Goal: Task Accomplishment & Management: Complete application form

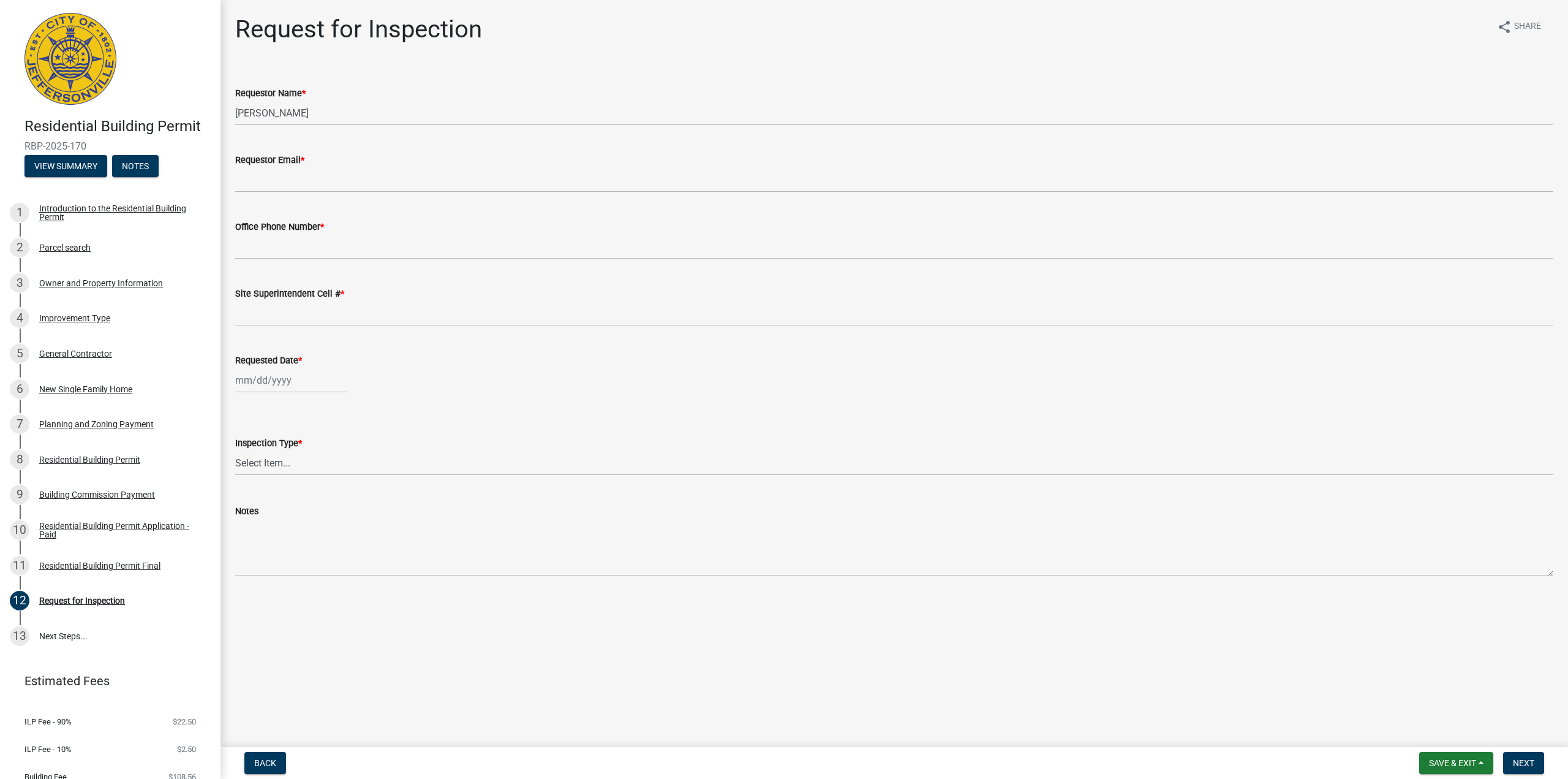
click at [77, 86] on img at bounding box center [71, 59] width 92 height 92
click at [279, 767] on button "Back" at bounding box center [265, 763] width 42 height 22
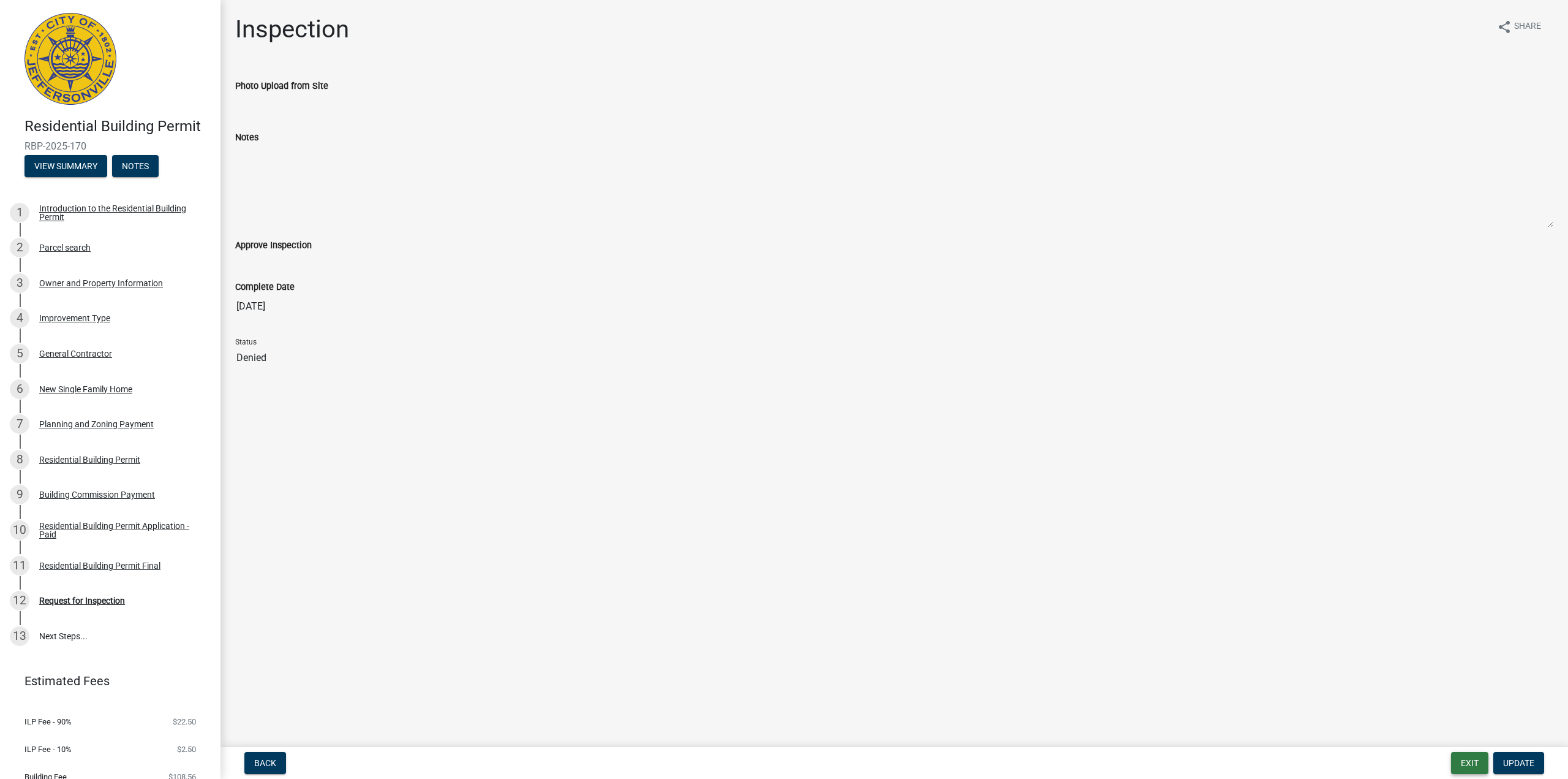
click at [1473, 759] on button "Exit" at bounding box center [1469, 763] width 38 height 22
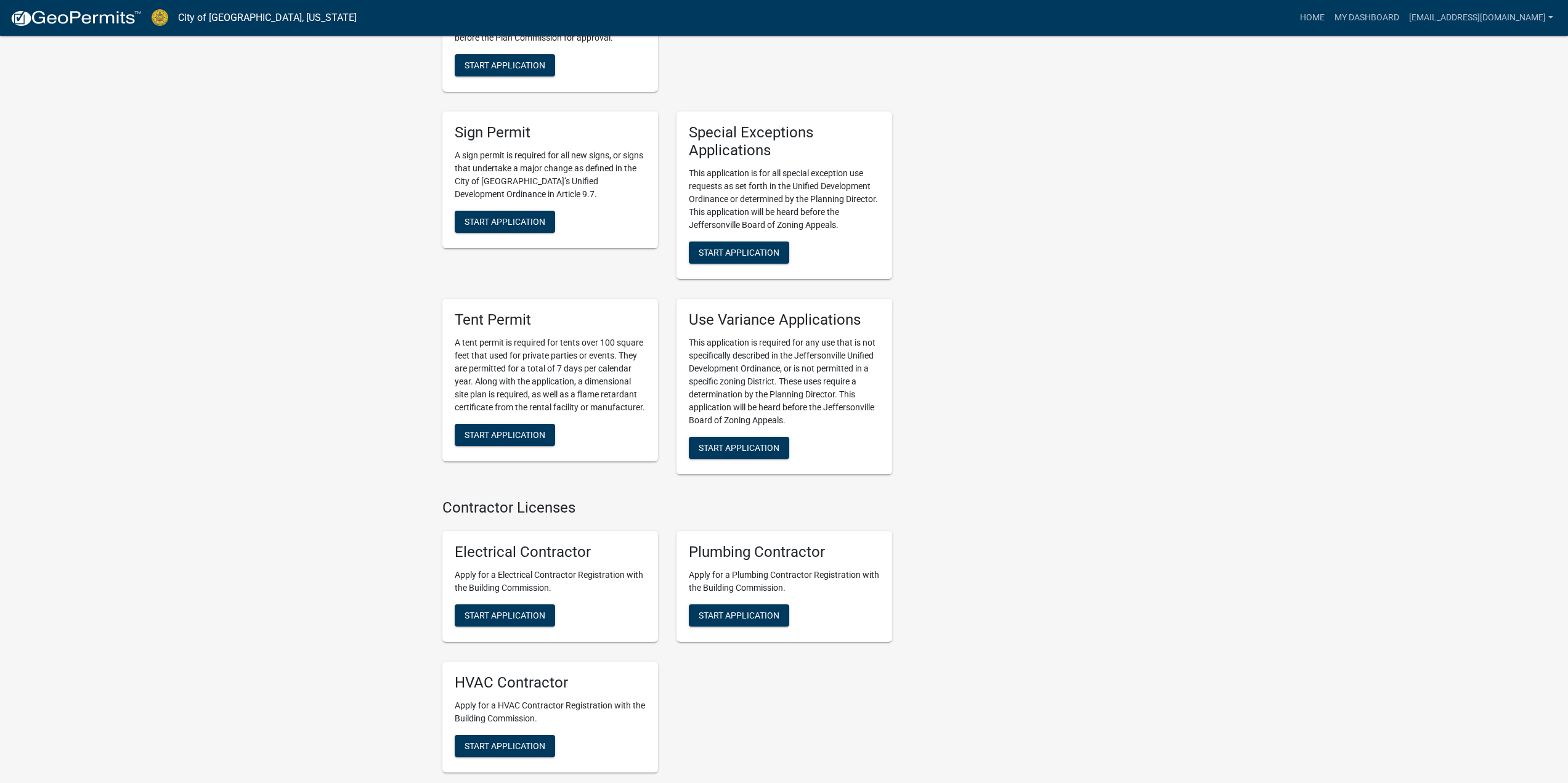
scroll to position [2591, 0]
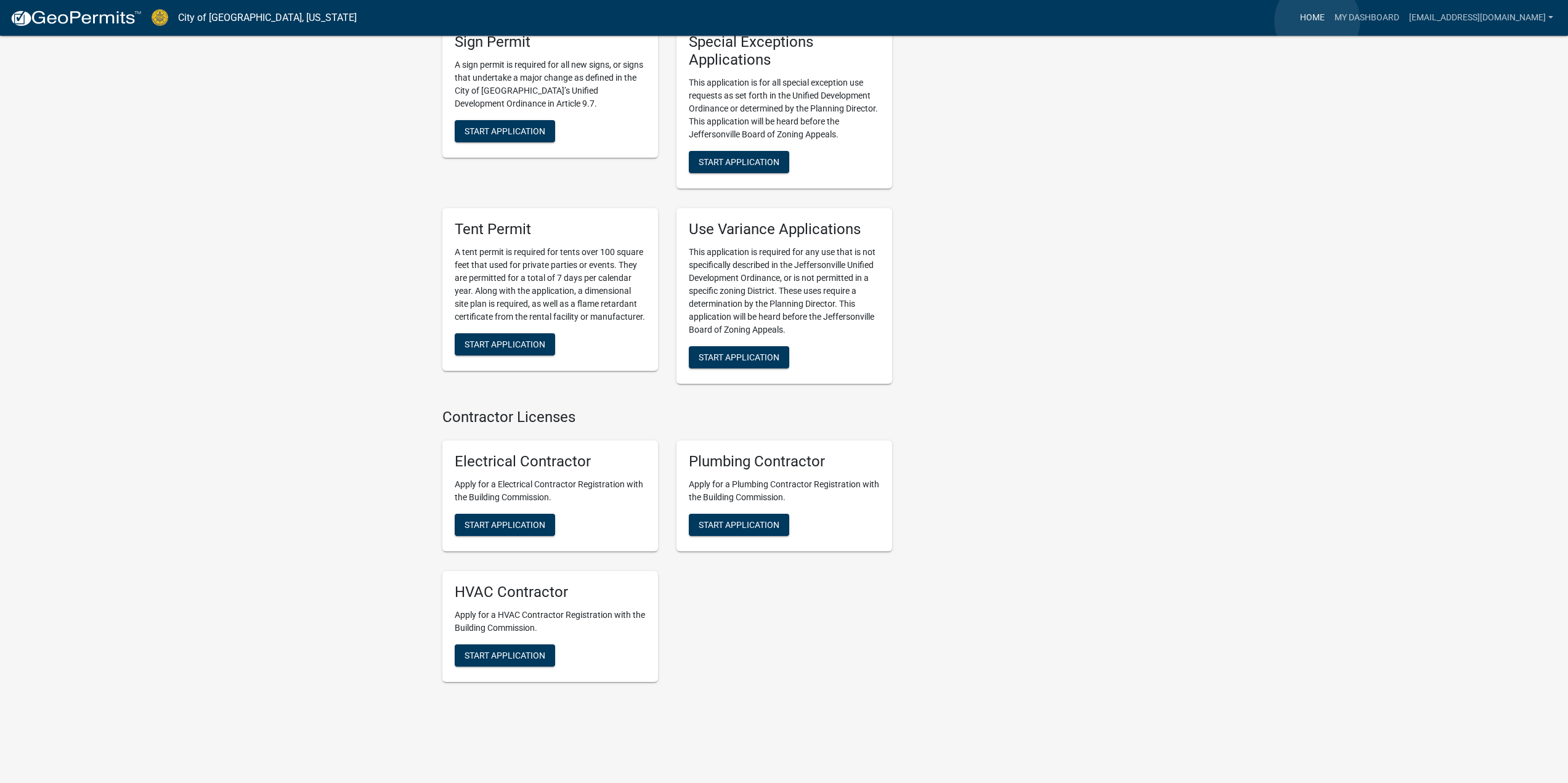
click at [1317, 21] on link "Home" at bounding box center [1312, 18] width 34 height 23
click at [1316, 21] on link "Home" at bounding box center [1312, 18] width 34 height 23
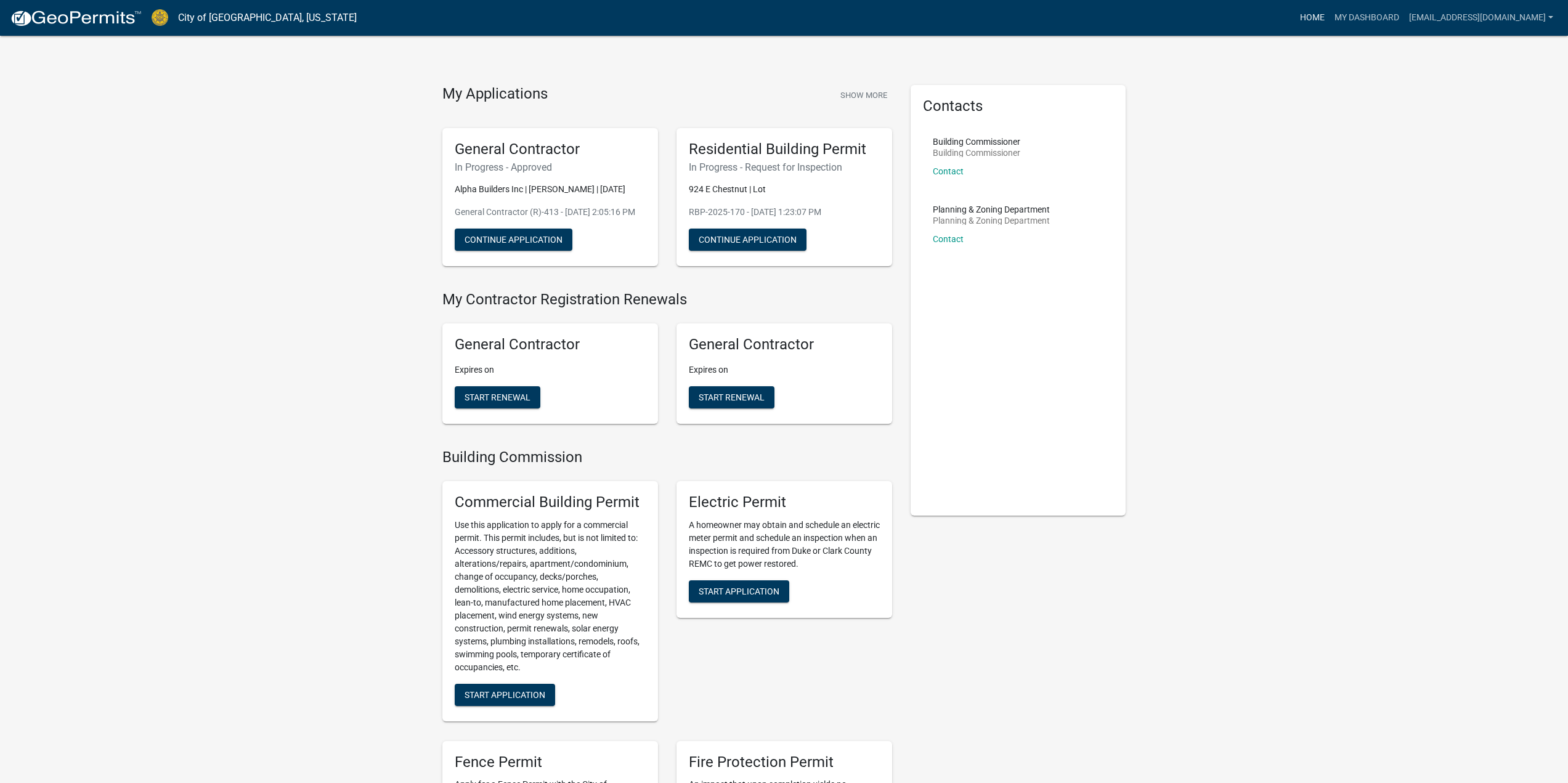
scroll to position [0, 0]
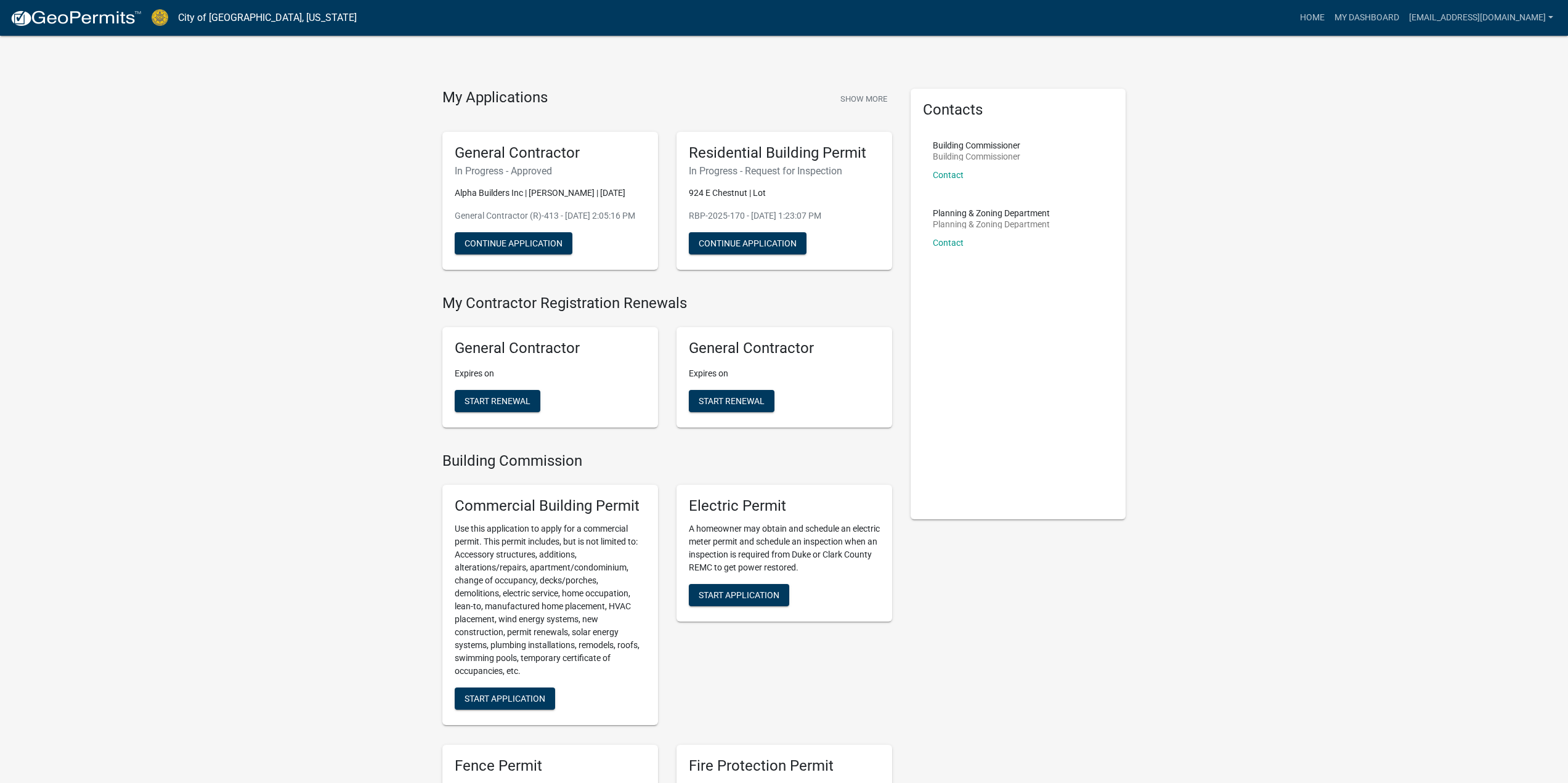
click at [230, 18] on link "City of [GEOGRAPHIC_DATA], [US_STATE]" at bounding box center [267, 18] width 179 height 21
click at [112, 17] on img at bounding box center [75, 18] width 132 height 19
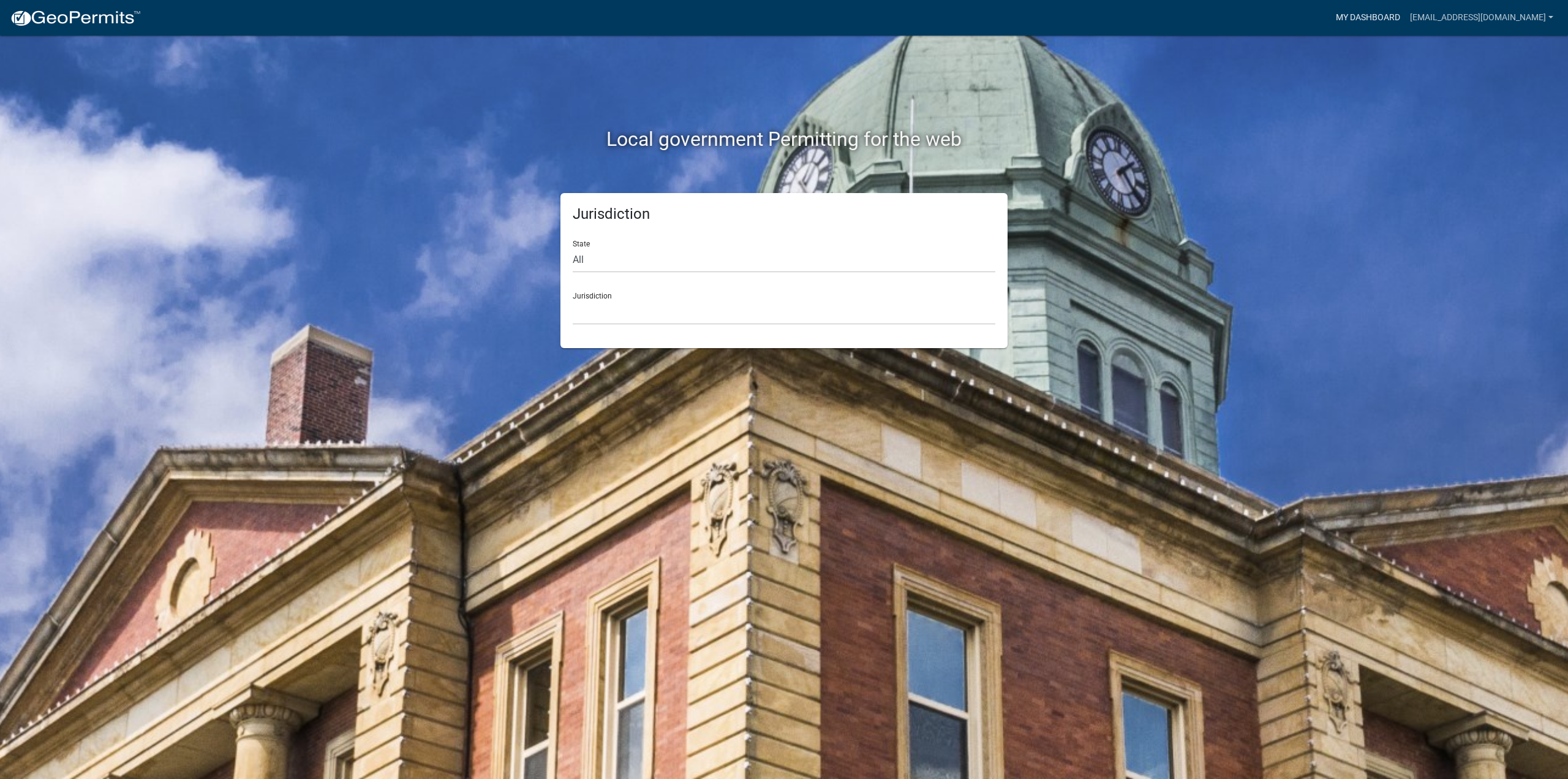
click at [1369, 16] on link "My Dashboard" at bounding box center [1368, 18] width 74 height 23
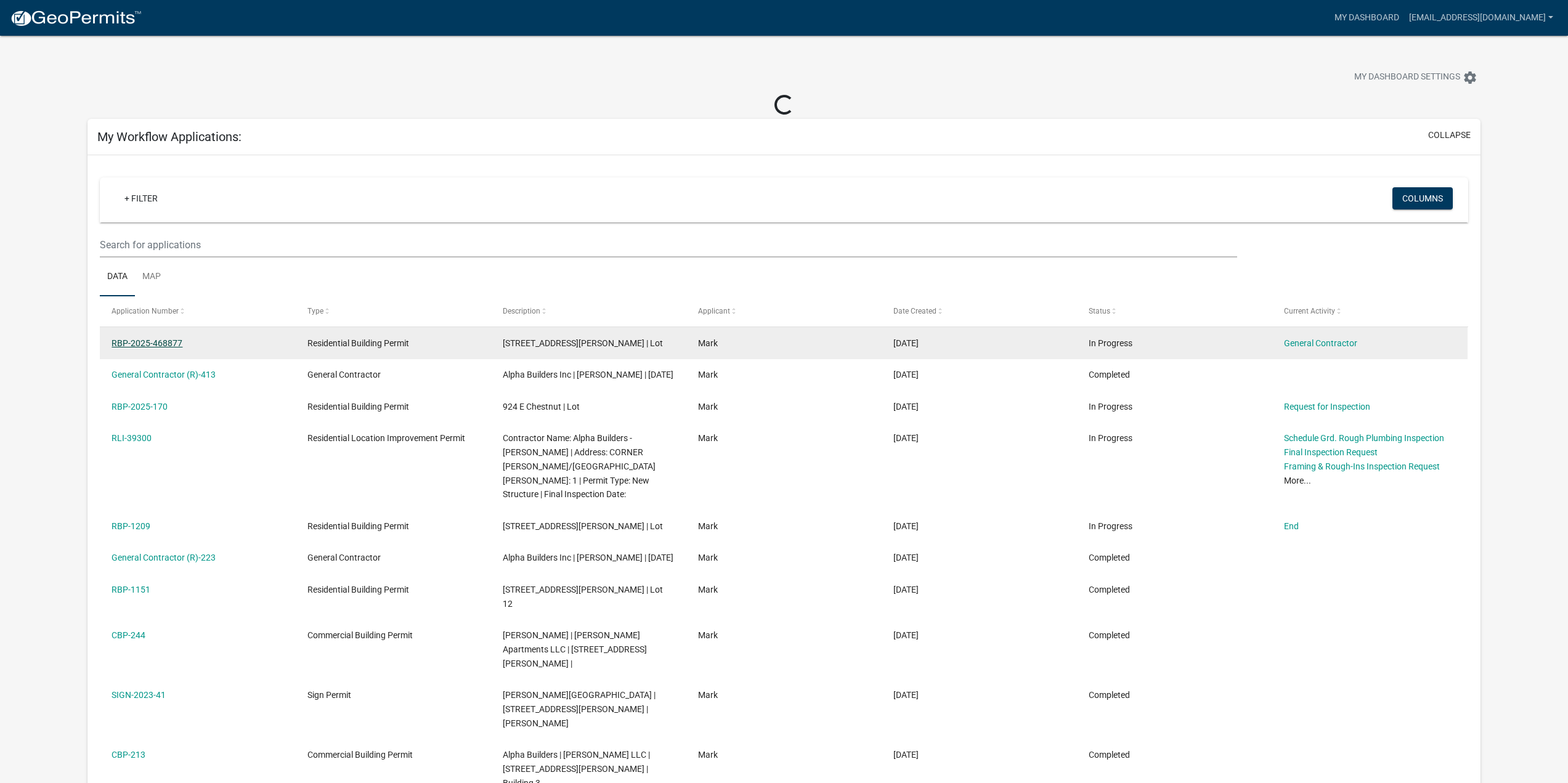
click at [140, 343] on link "RBP-2025-468877" at bounding box center [147, 343] width 71 height 10
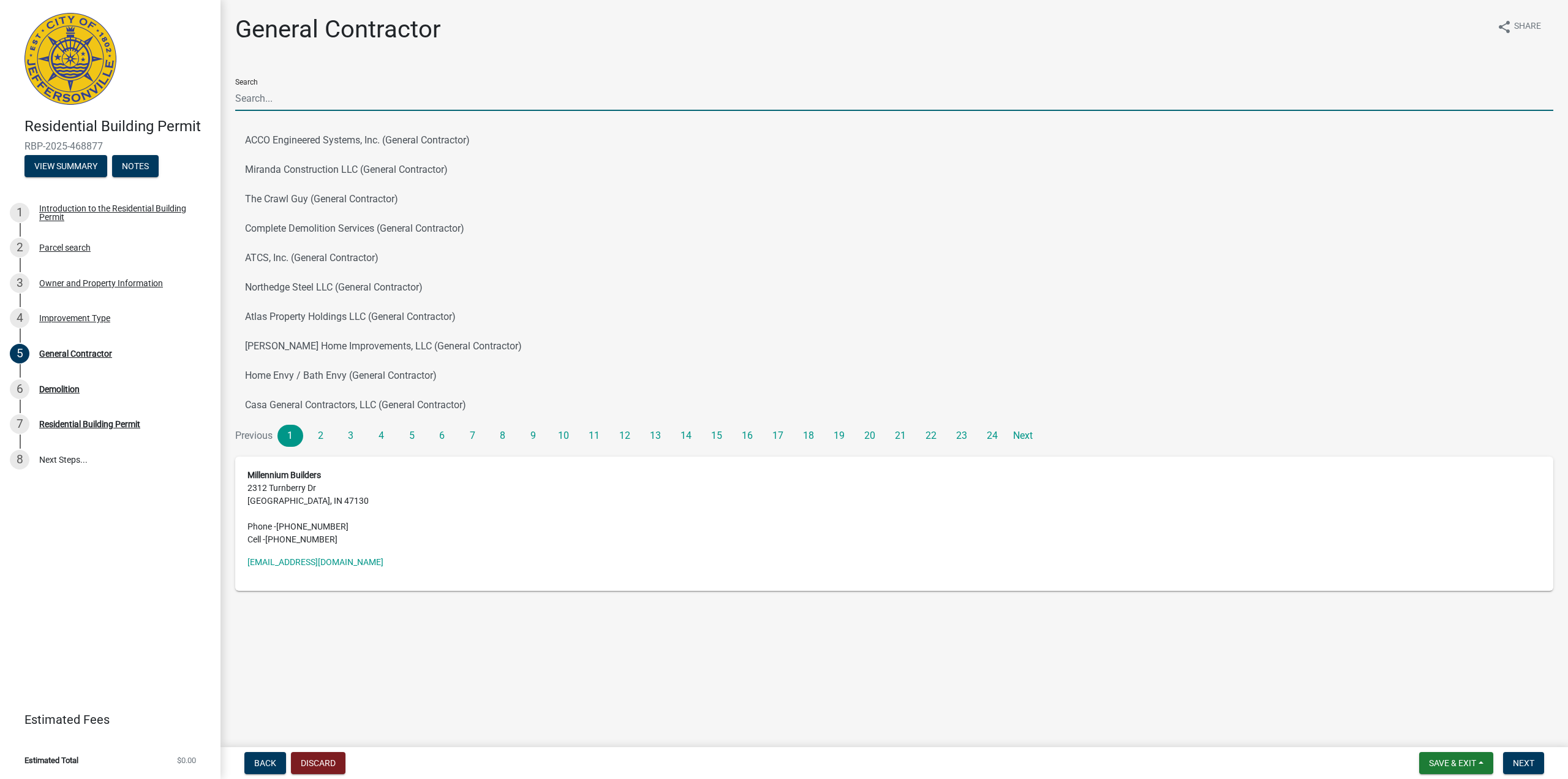
click at [267, 101] on input "Search" at bounding box center [894, 98] width 1318 height 25
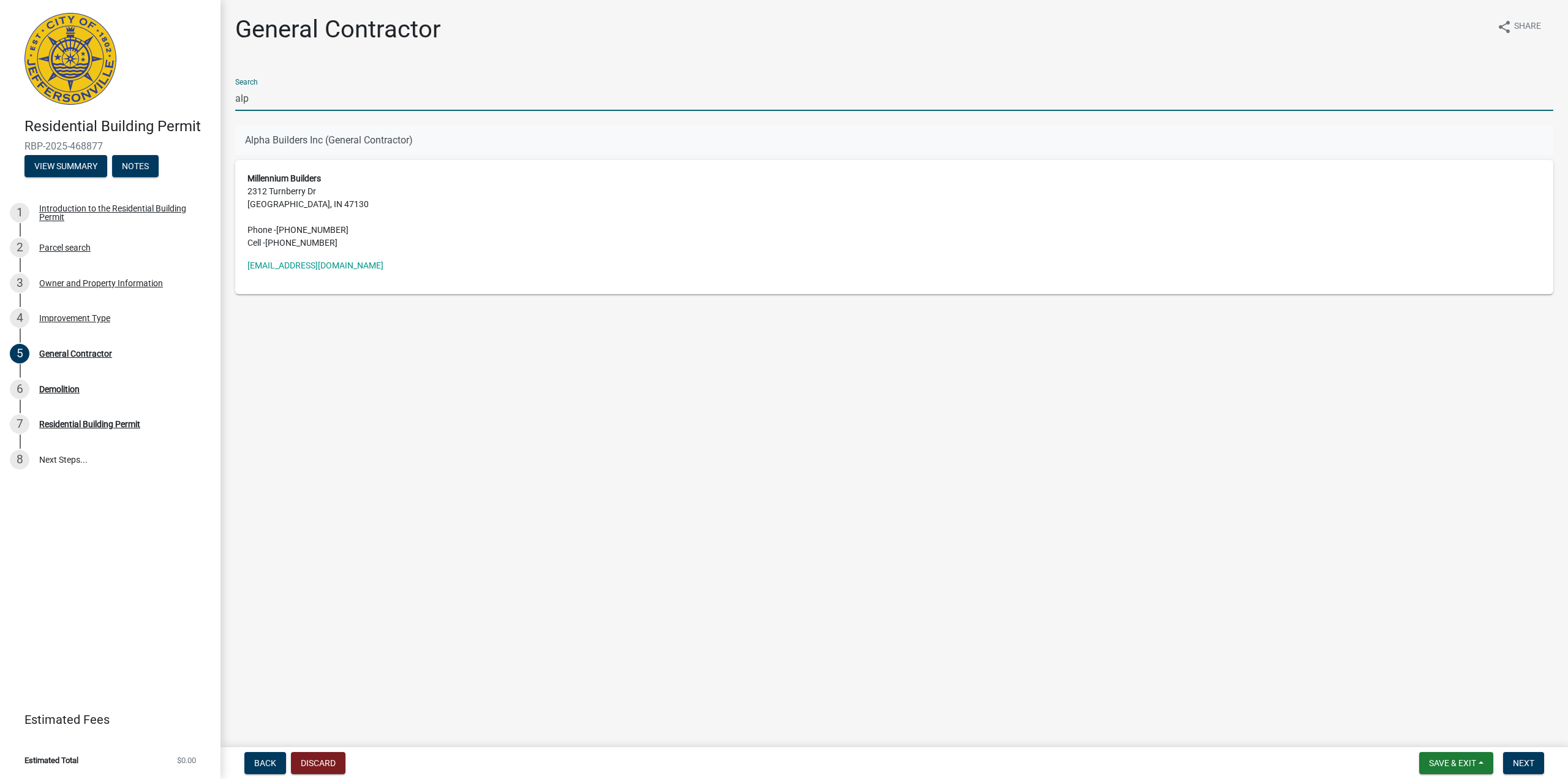
type input "alp"
click at [271, 139] on button "Alpha Builders Inc (General Contractor)" at bounding box center [894, 140] width 1318 height 29
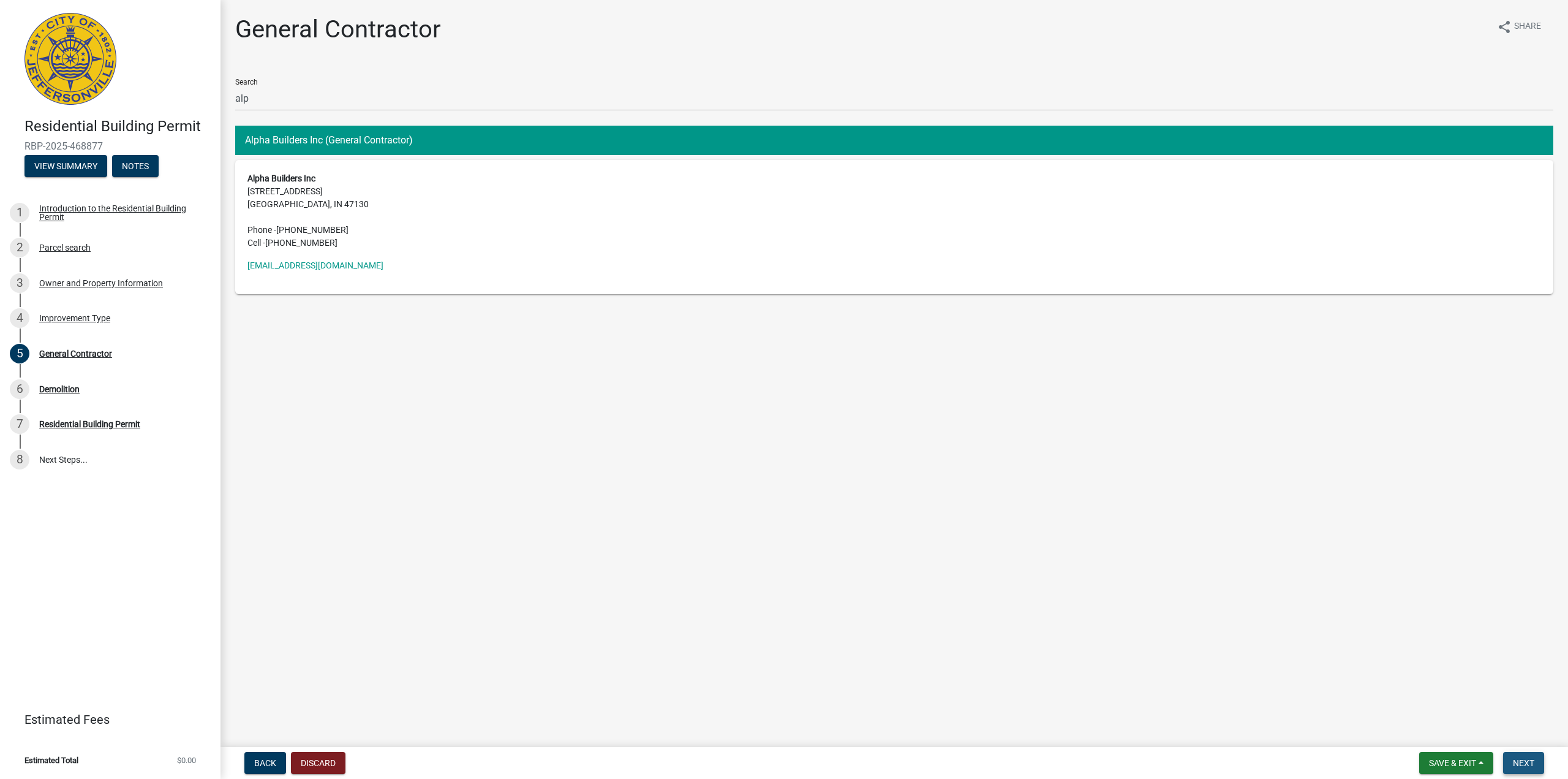
click at [1521, 767] on span "Next" at bounding box center [1523, 763] width 21 height 10
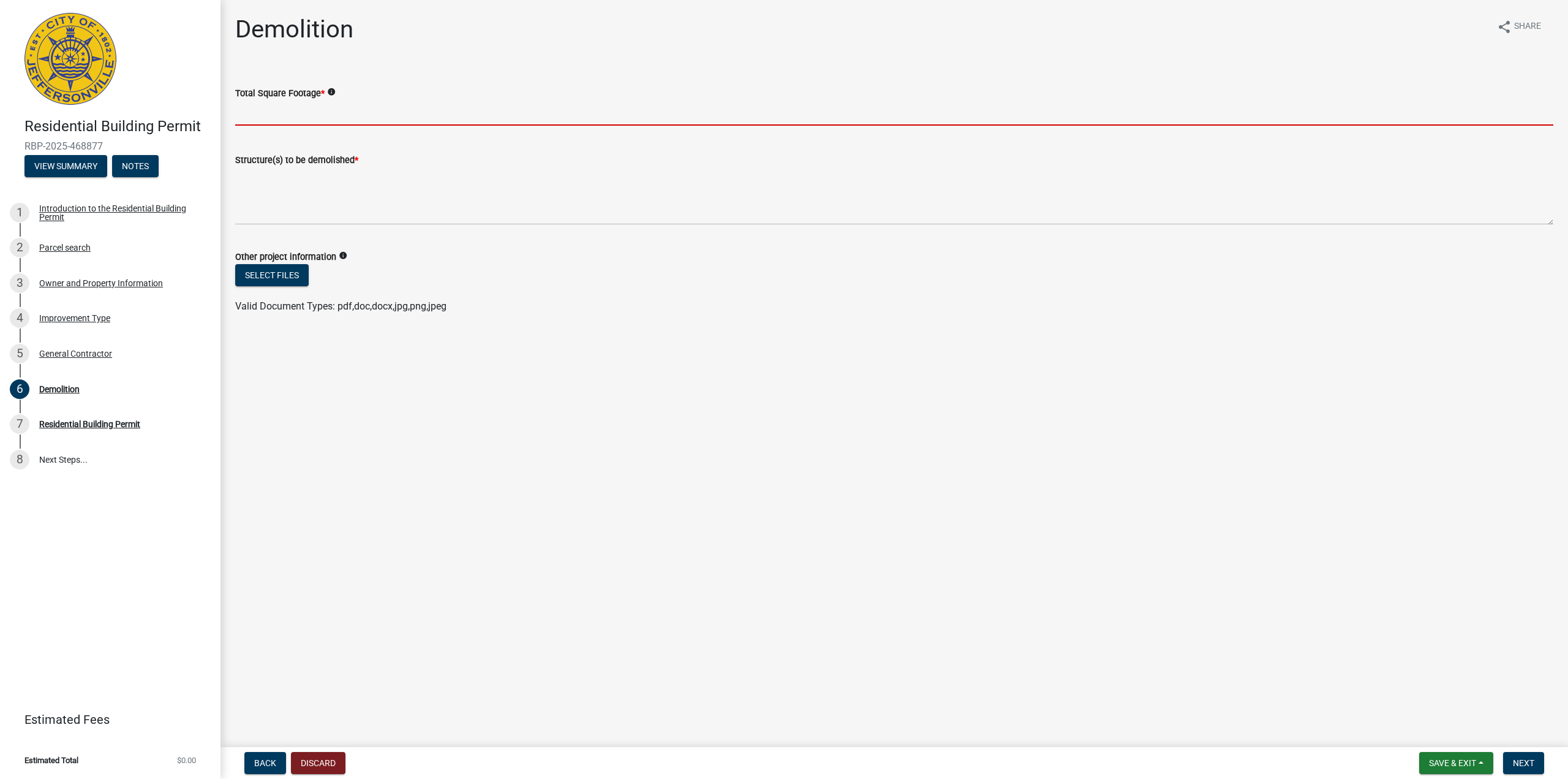
click at [293, 113] on input "Total Square Footage *" at bounding box center [894, 113] width 1318 height 25
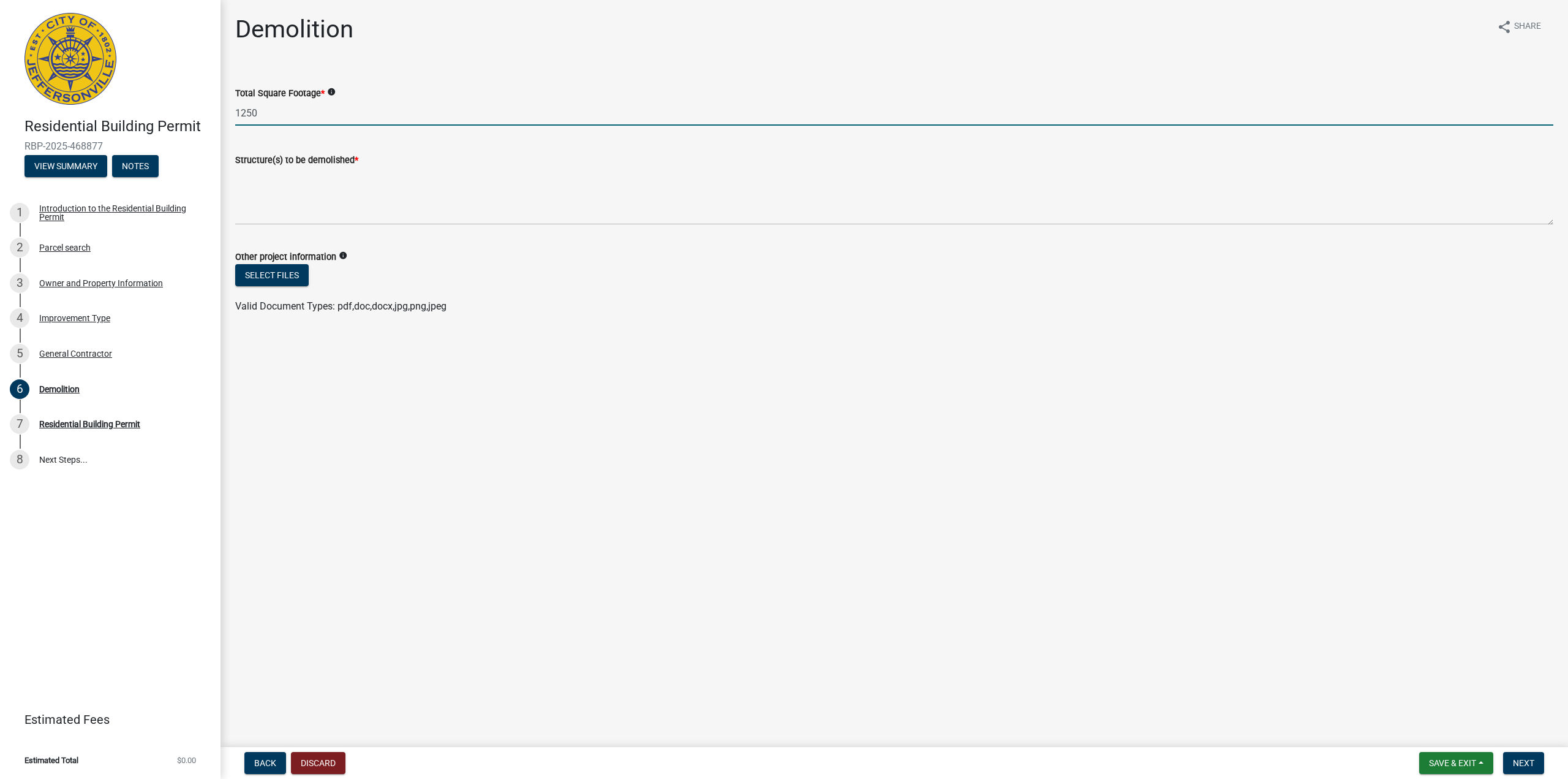
type input "1250"
click at [278, 206] on textarea "Structure(s) to be demolished *" at bounding box center [894, 196] width 1318 height 58
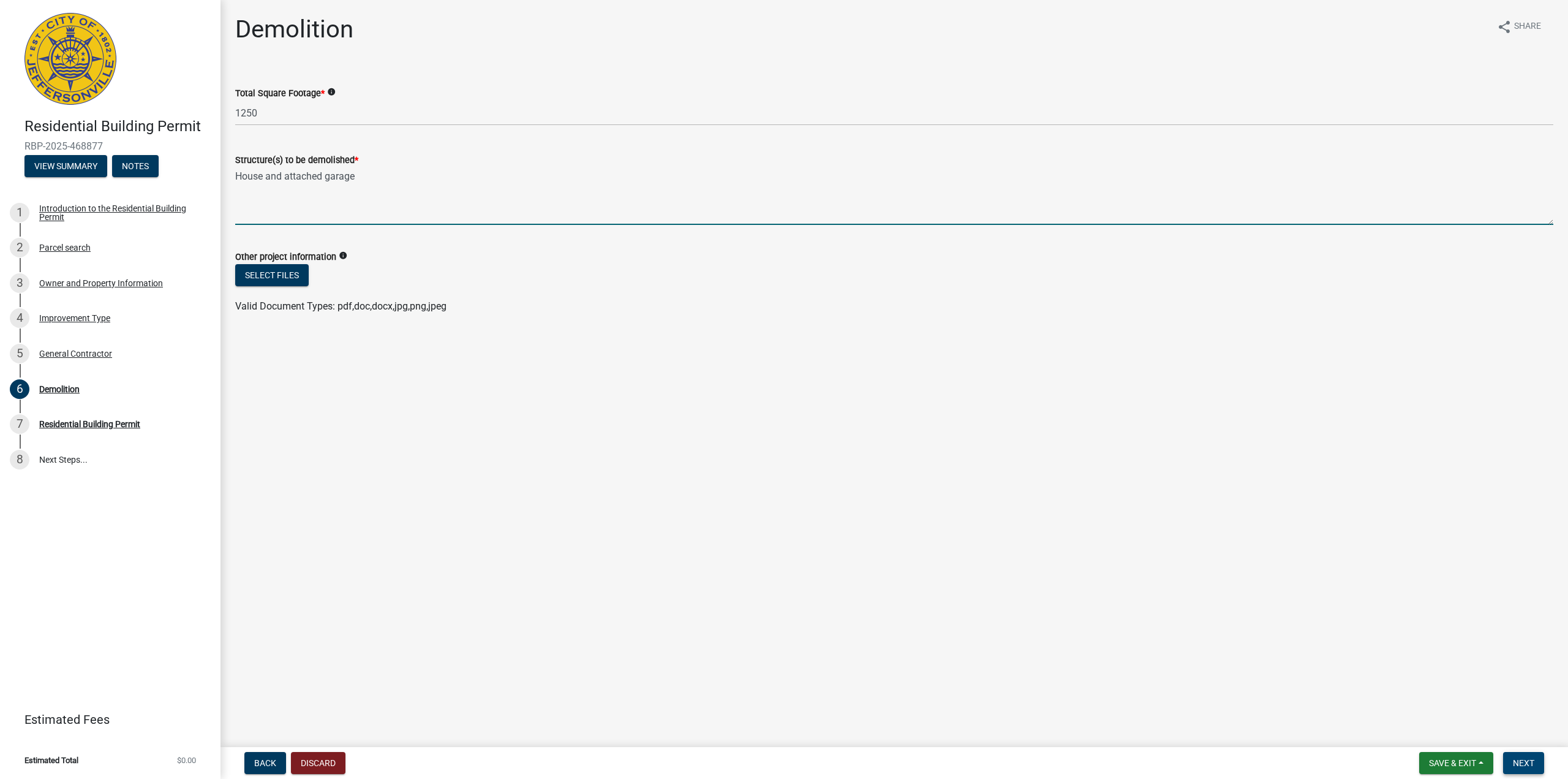
type textarea "House and attached garage"
click at [1543, 759] on button "Next" at bounding box center [1523, 763] width 41 height 22
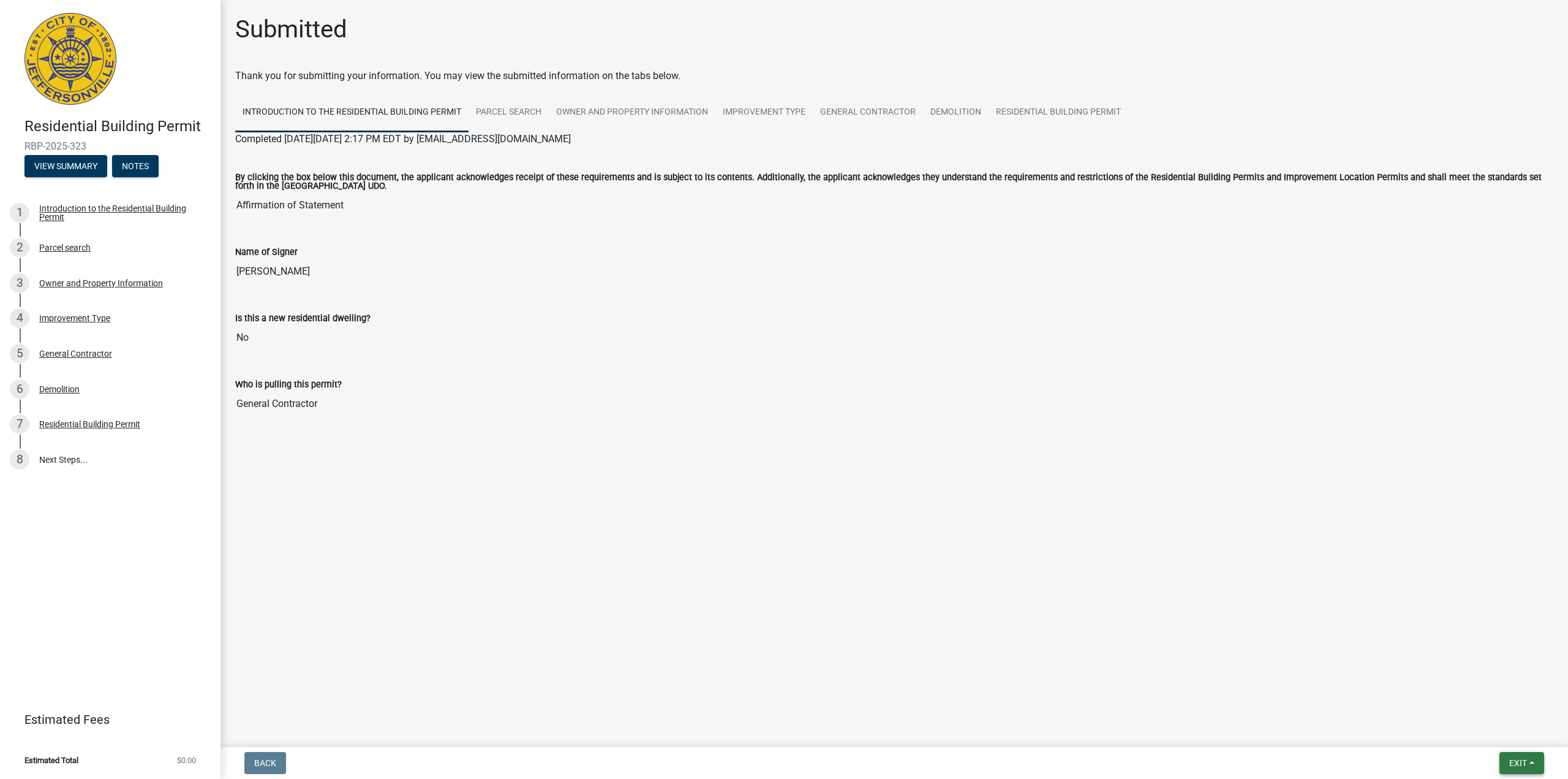
click at [1510, 761] on span "Exit" at bounding box center [1518, 763] width 18 height 10
click at [1473, 732] on button "Save & Exit" at bounding box center [1495, 731] width 98 height 29
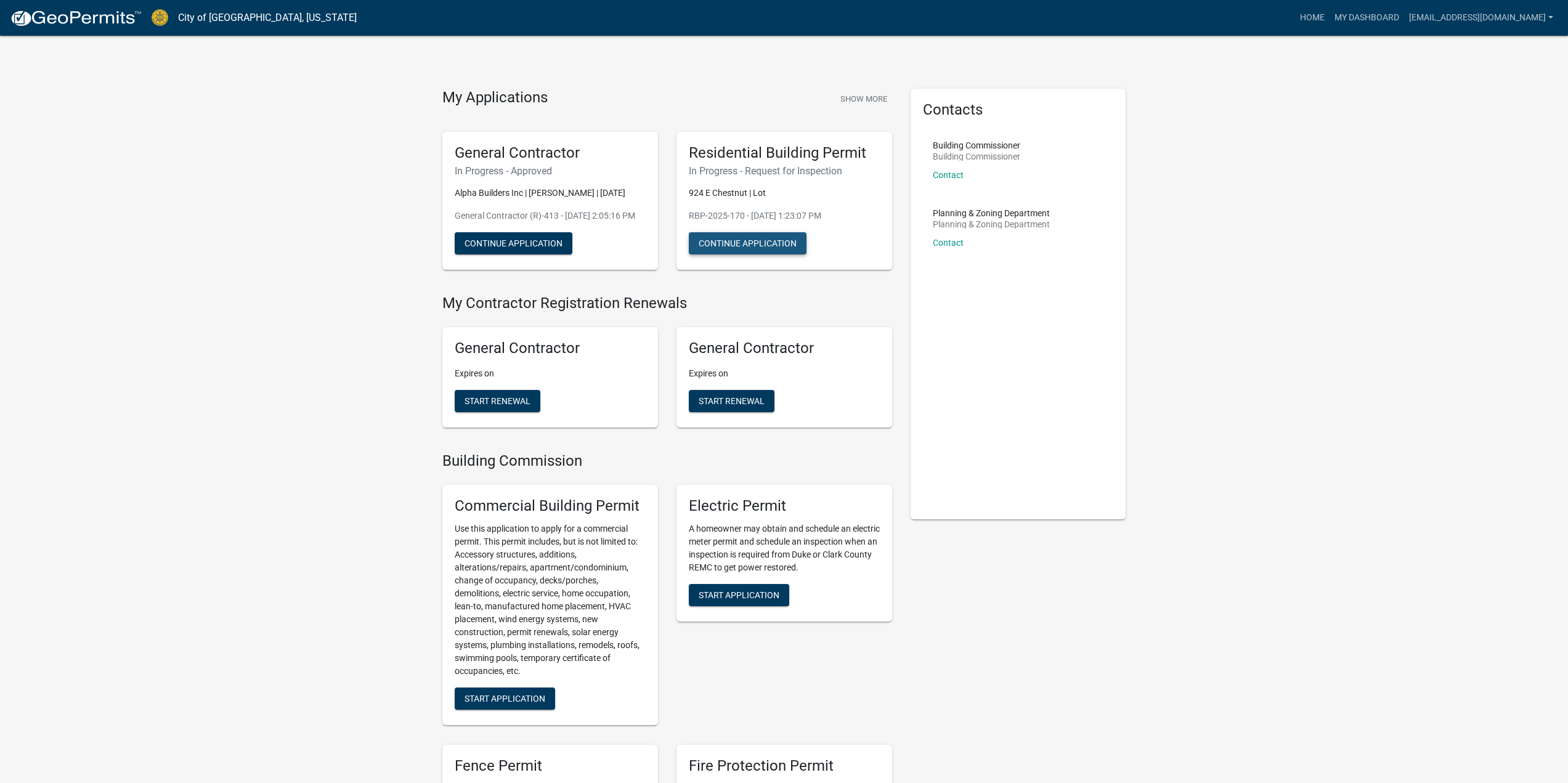
click at [727, 238] on button "Continue Application" at bounding box center [747, 243] width 118 height 22
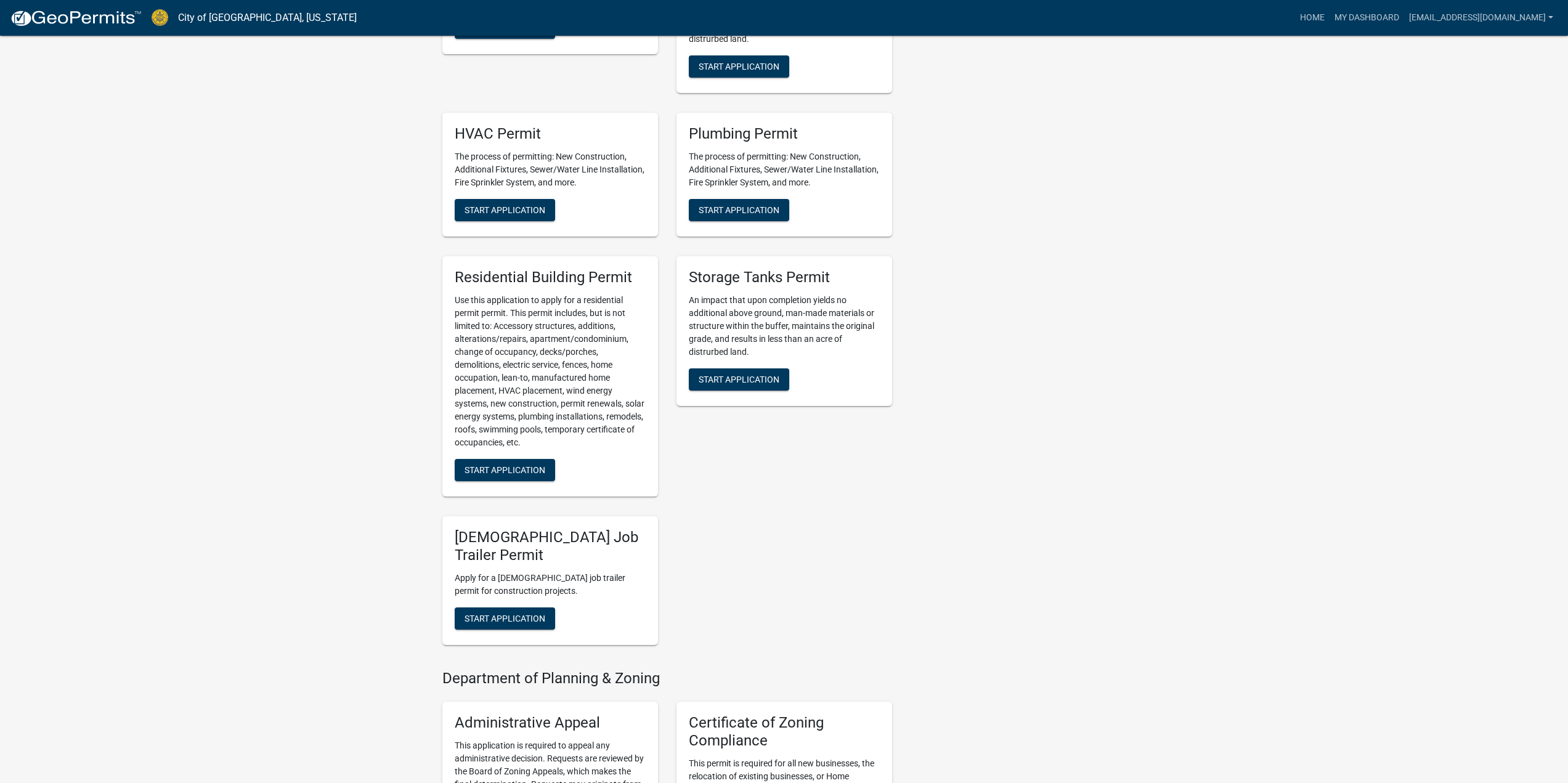
scroll to position [862, 0]
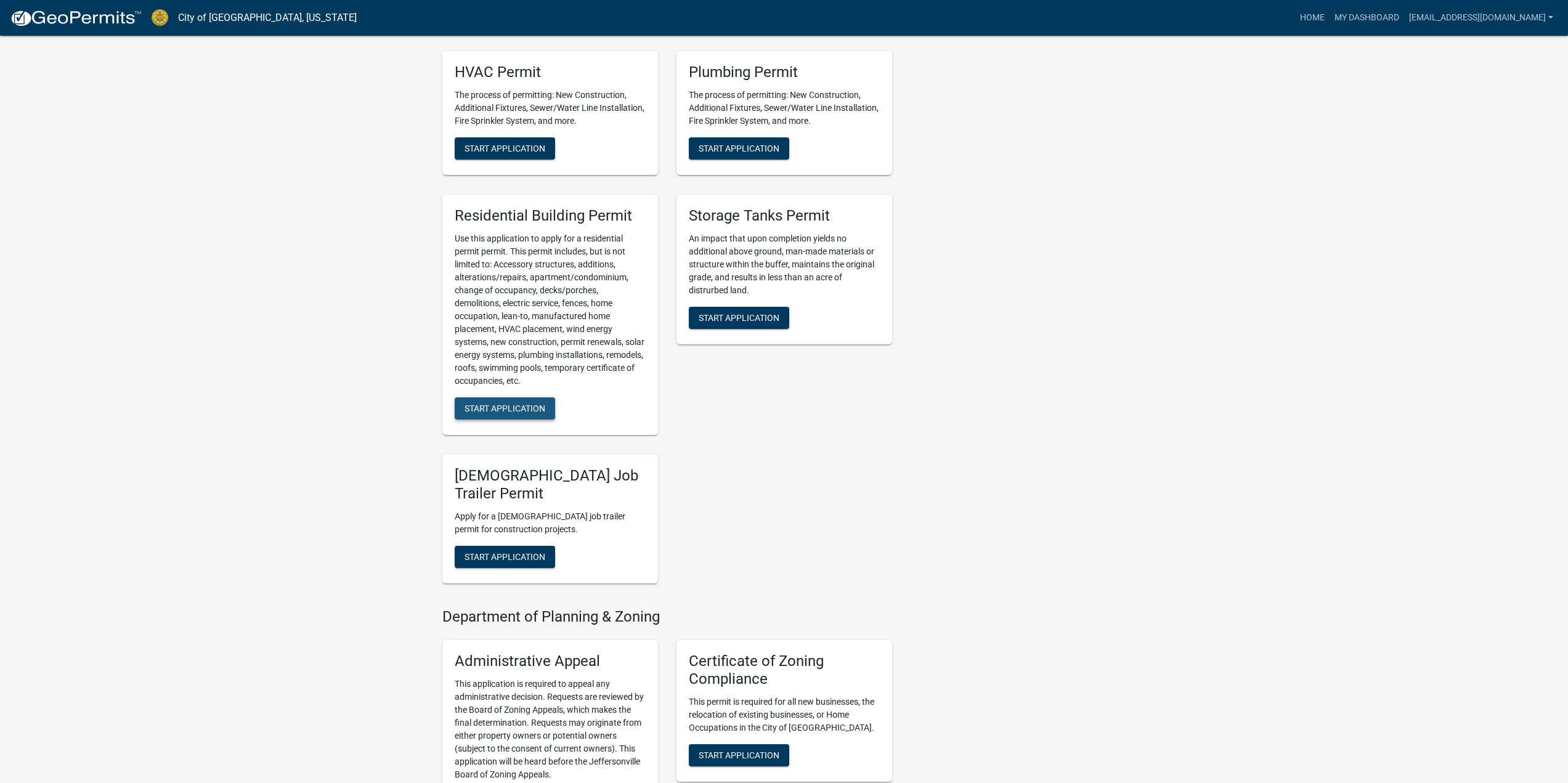
click at [506, 414] on span "Start Application" at bounding box center [505, 408] width 81 height 10
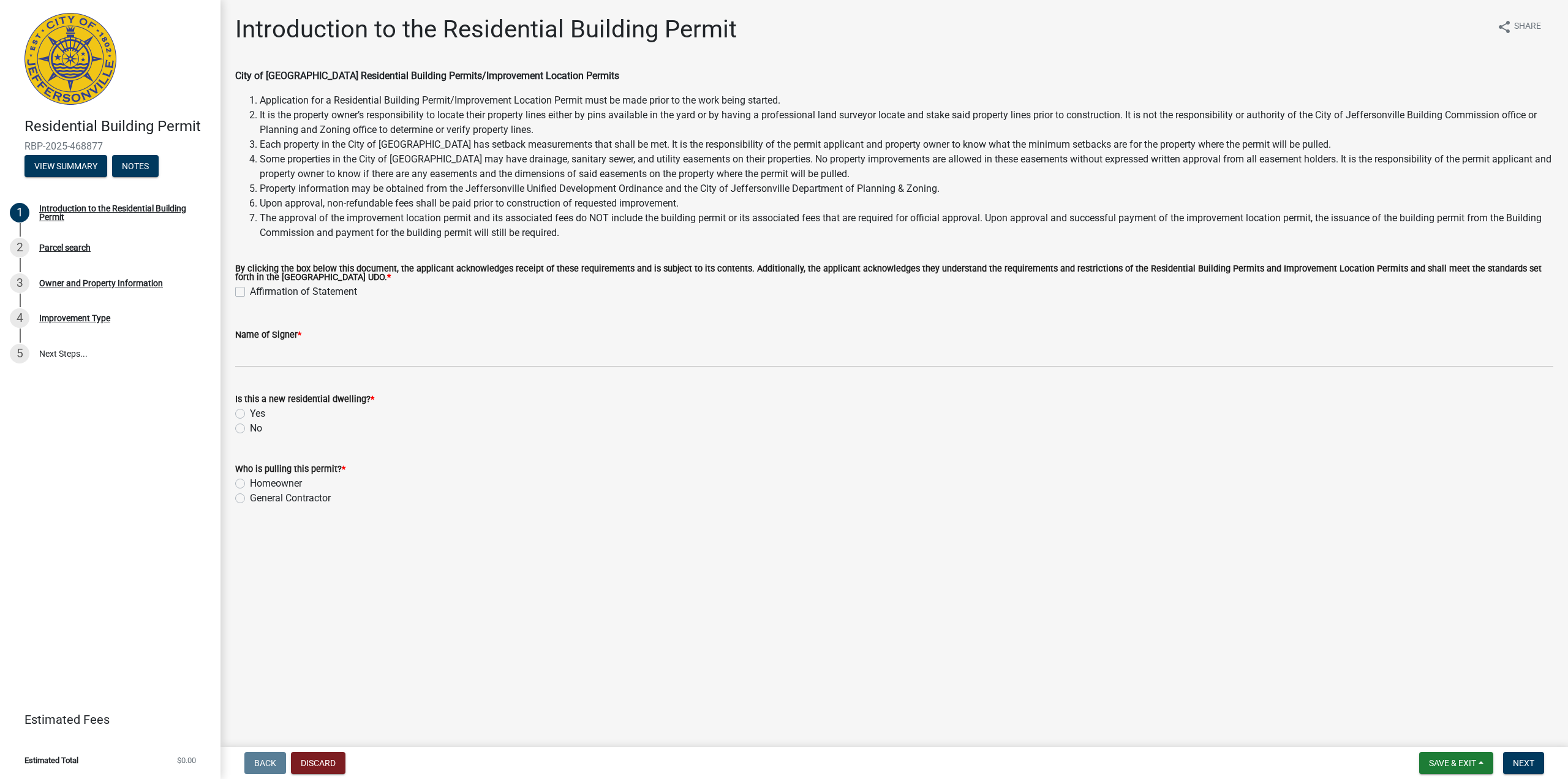
click at [250, 291] on label "Affirmation of Statement" at bounding box center [304, 291] width 107 height 14
click at [250, 291] on input "Affirmation of Statement" at bounding box center [254, 289] width 8 height 8
checkbox input "true"
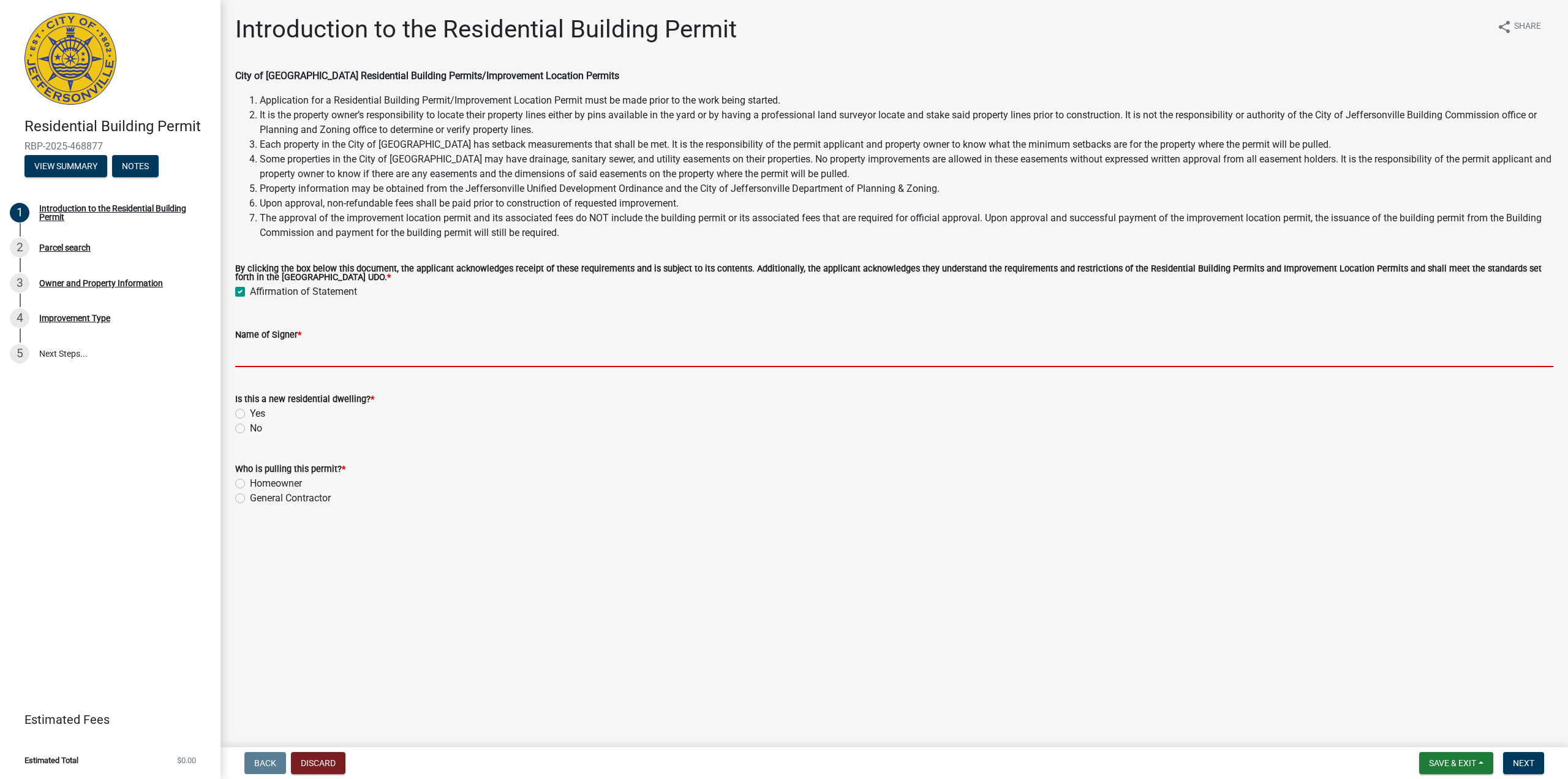
click at [257, 352] on input "Name of Signer *" at bounding box center [894, 355] width 1318 height 25
type input "[PERSON_NAME]"
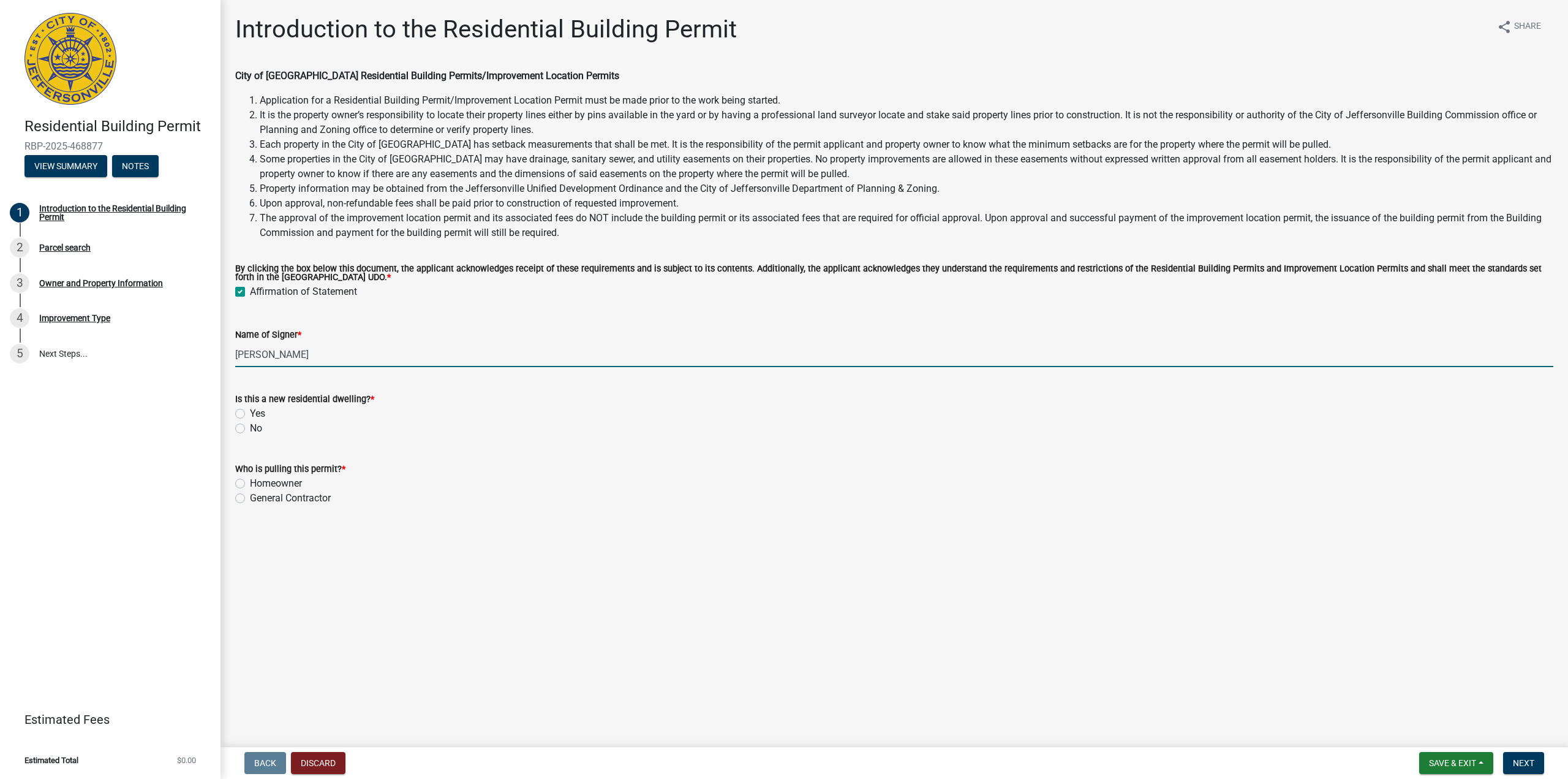
click at [250, 430] on label "No" at bounding box center [256, 428] width 12 height 14
click at [250, 429] on input "No" at bounding box center [254, 425] width 8 height 8
radio input "true"
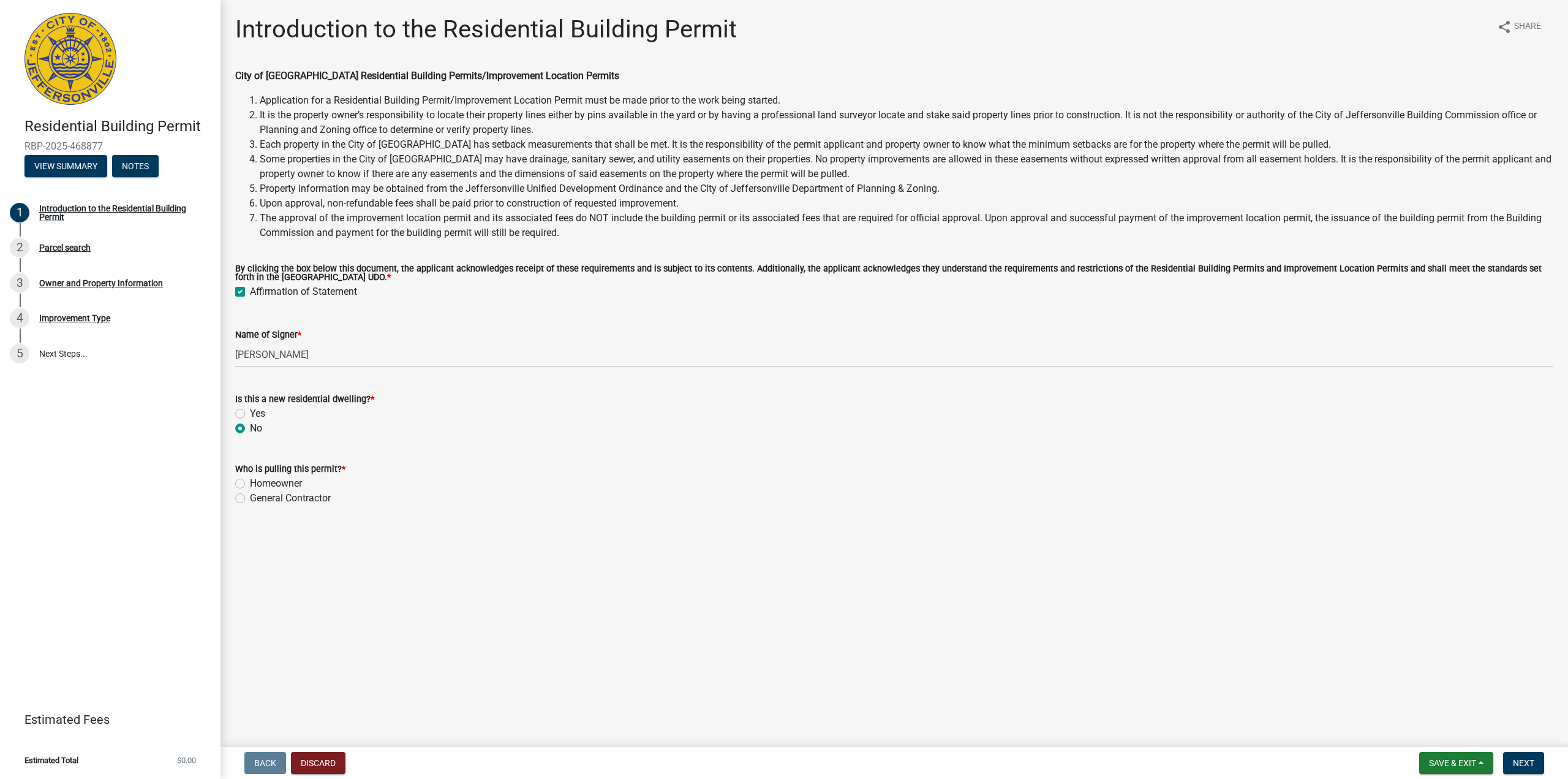
click at [250, 499] on label "General Contractor" at bounding box center [291, 498] width 81 height 14
click at [250, 499] on input "General Contractor" at bounding box center [254, 495] width 8 height 8
radio input "true"
click at [250, 483] on label "Homeowner" at bounding box center [276, 483] width 52 height 14
click at [250, 483] on input "Homeowner" at bounding box center [254, 480] width 8 height 8
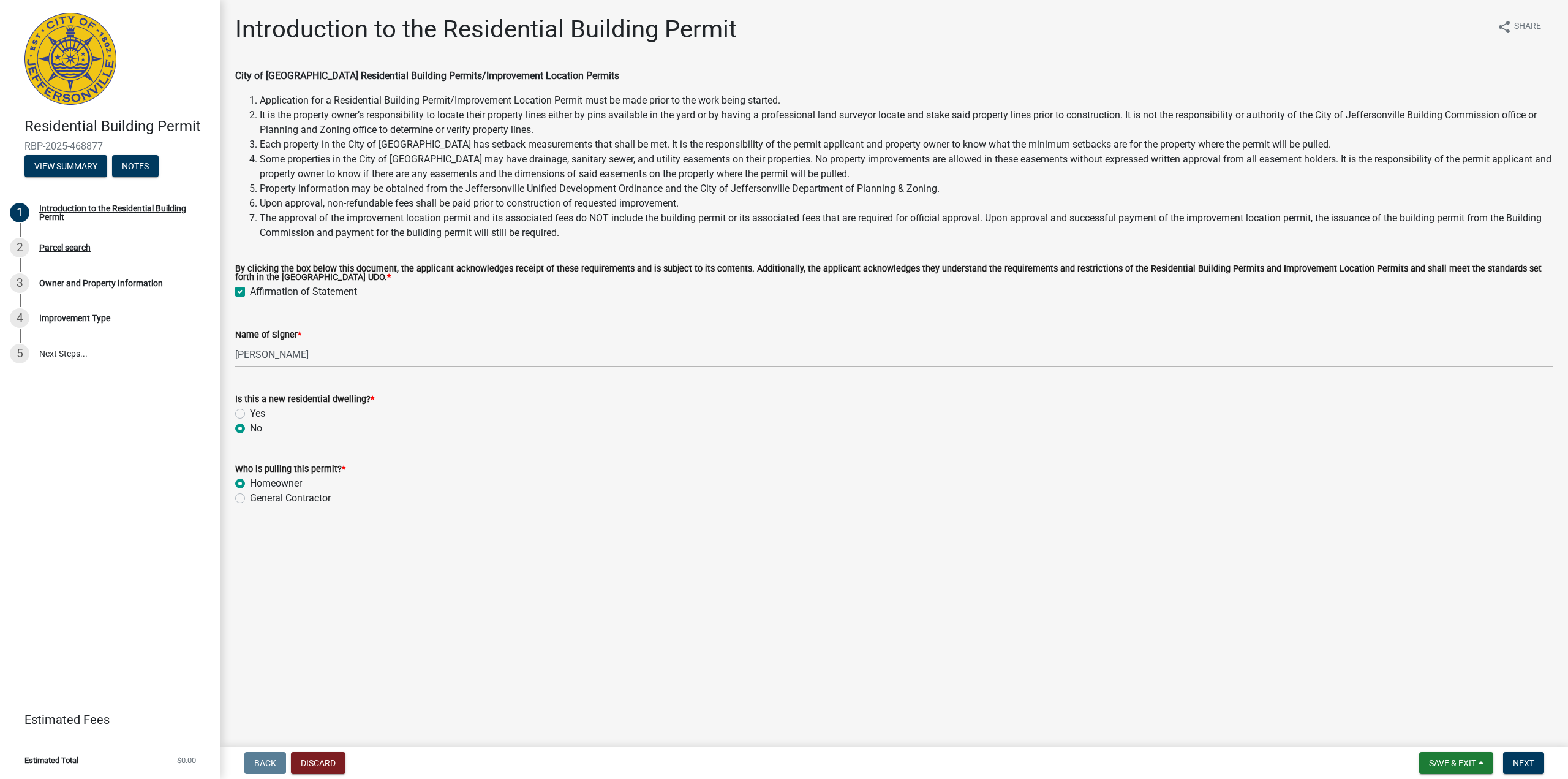
radio input "true"
click at [1520, 763] on span "Next" at bounding box center [1523, 763] width 21 height 10
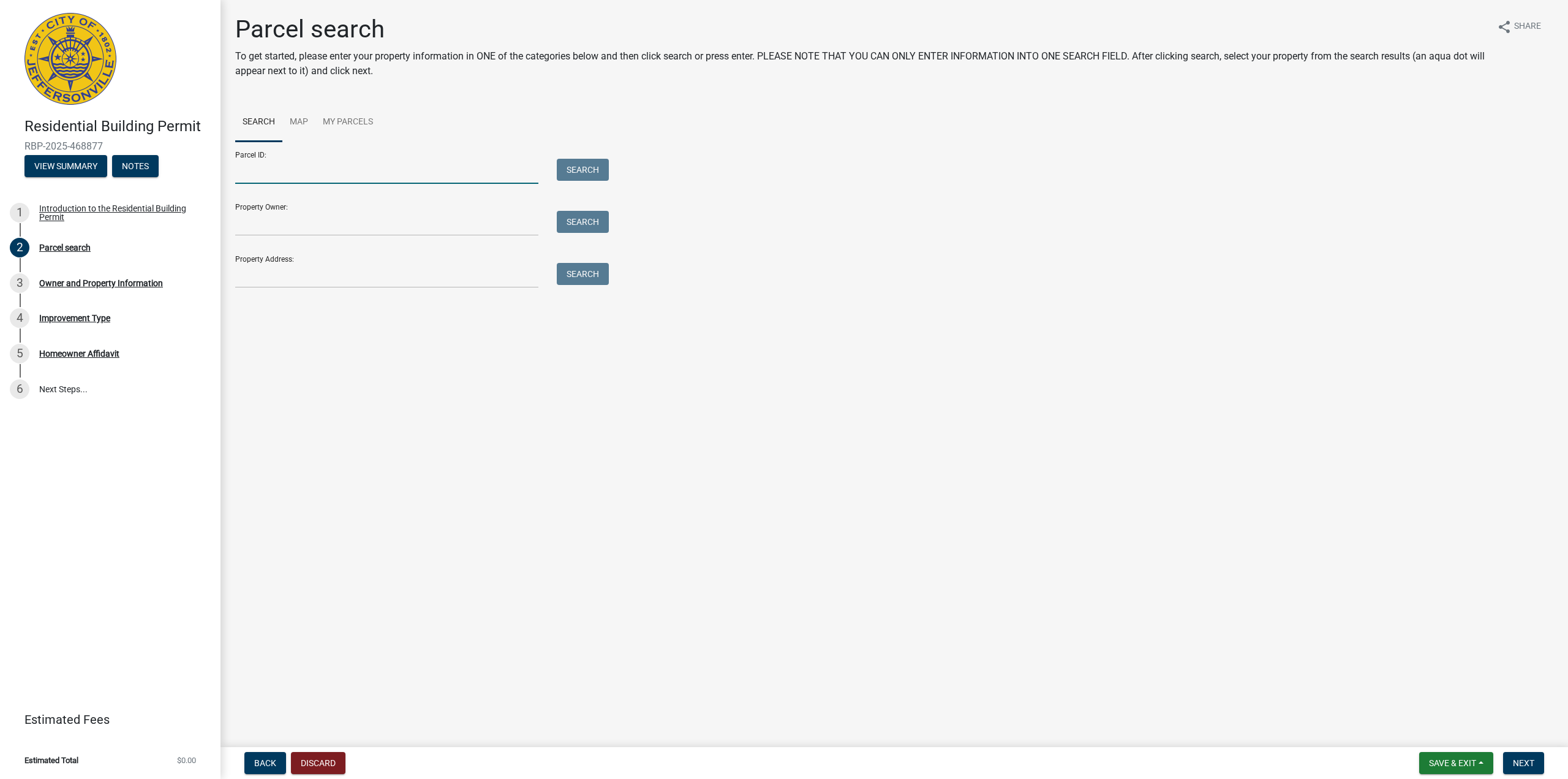
click at [273, 169] on input "Parcel ID:" at bounding box center [387, 171] width 303 height 25
click at [266, 235] on input "Property Owner:" at bounding box center [387, 223] width 303 height 25
click at [265, 275] on input "Property Address:" at bounding box center [387, 275] width 303 height 25
type input "[STREET_ADDRESS][PERSON_NAME]"
click at [570, 282] on button "Search" at bounding box center [583, 274] width 52 height 22
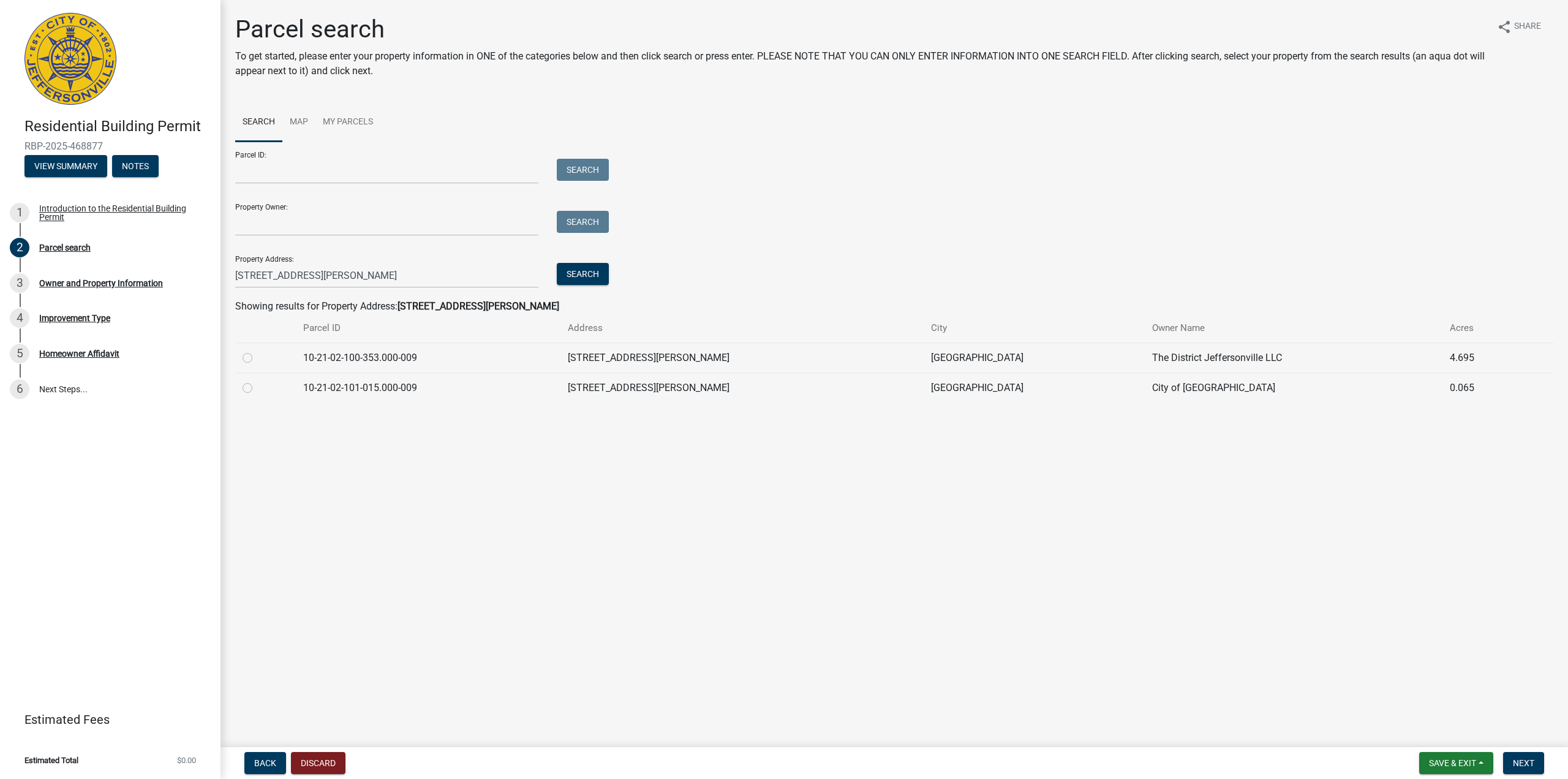
click at [252, 357] on div at bounding box center [265, 357] width 46 height 14
click at [257, 350] on label at bounding box center [257, 350] width 0 height 0
click at [257, 359] on input "radio" at bounding box center [261, 355] width 8 height 8
radio input "true"
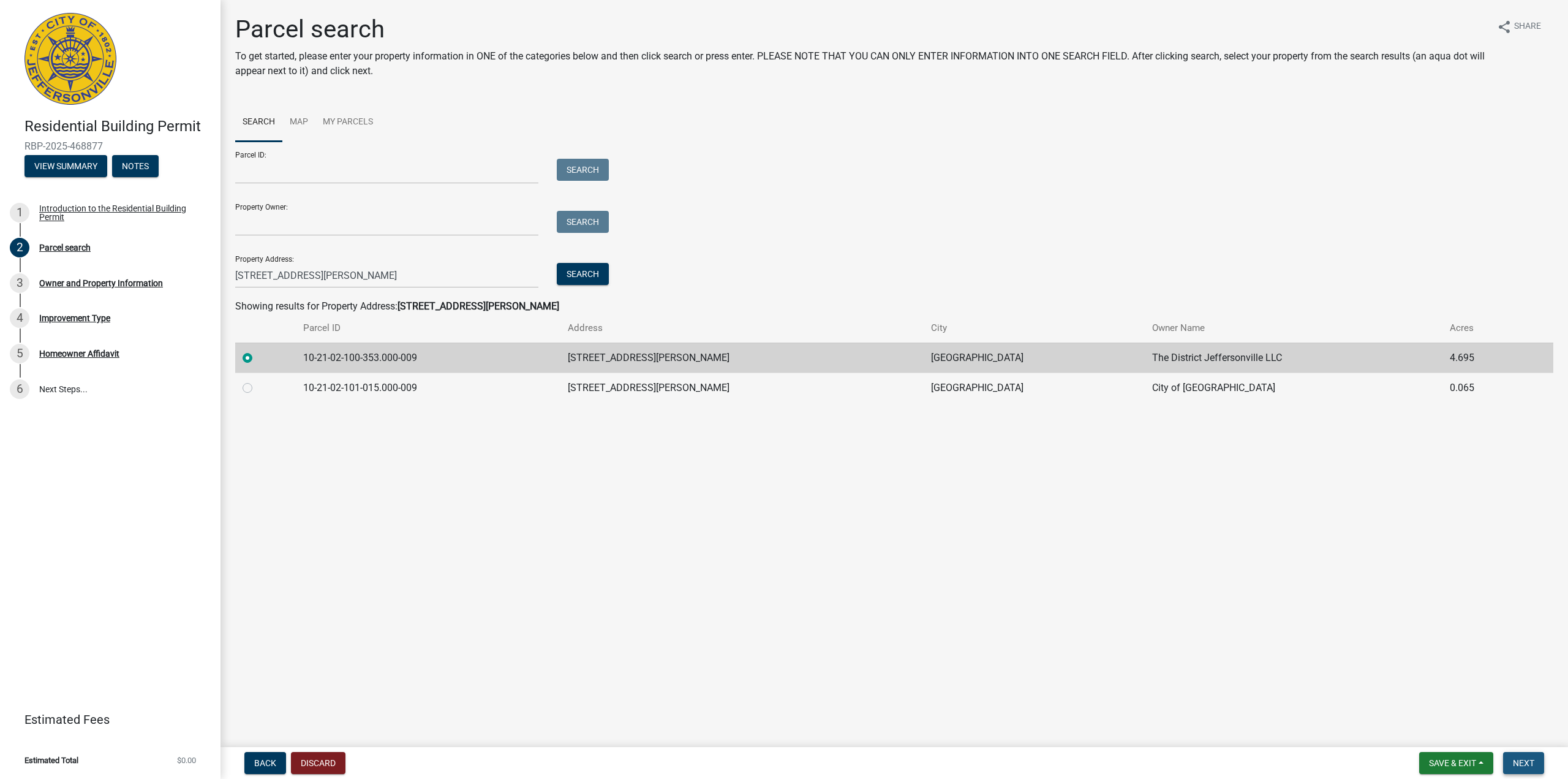
click at [1528, 765] on span "Next" at bounding box center [1523, 763] width 21 height 10
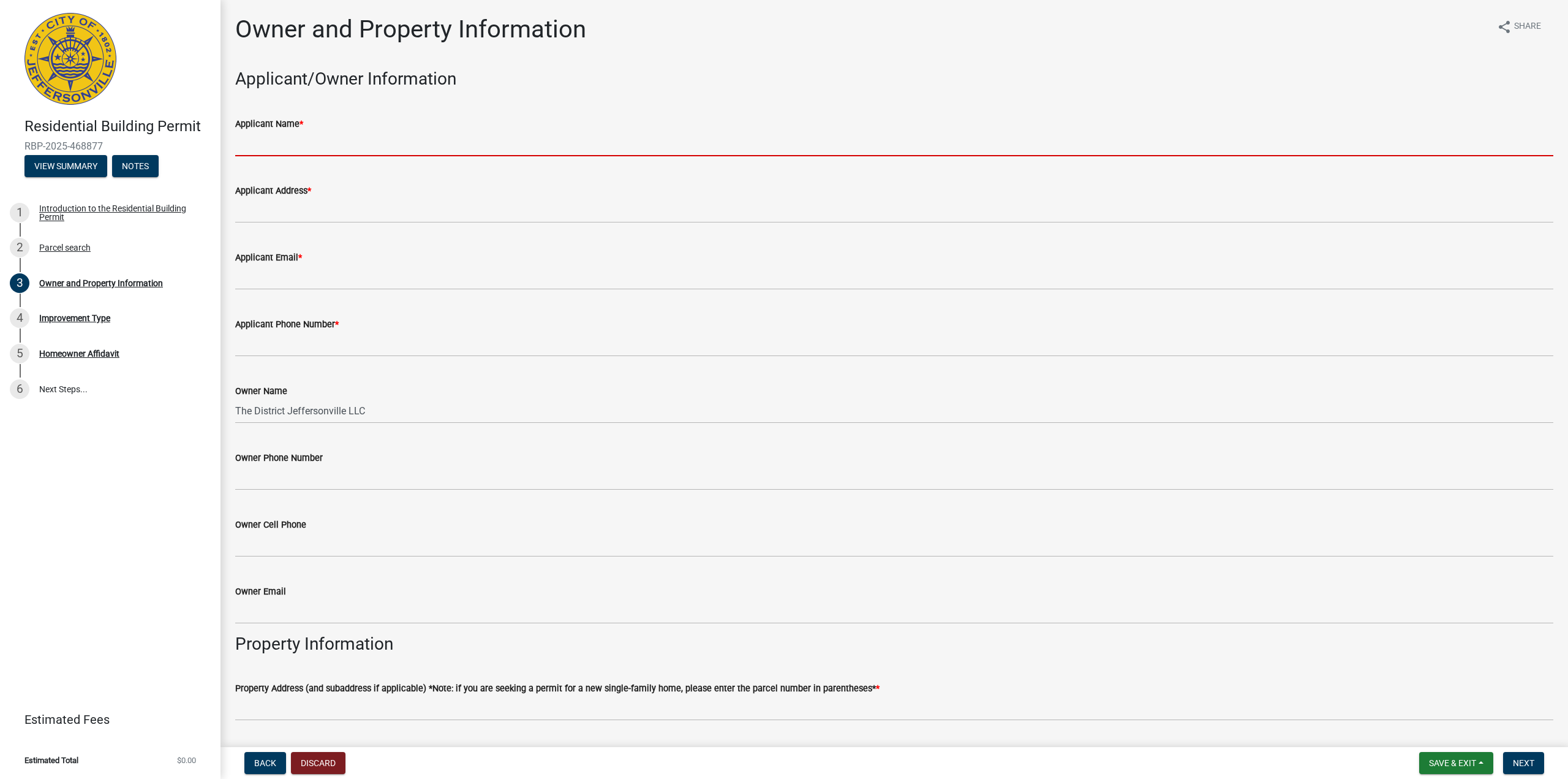
click at [296, 147] on input "Applicant Name *" at bounding box center [894, 143] width 1318 height 25
click at [260, 147] on input "Applicant Name *" at bounding box center [894, 143] width 1318 height 25
click at [266, 763] on span "Back" at bounding box center [265, 763] width 22 height 10
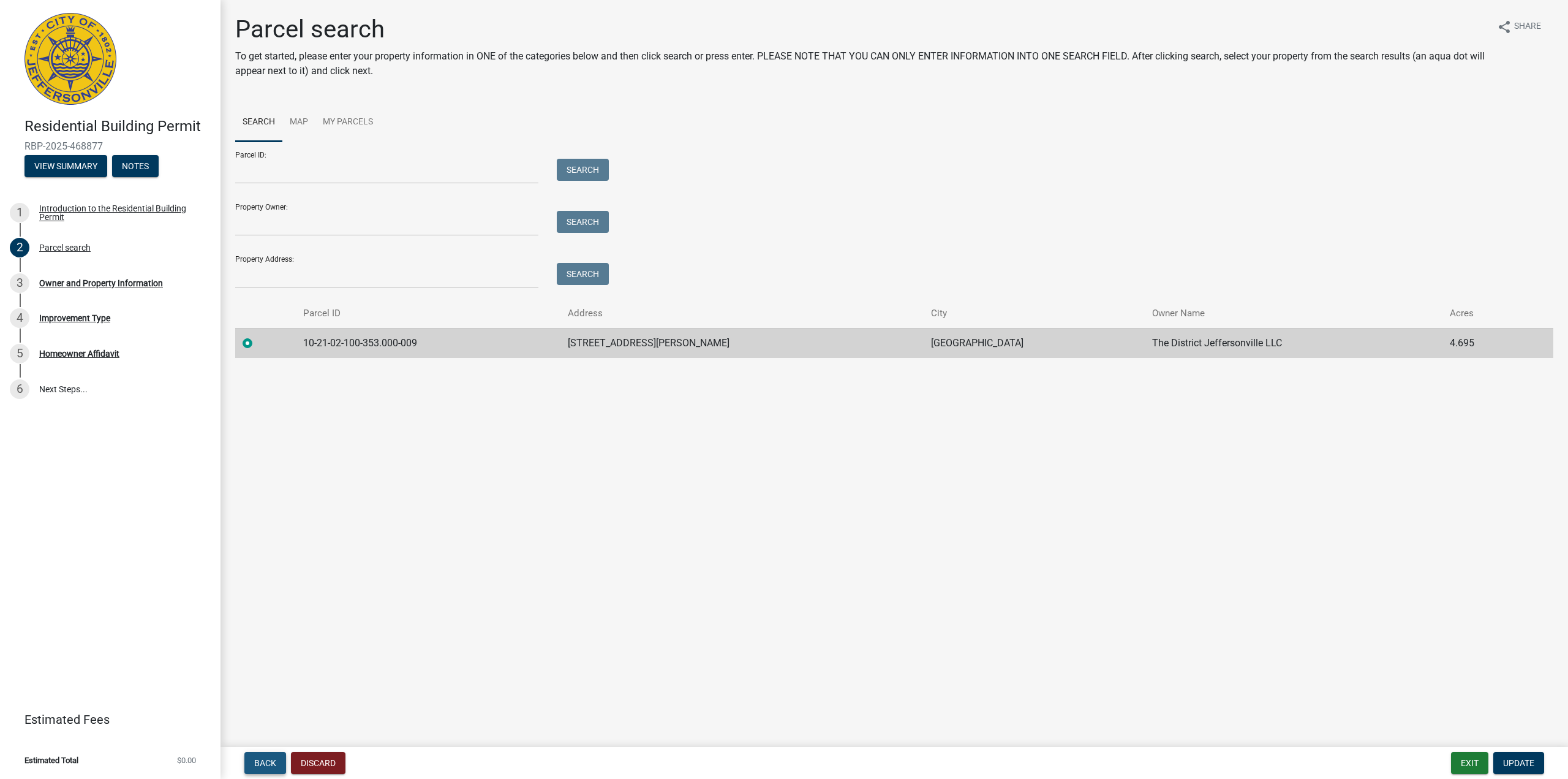
click at [266, 763] on span "Back" at bounding box center [265, 763] width 22 height 10
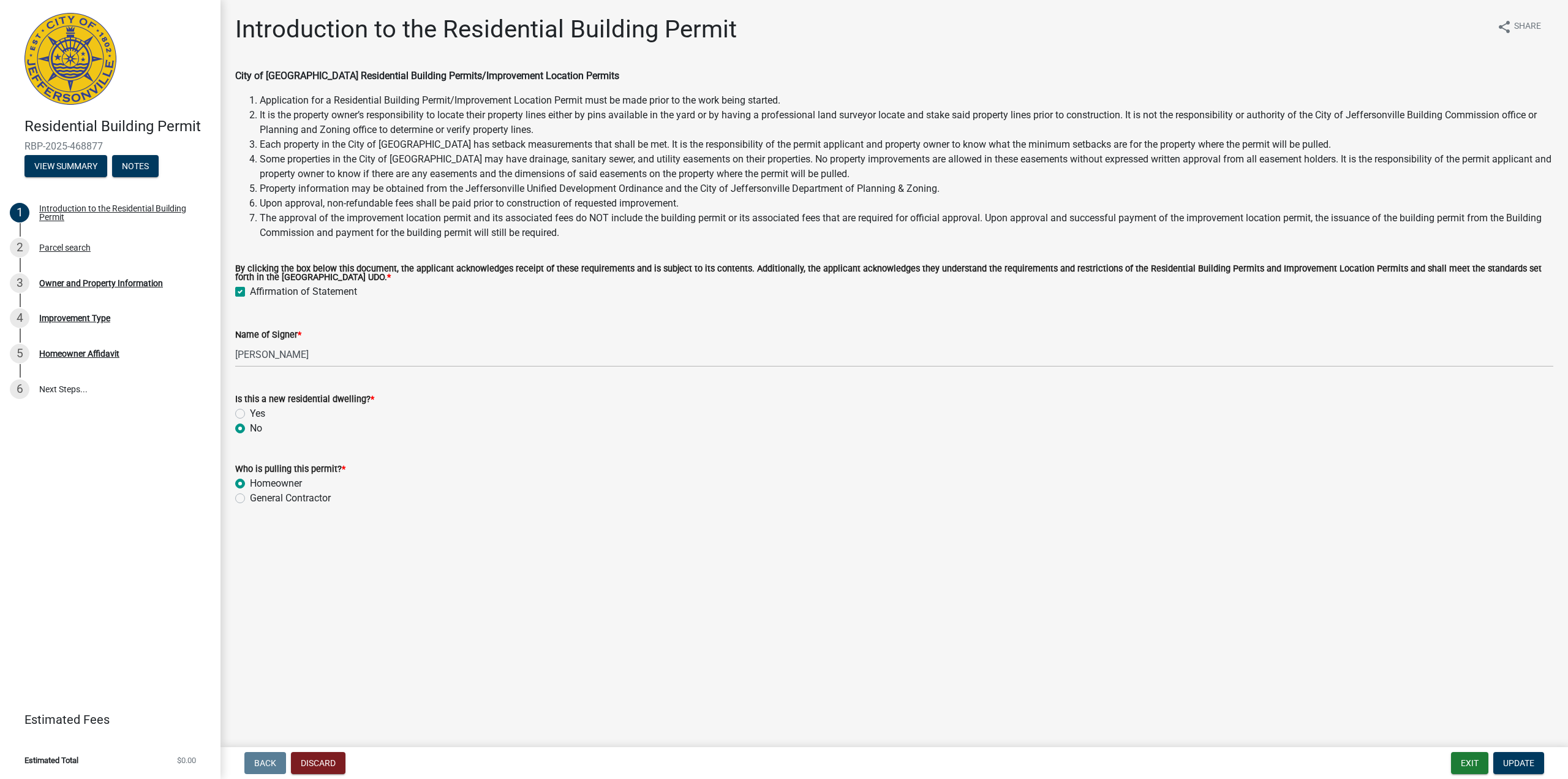
click at [250, 497] on label "General Contractor" at bounding box center [291, 498] width 81 height 14
click at [250, 497] on input "General Contractor" at bounding box center [254, 495] width 8 height 8
radio input "true"
click at [1524, 761] on span "Update" at bounding box center [1519, 763] width 32 height 10
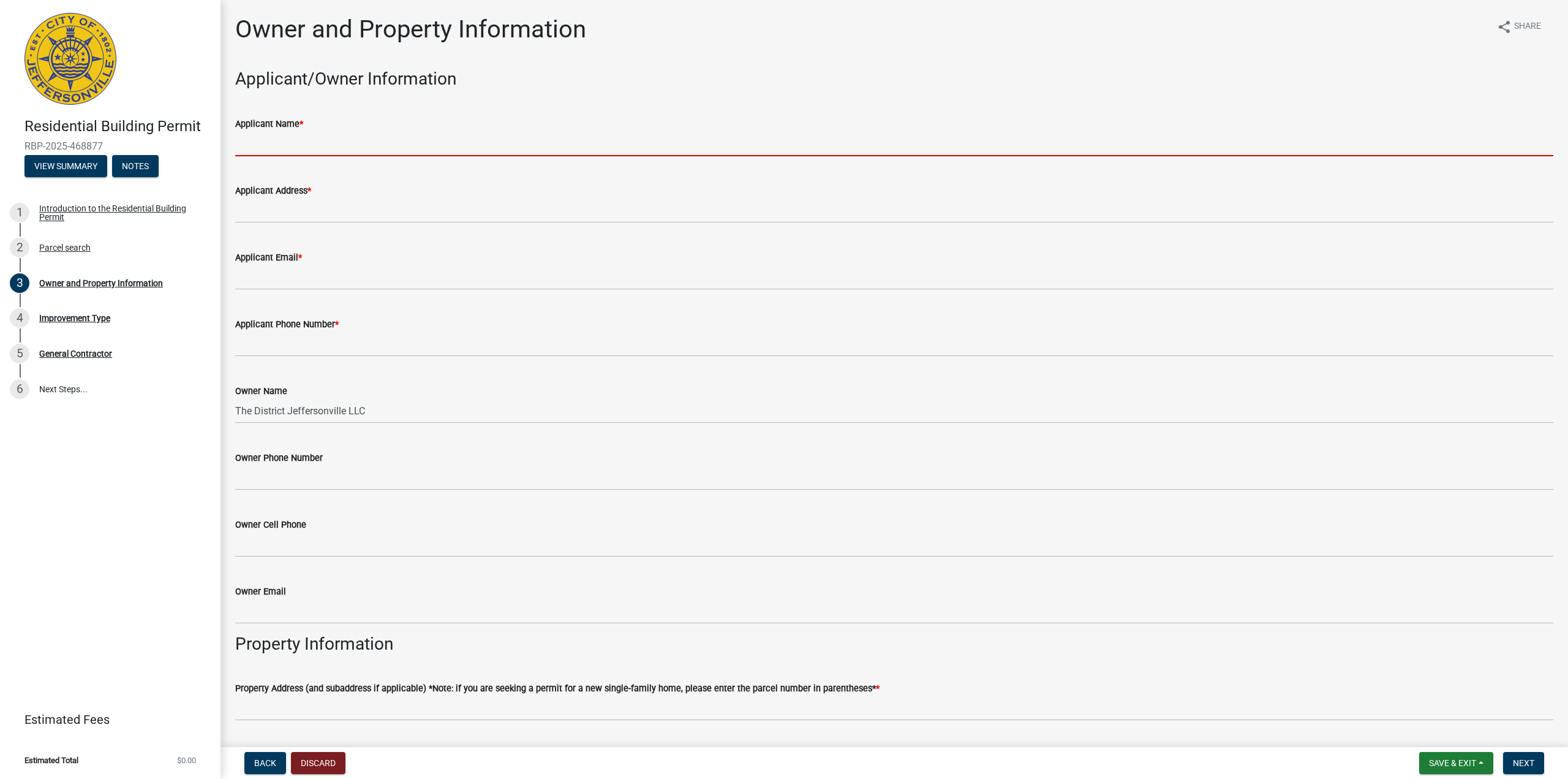
click at [278, 141] on input "Applicant Name *" at bounding box center [894, 143] width 1318 height 25
click at [273, 145] on input "Applicant Name *" at bounding box center [894, 143] width 1318 height 25
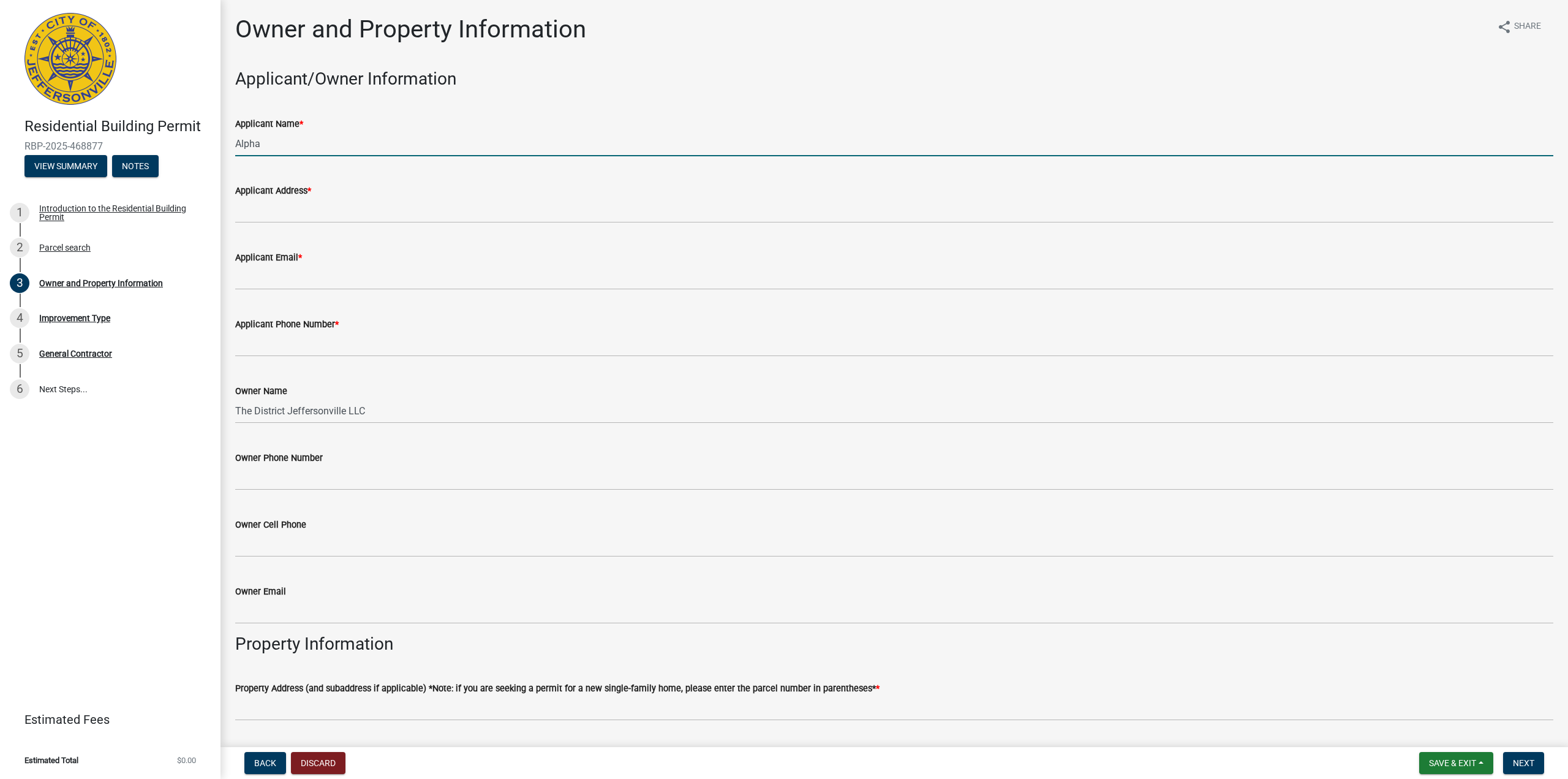
type input "Alpha Builders"
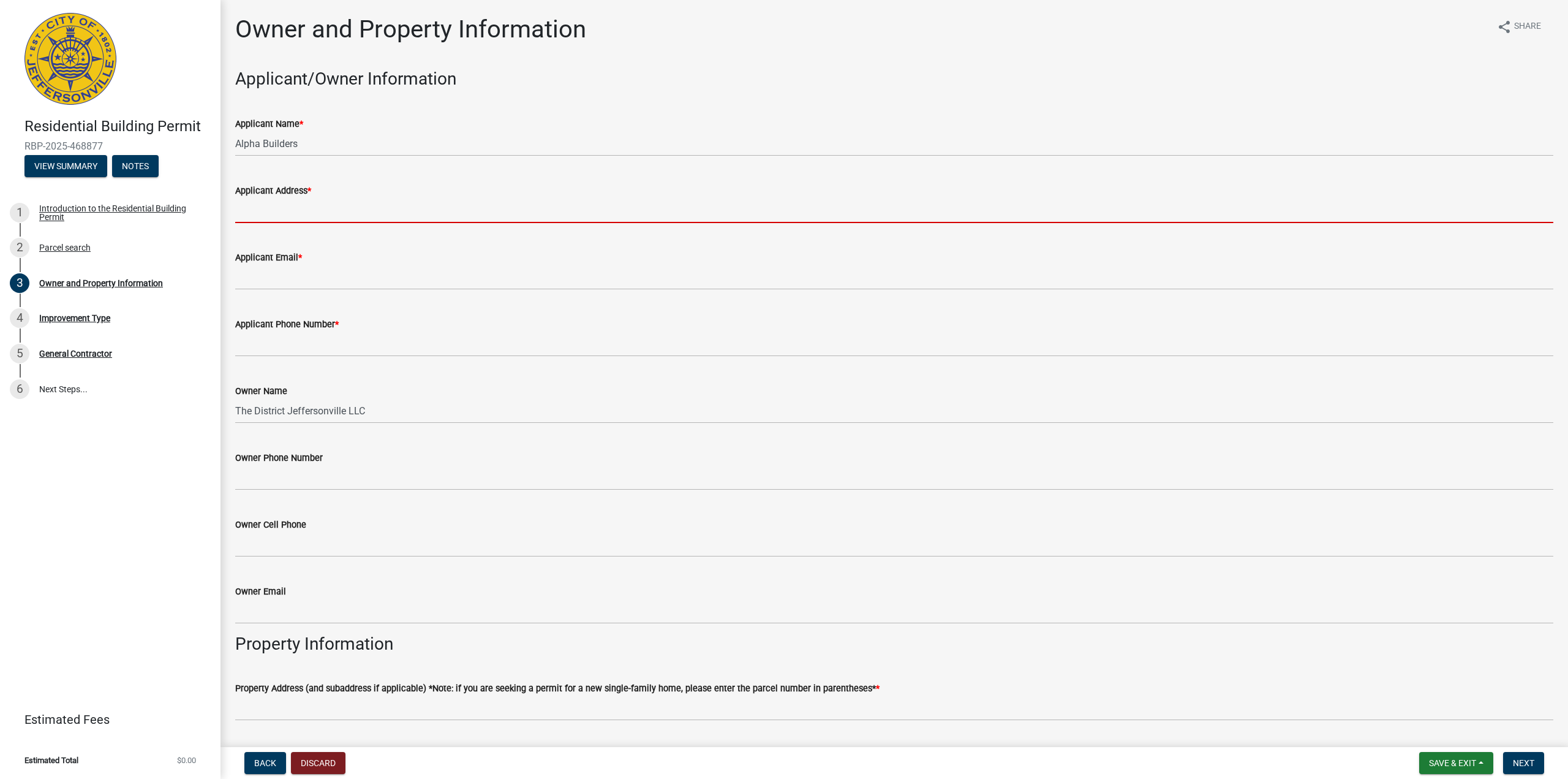
click at [250, 204] on input "Applicant Address *" at bounding box center [894, 211] width 1318 height 25
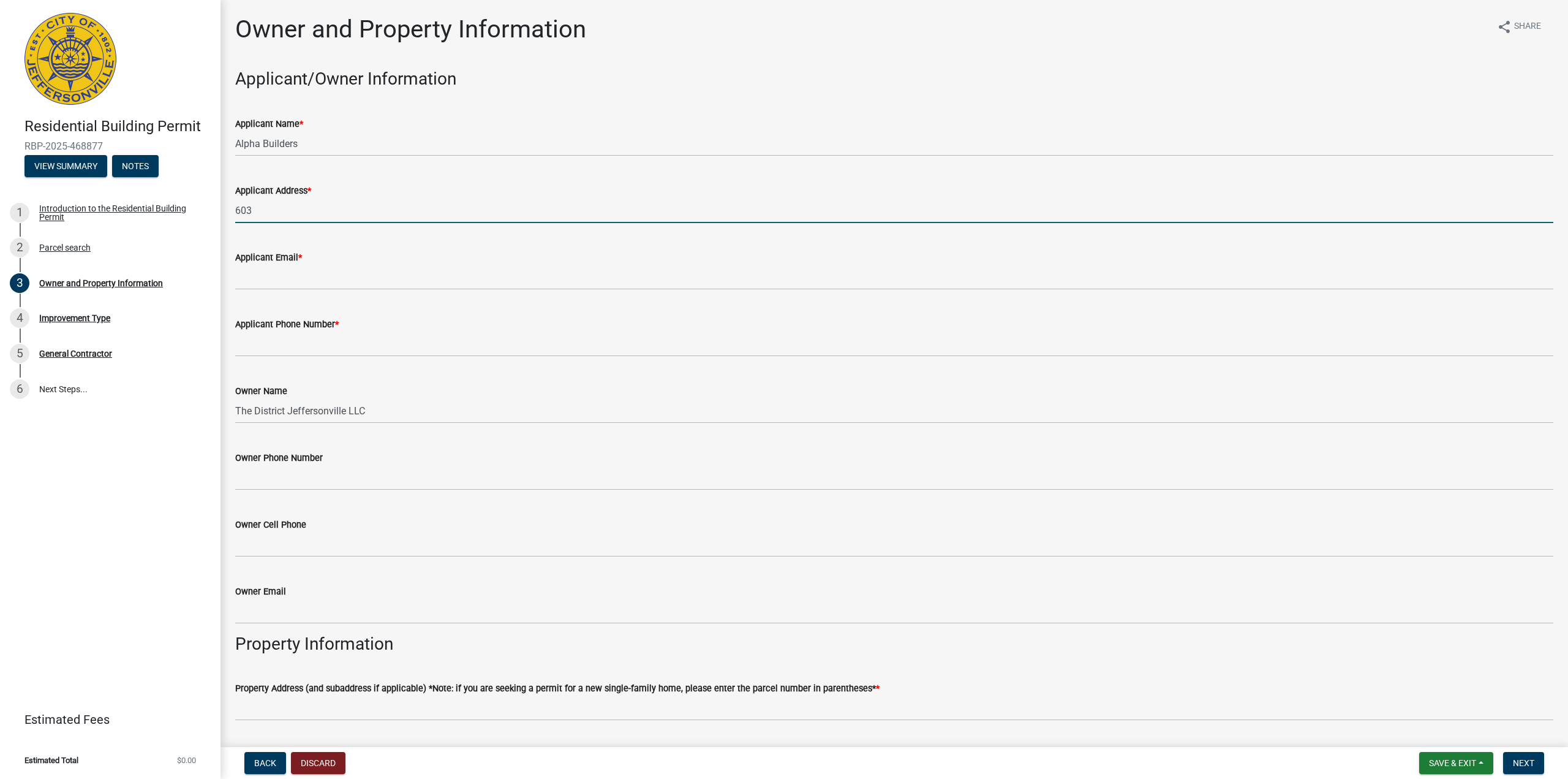
type input "[STREET_ADDRESS]"
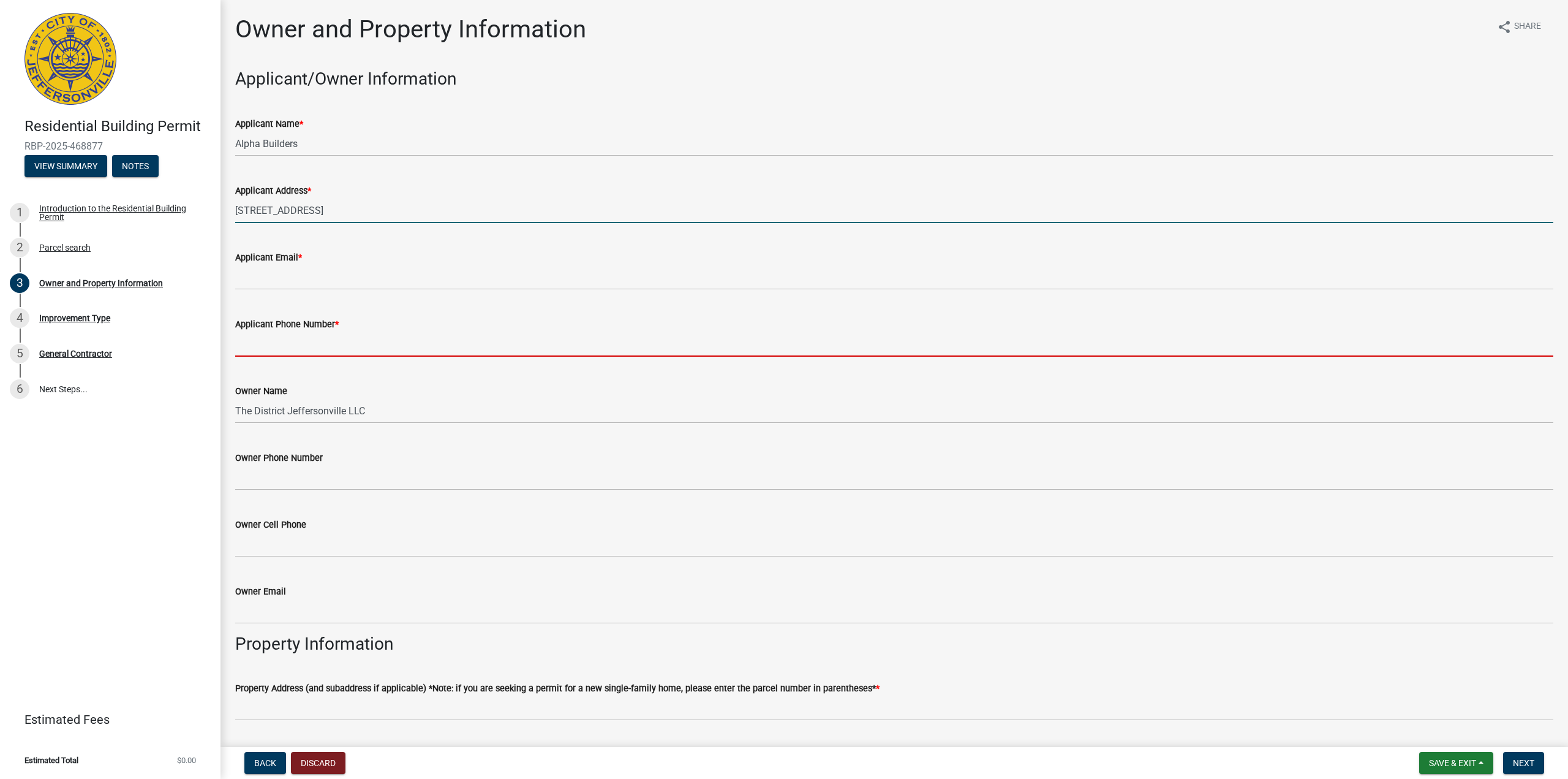
type input "5029300727"
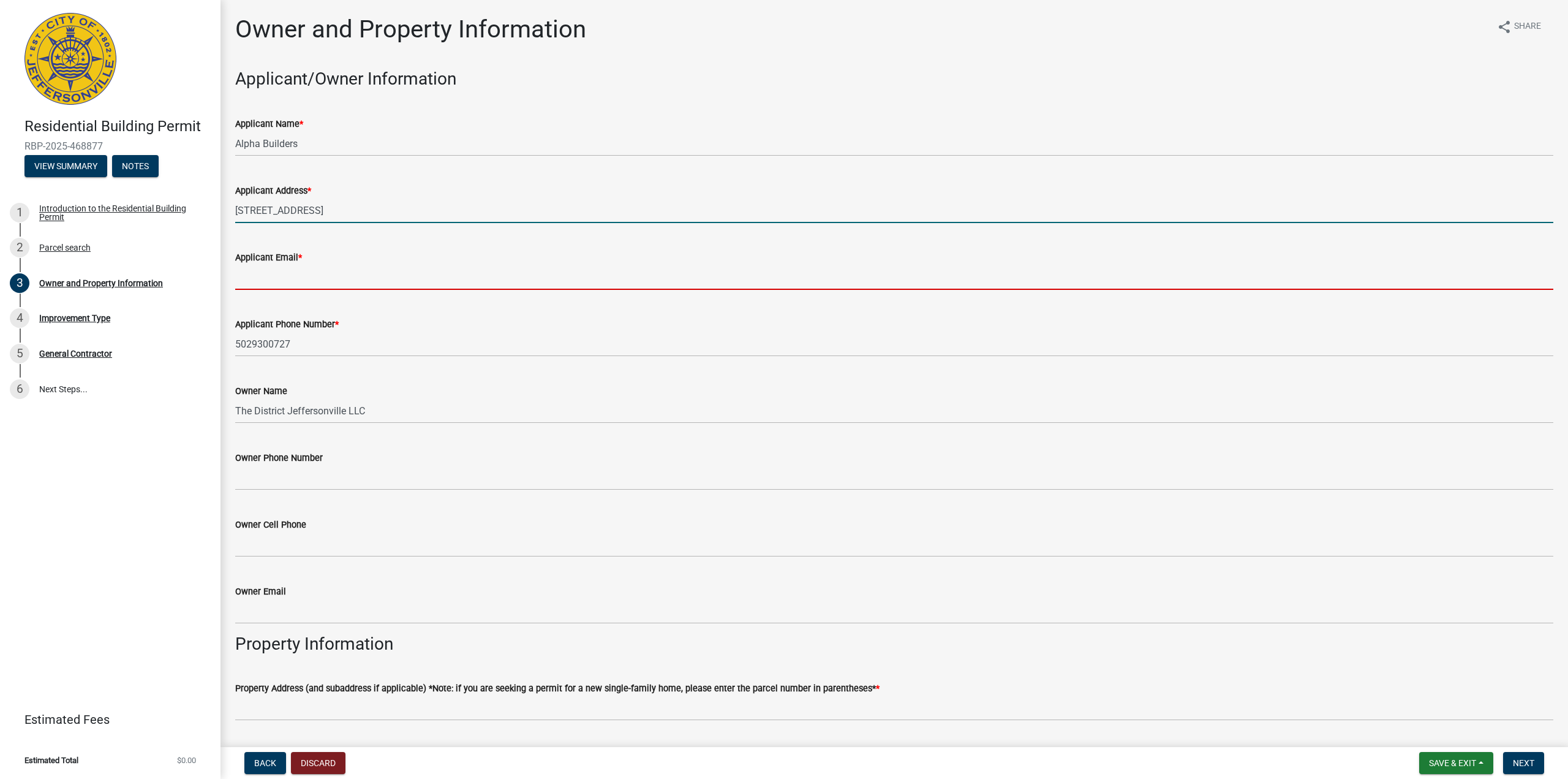
click at [291, 285] on input "Applicant Email *" at bounding box center [894, 277] width 1318 height 25
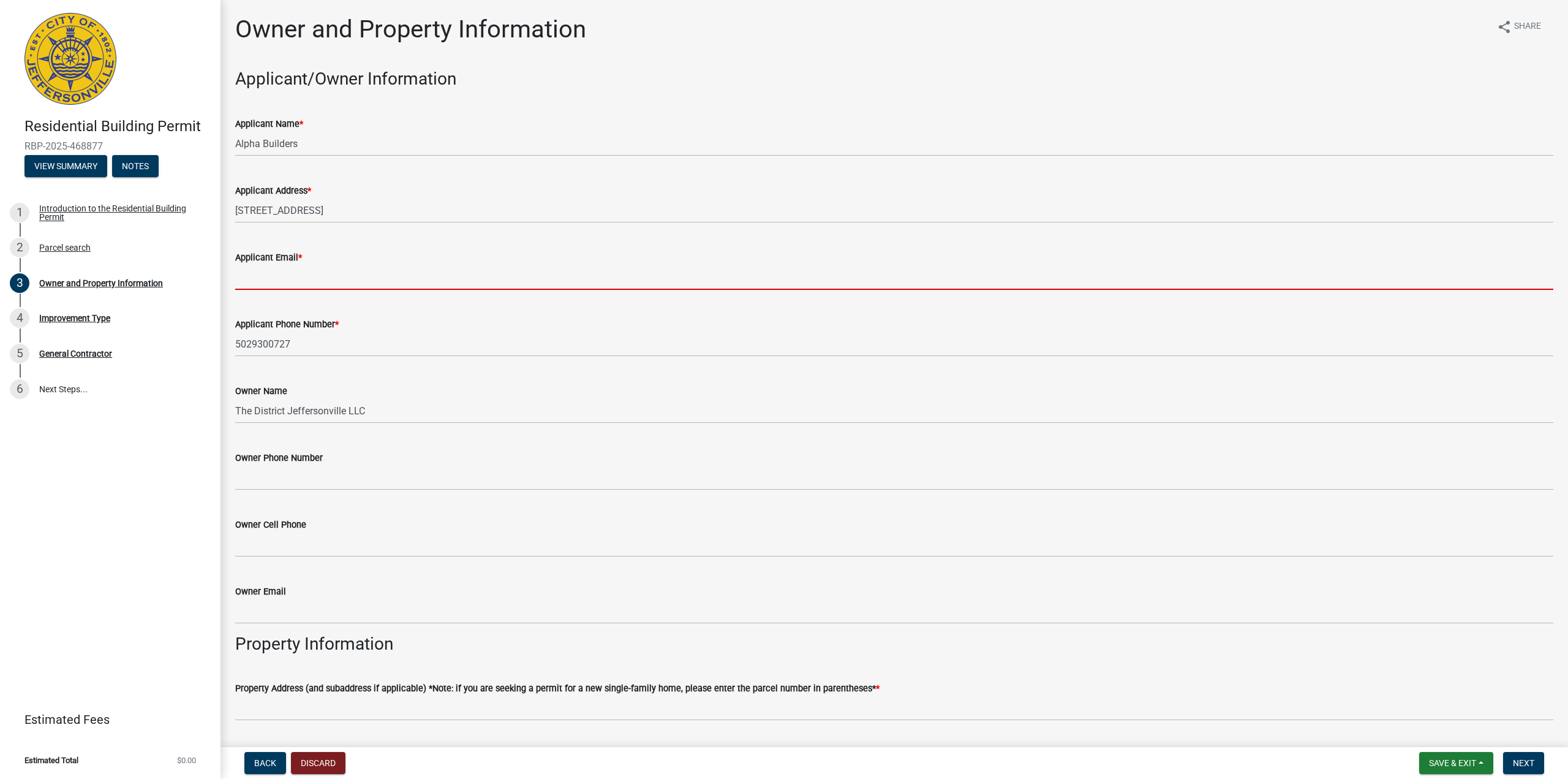
type input "[EMAIL_ADDRESS][DOMAIN_NAME]"
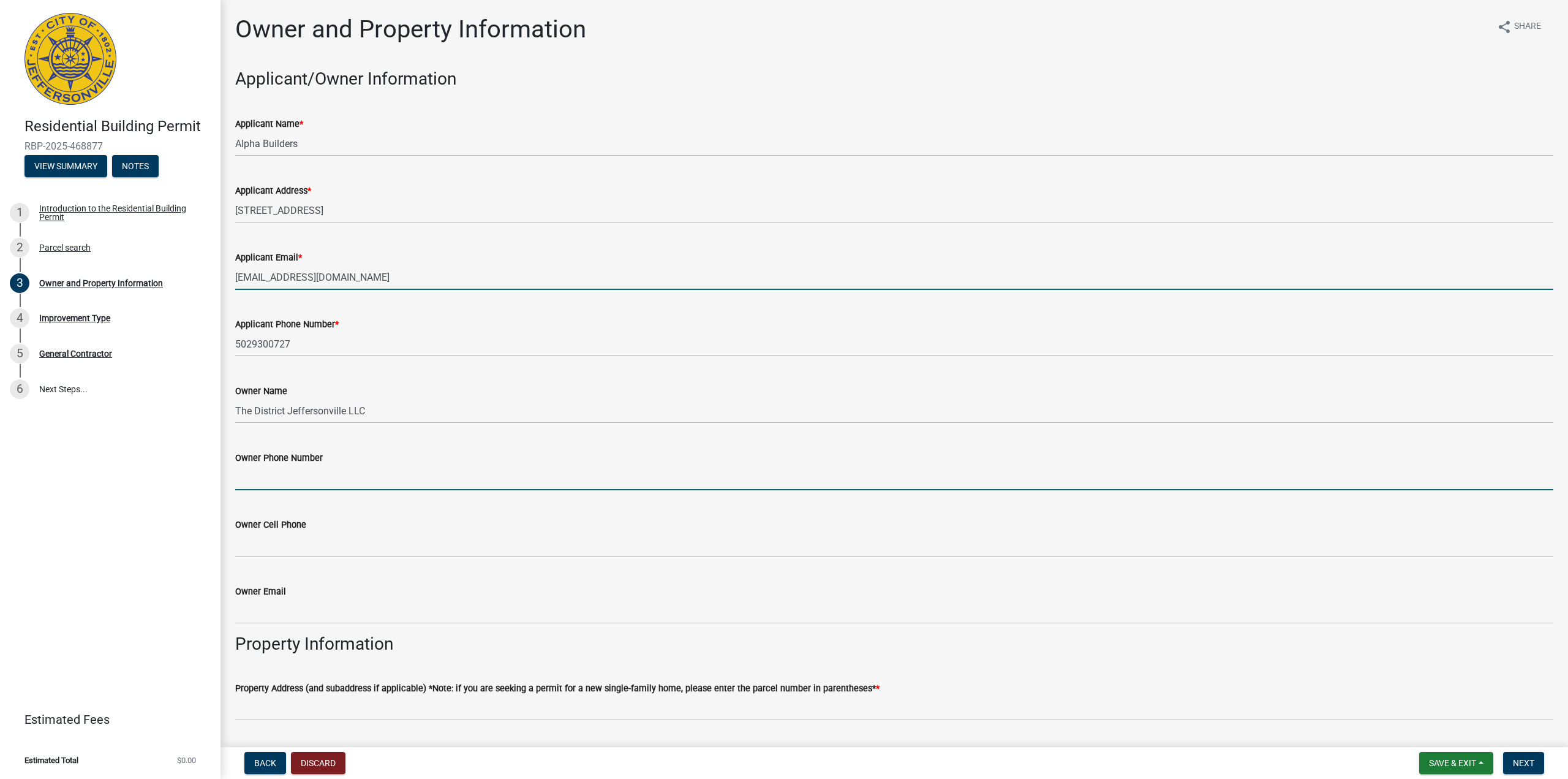
click at [273, 481] on input "Owner Phone Number" at bounding box center [894, 477] width 1318 height 25
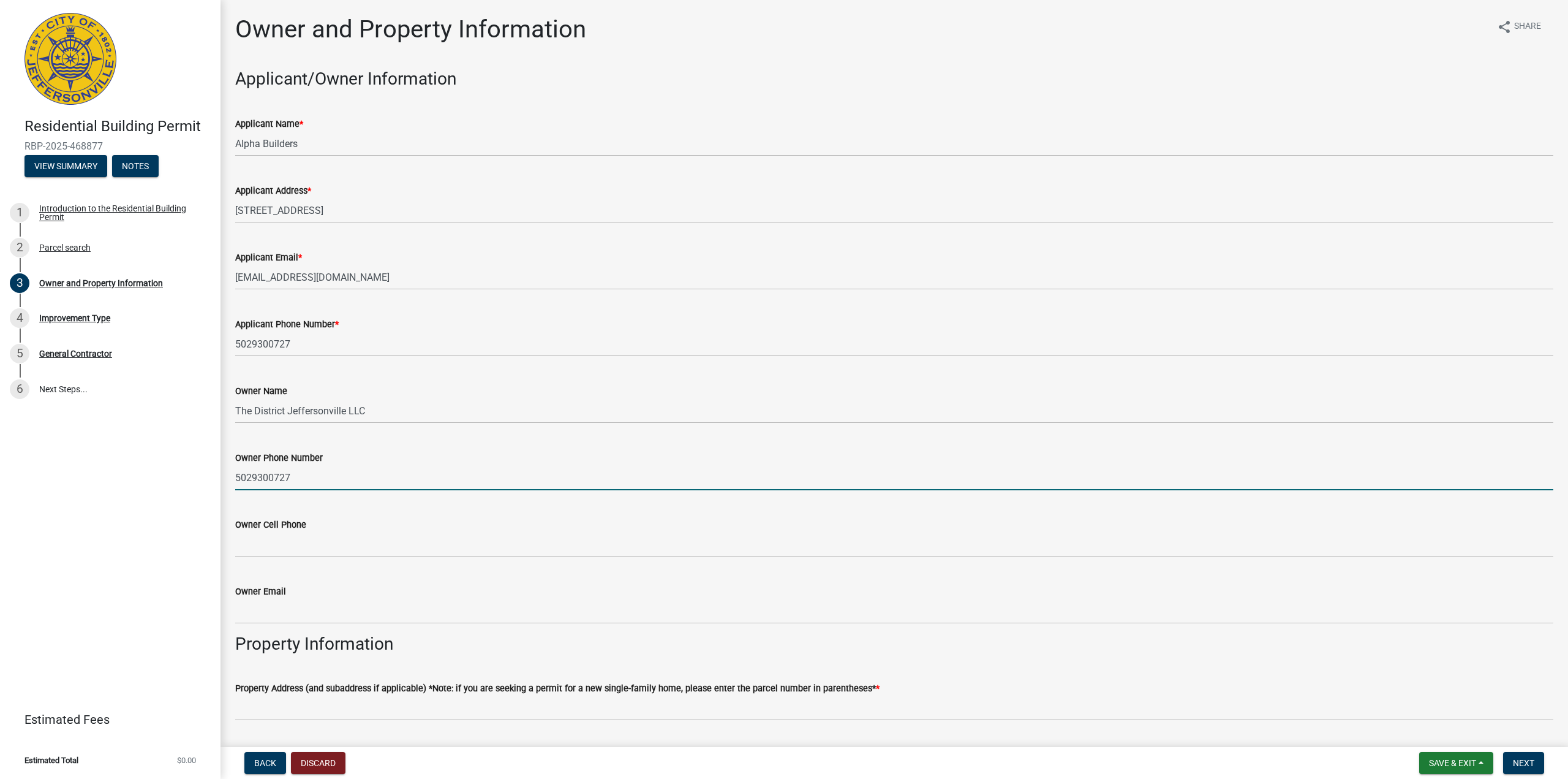
type input "5029300727"
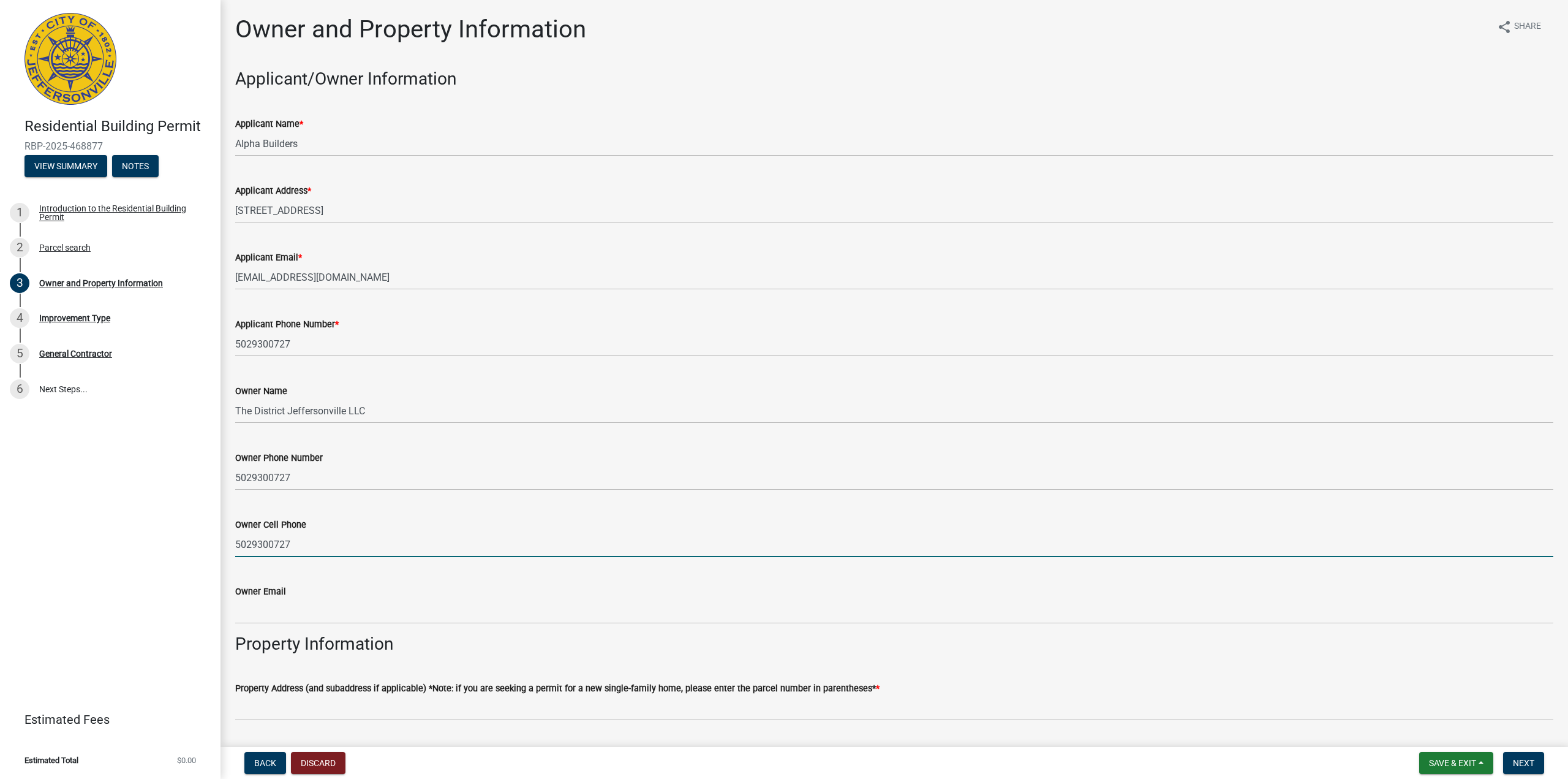
type input "5029300727"
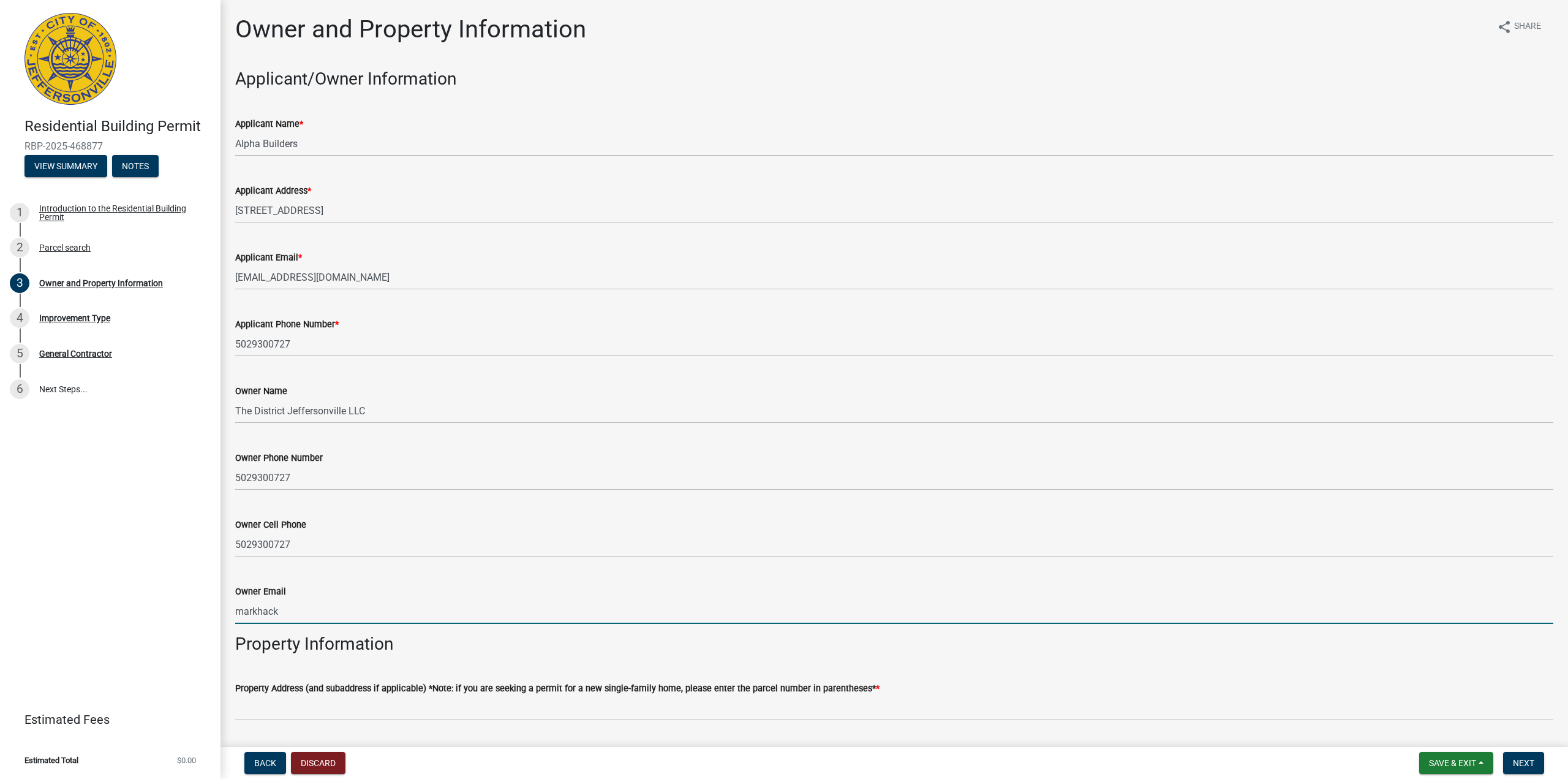
type input "[EMAIL_ADDRESS][DOMAIN_NAME]"
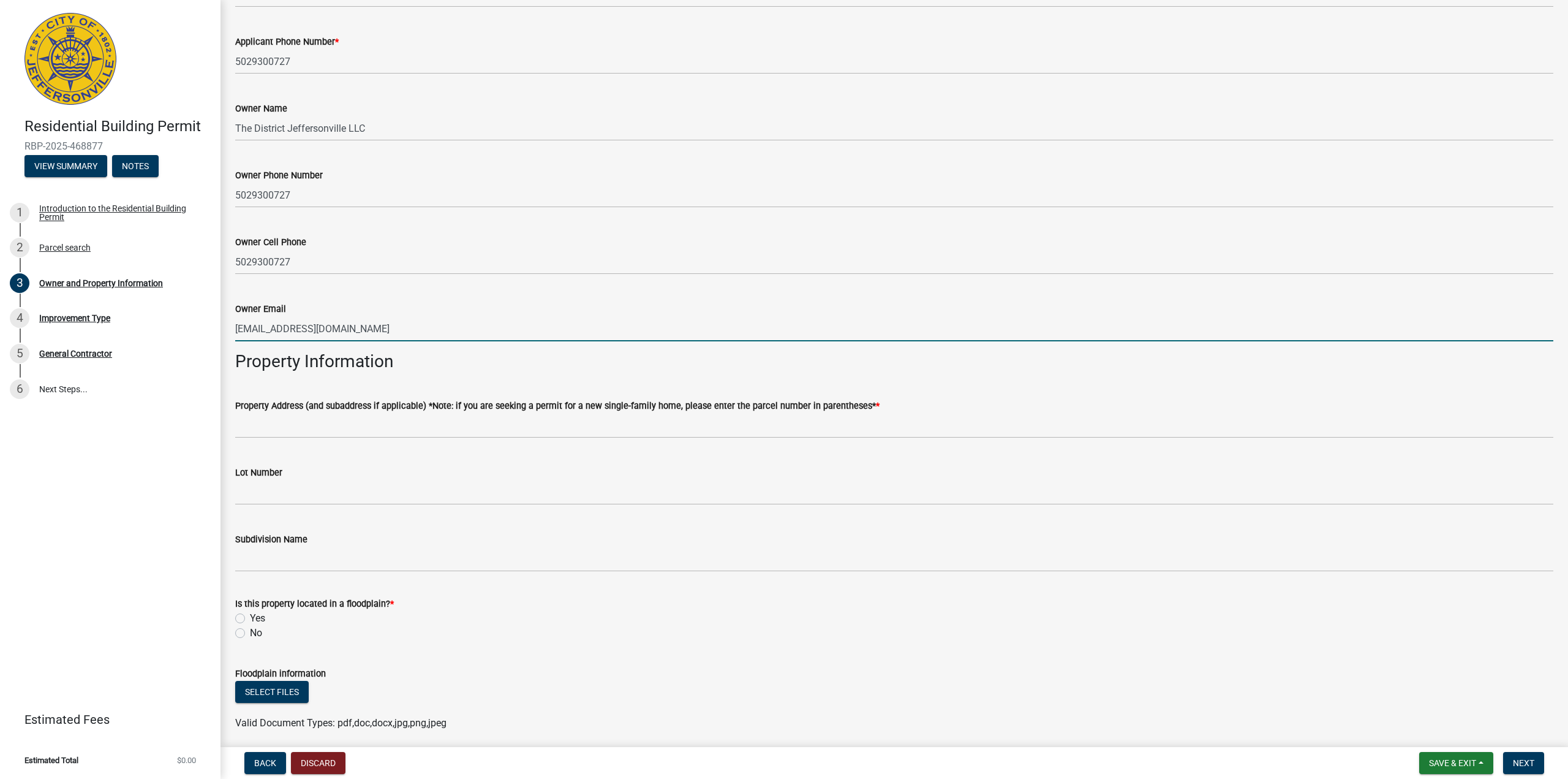
scroll to position [307, 0]
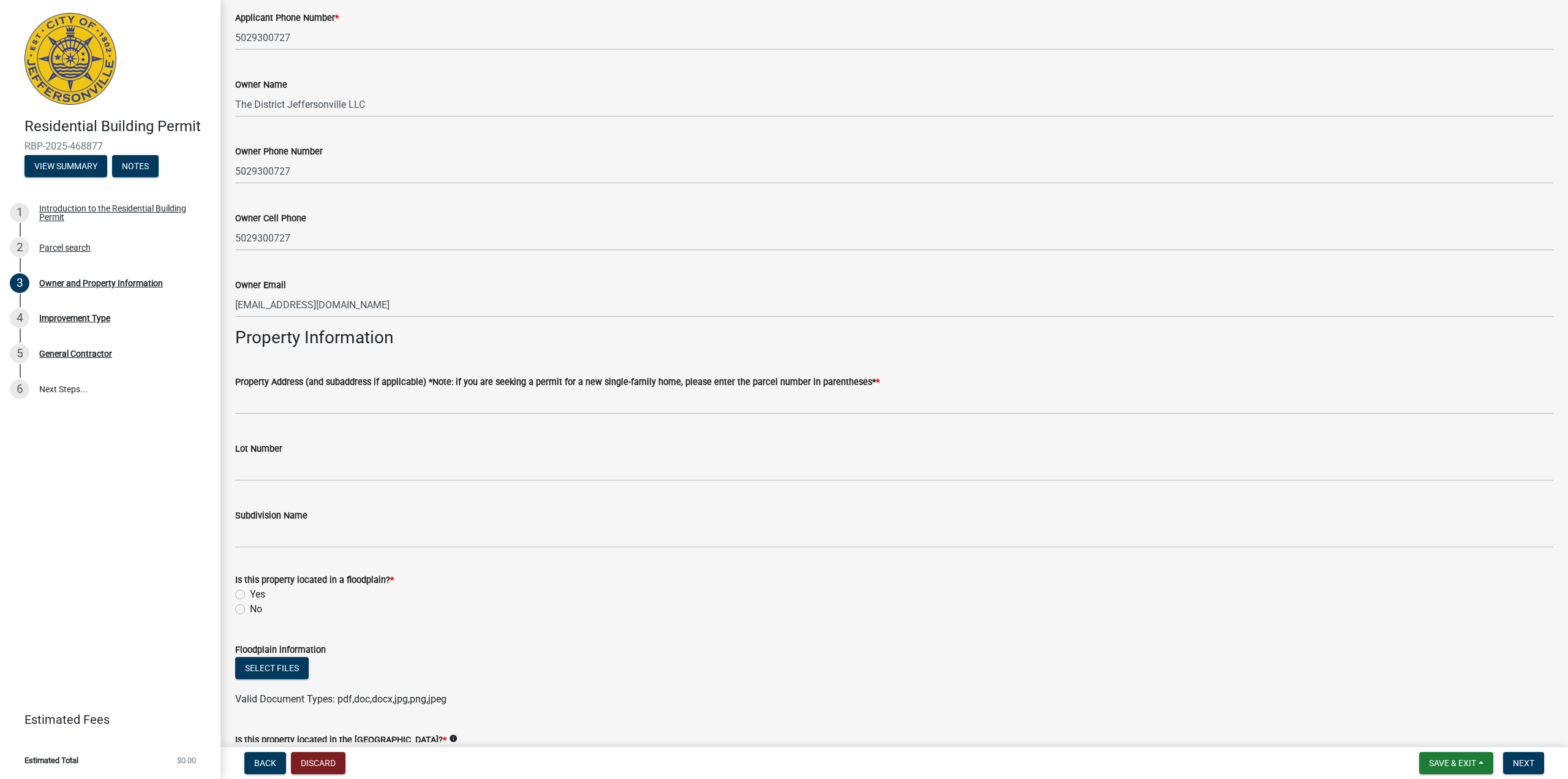
click at [250, 608] on label "No" at bounding box center [256, 608] width 12 height 14
click at [250, 608] on input "No" at bounding box center [254, 606] width 8 height 8
radio input "true"
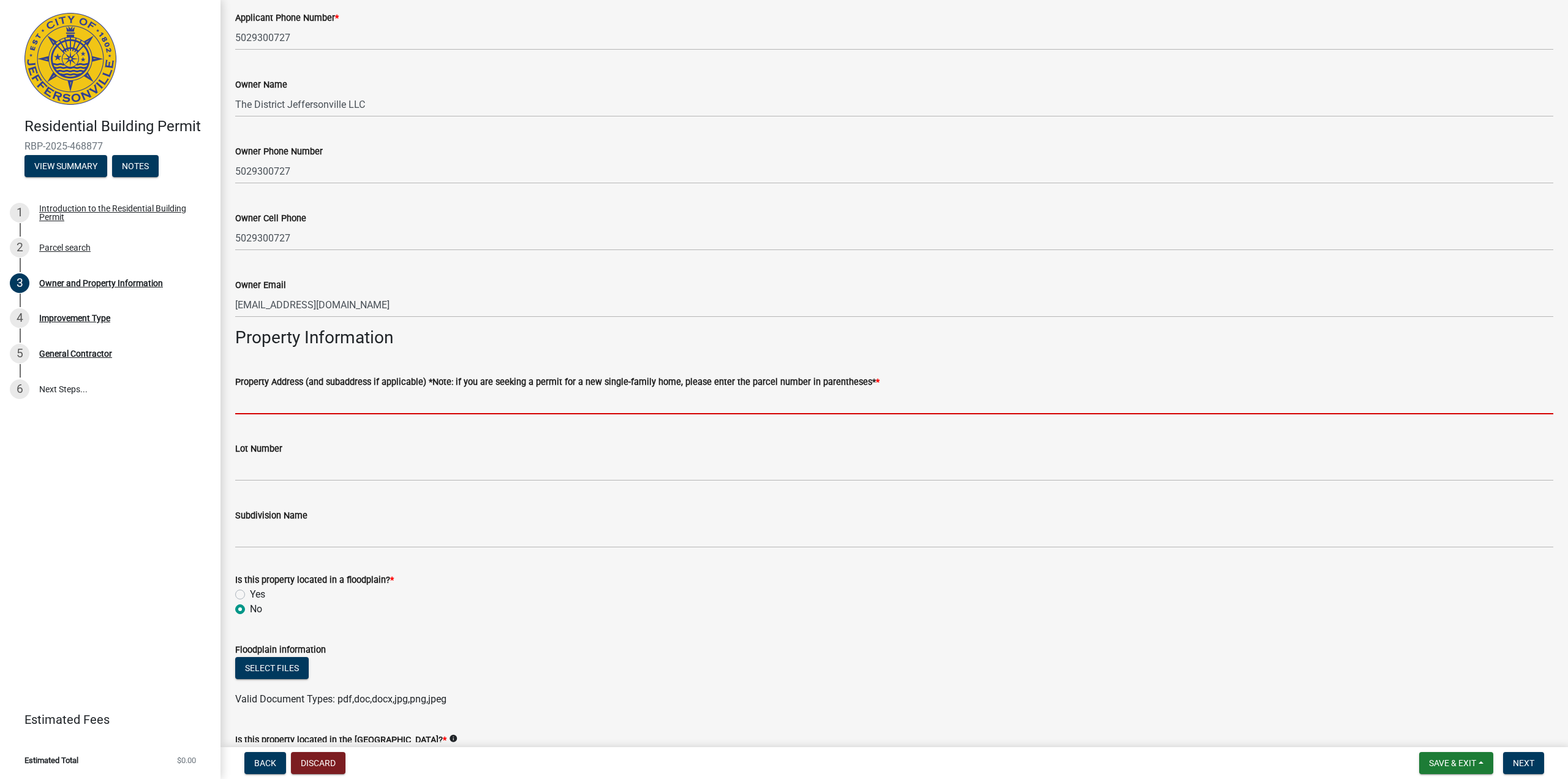
click at [323, 405] on input "Property Address (and subaddress if applicable) *Note: if you are seeking a per…" at bounding box center [894, 401] width 1318 height 25
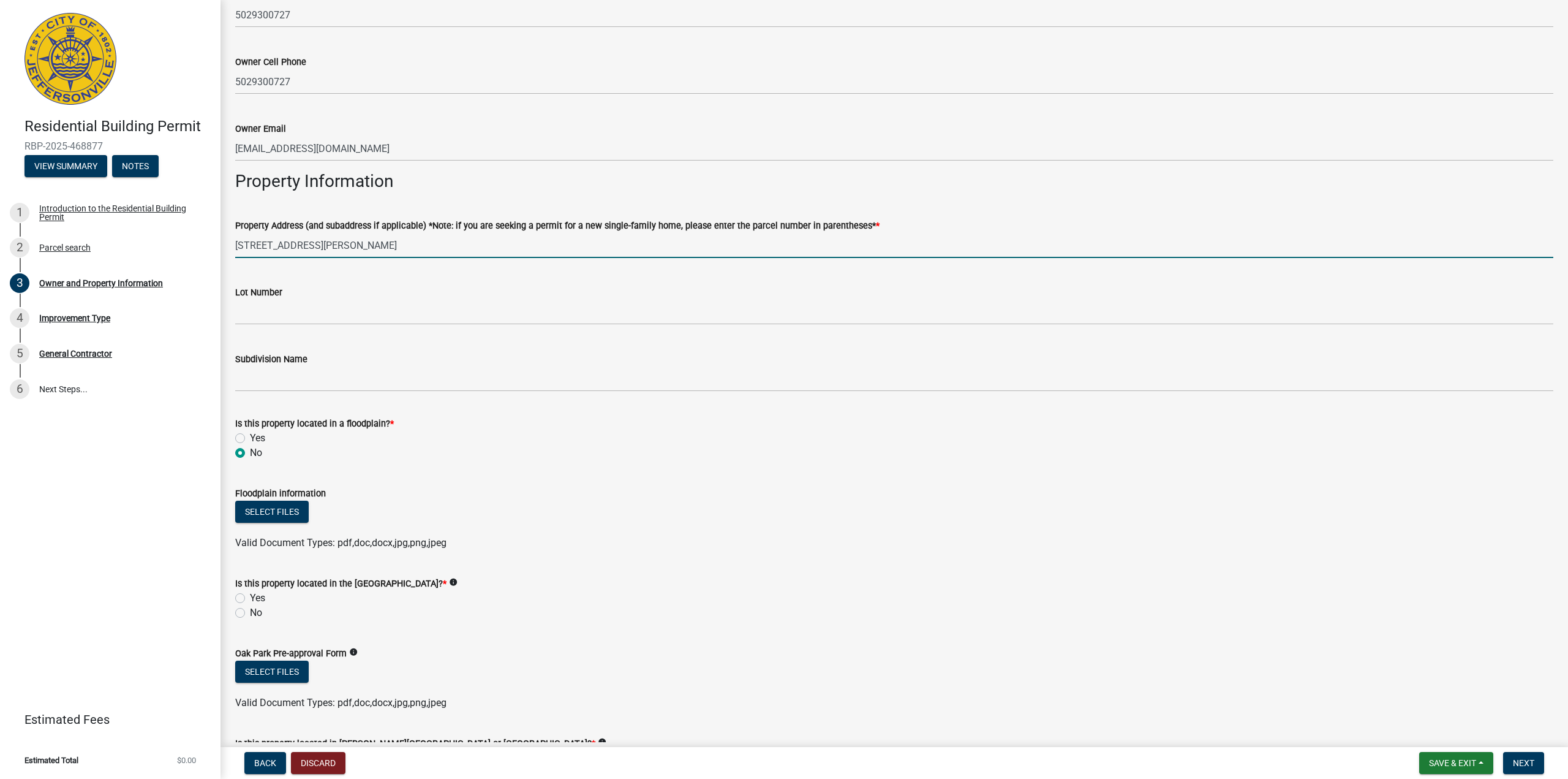
scroll to position [490, 0]
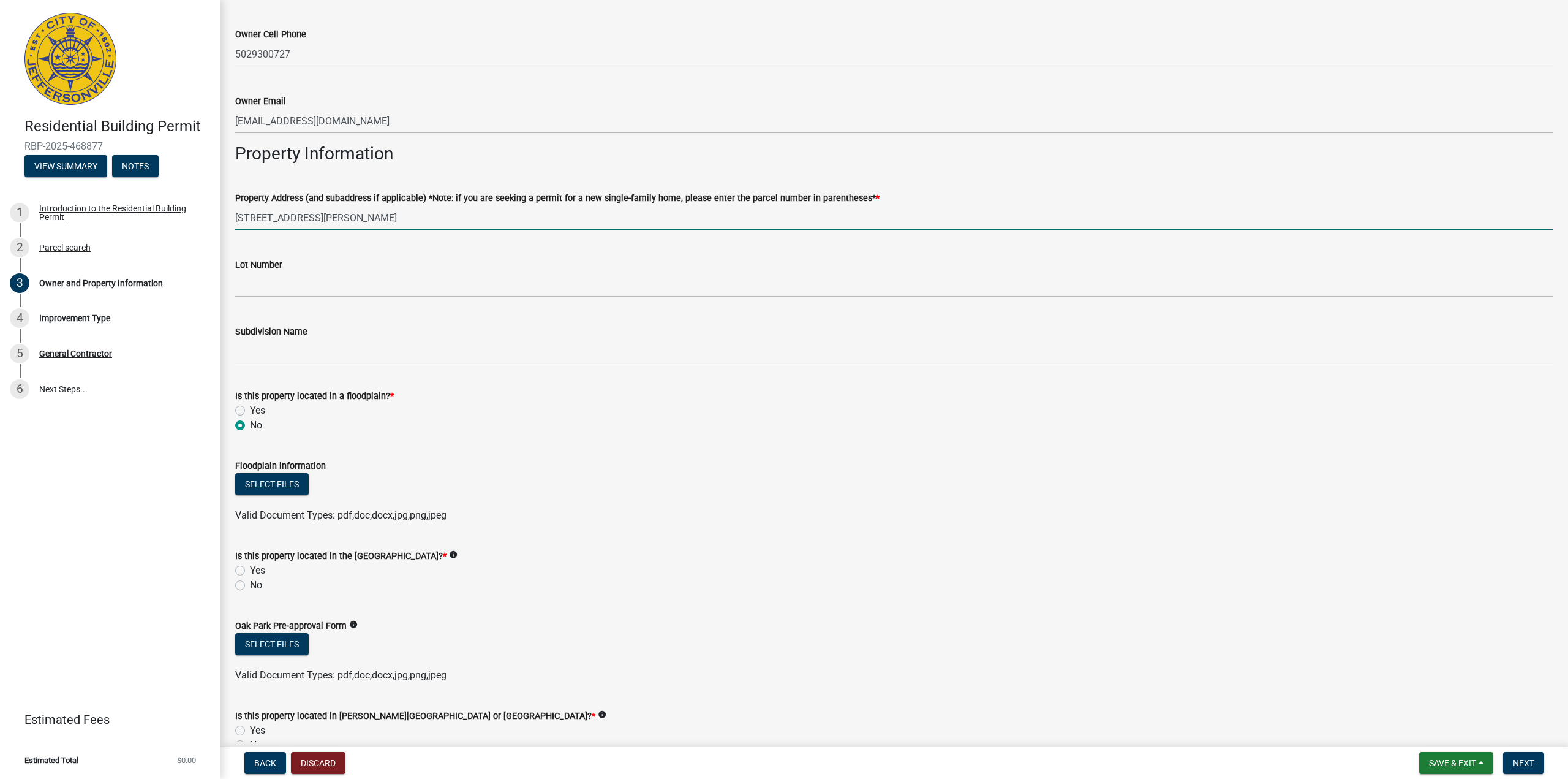
type input "[STREET_ADDRESS][PERSON_NAME]"
click at [250, 583] on label "No" at bounding box center [256, 585] width 12 height 14
click at [250, 583] on input "No" at bounding box center [254, 582] width 8 height 8
radio input "true"
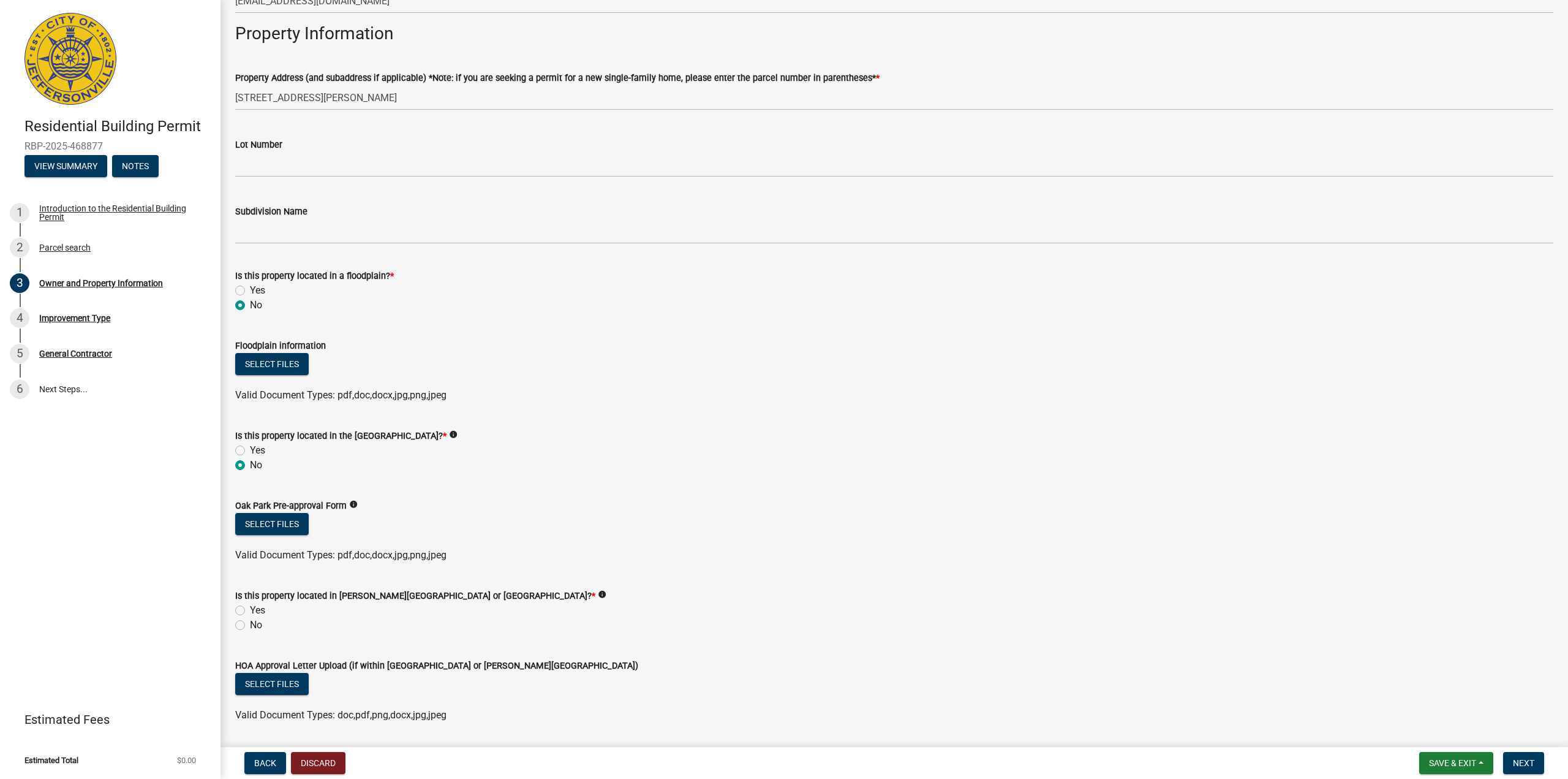
scroll to position [613, 0]
click at [250, 619] on label "No" at bounding box center [256, 622] width 12 height 14
click at [250, 619] on input "No" at bounding box center [254, 619] width 8 height 8
radio input "true"
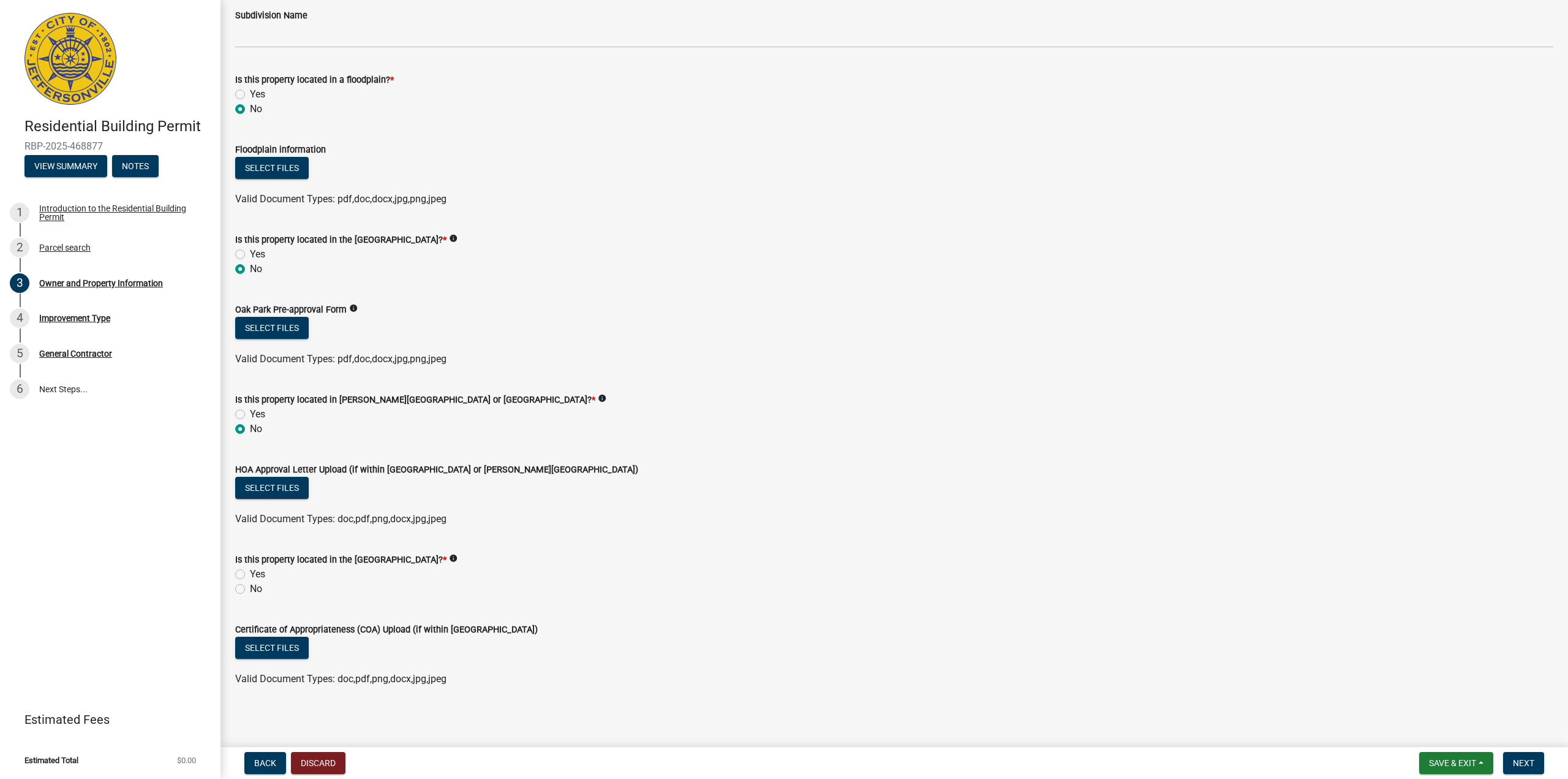
scroll to position [809, 0]
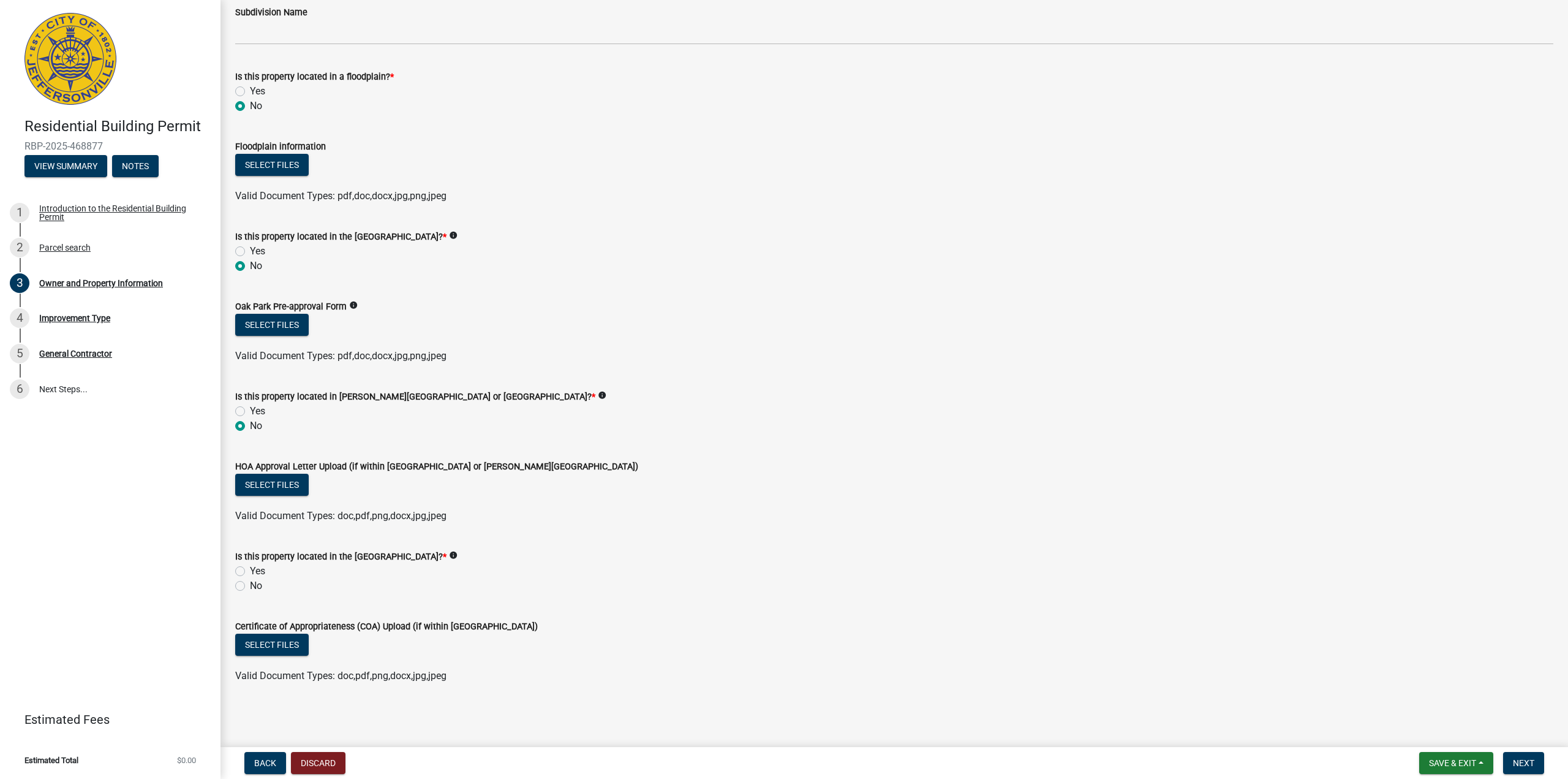
click at [245, 585] on div "No" at bounding box center [894, 586] width 1318 height 14
click at [250, 585] on label "No" at bounding box center [256, 586] width 12 height 14
click at [250, 585] on input "No" at bounding box center [254, 583] width 8 height 8
radio input "true"
click at [1519, 763] on span "Next" at bounding box center [1523, 763] width 21 height 10
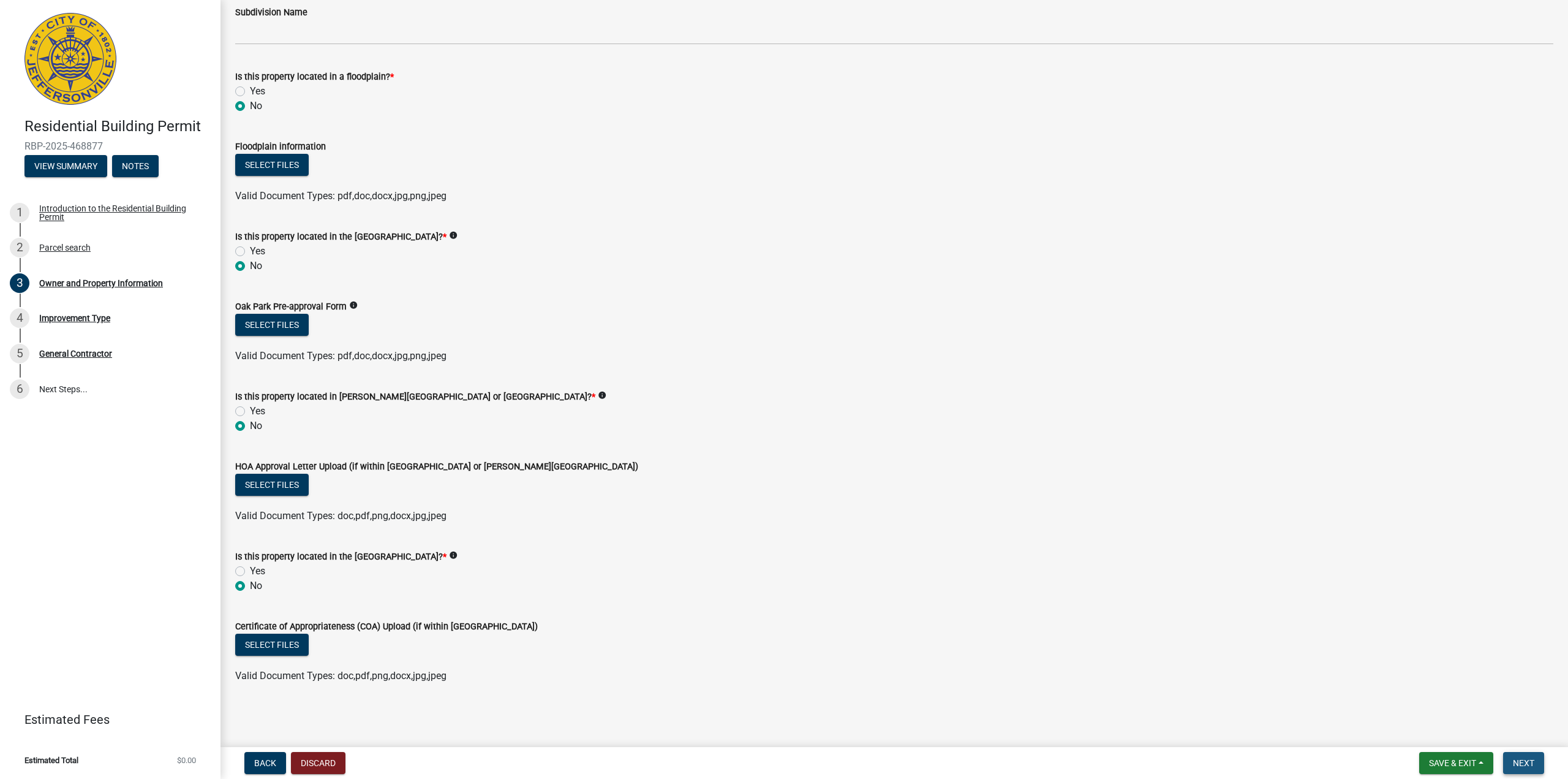
scroll to position [0, 0]
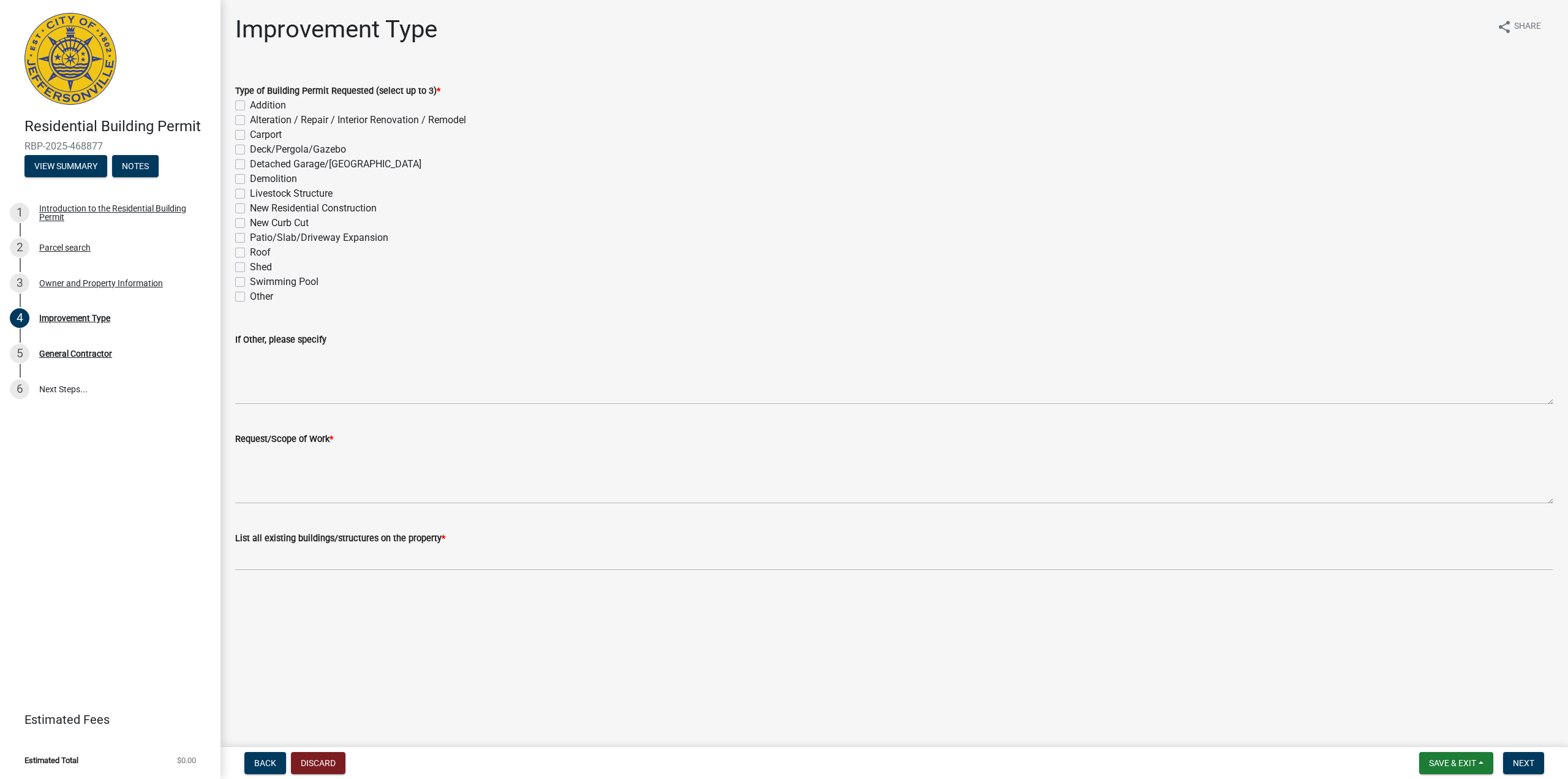
click at [250, 180] on label "Demolition" at bounding box center [273, 178] width 47 height 14
click at [250, 180] on input "Demolition" at bounding box center [254, 176] width 8 height 8
checkbox input "true"
checkbox input "false"
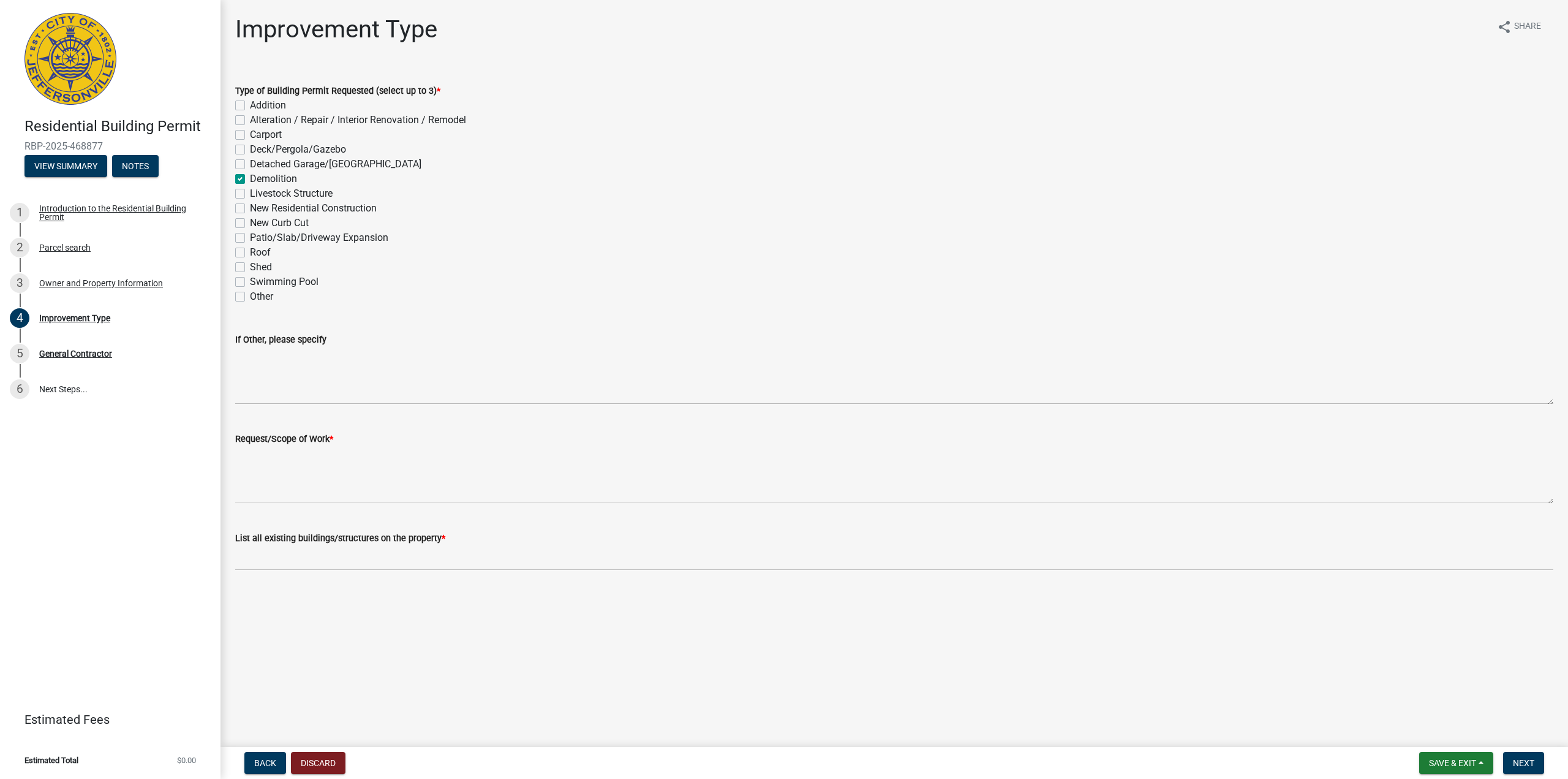
checkbox input "false"
checkbox input "true"
checkbox input "false"
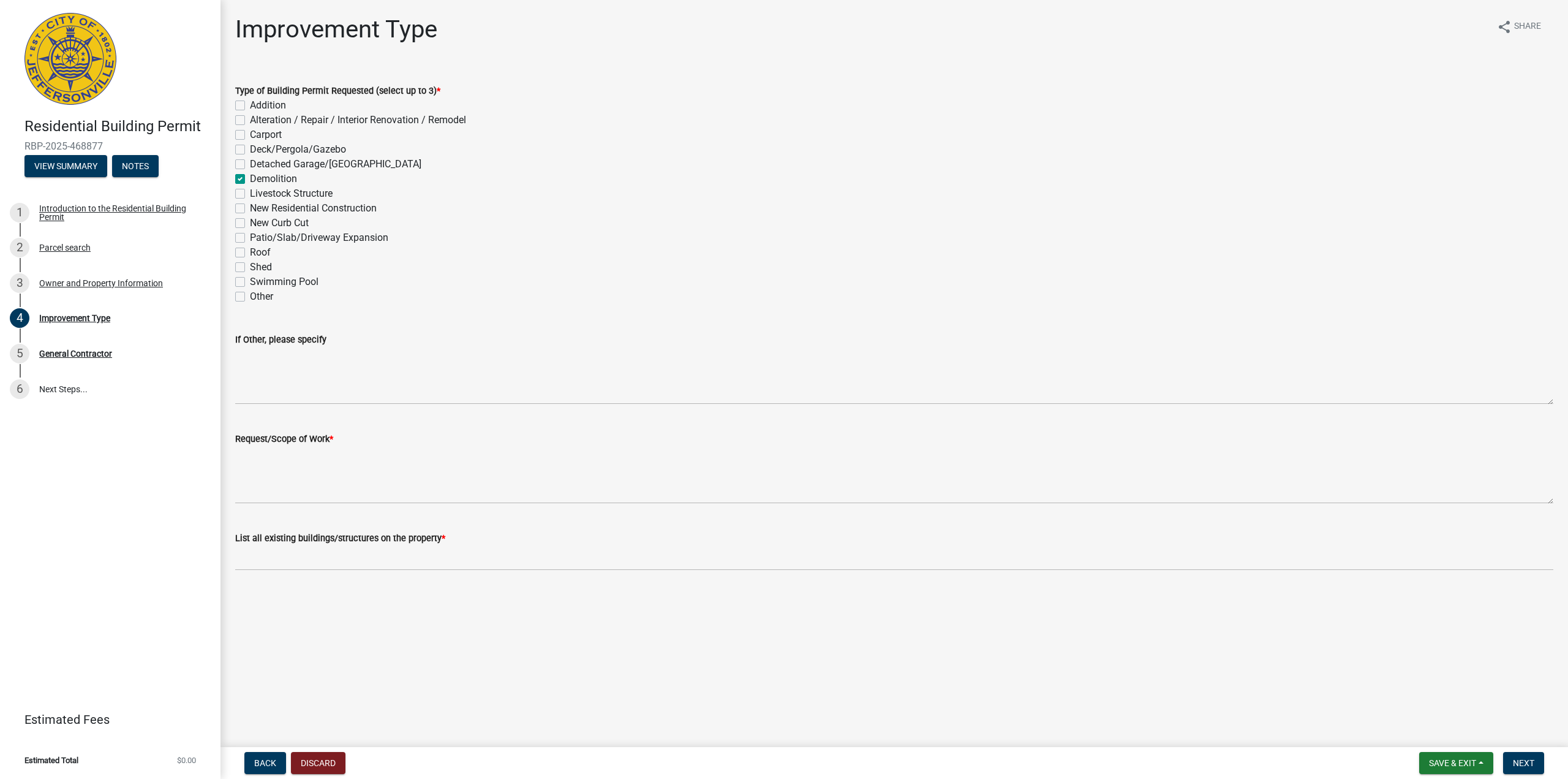
checkbox input "false"
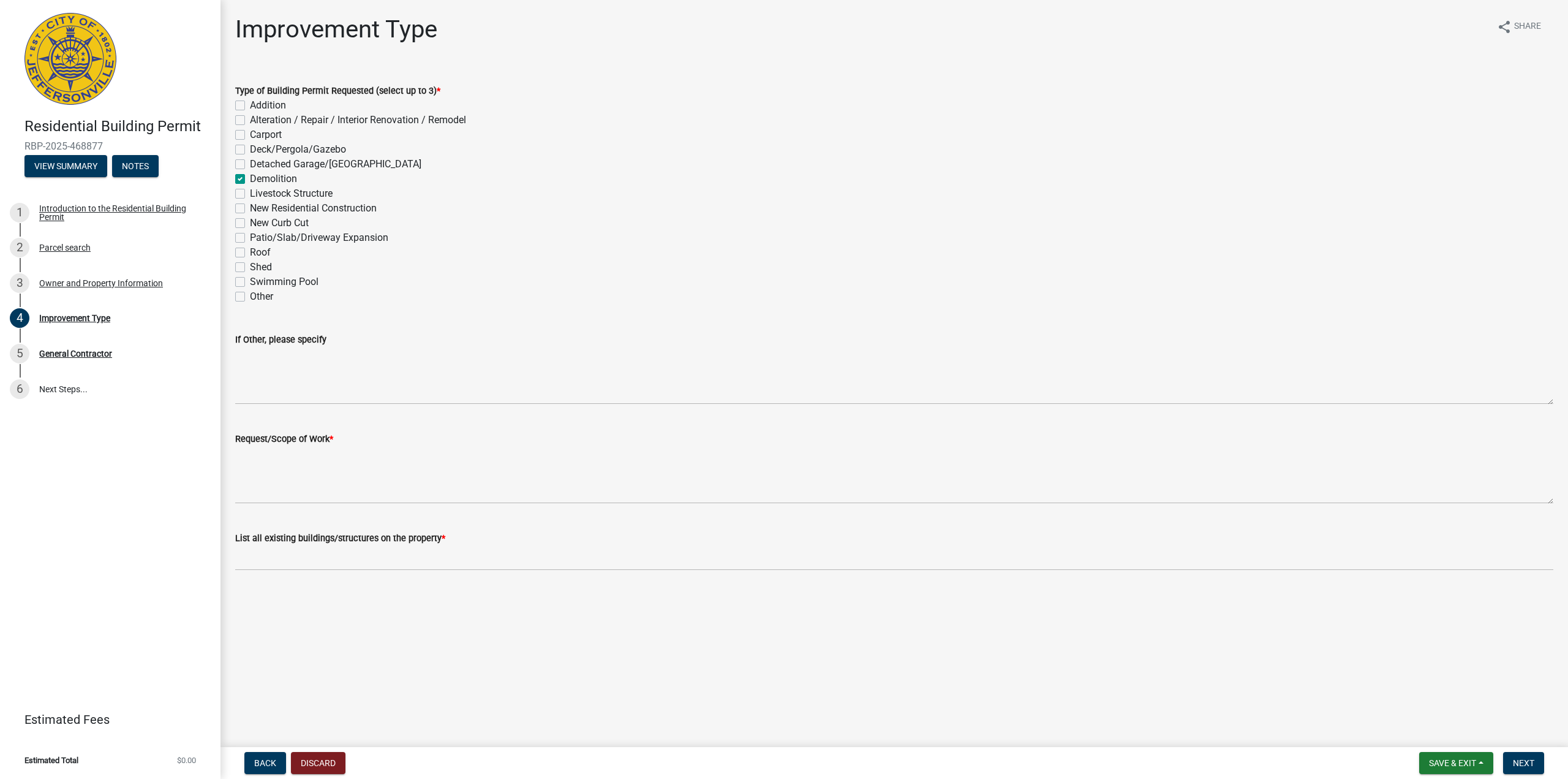
checkbox input "false"
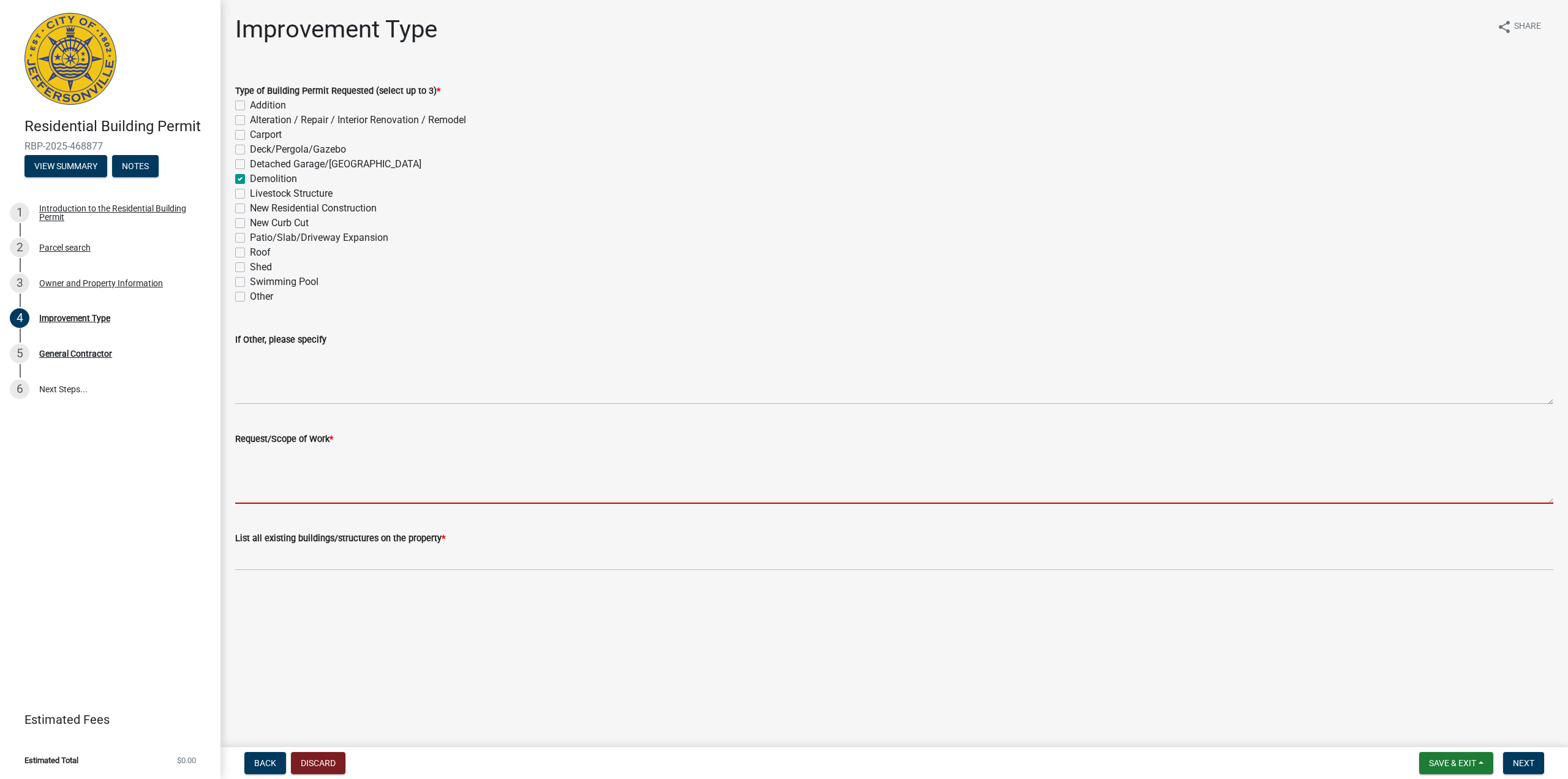
click at [282, 495] on textarea "Request/Scope of Work *" at bounding box center [894, 475] width 1318 height 58
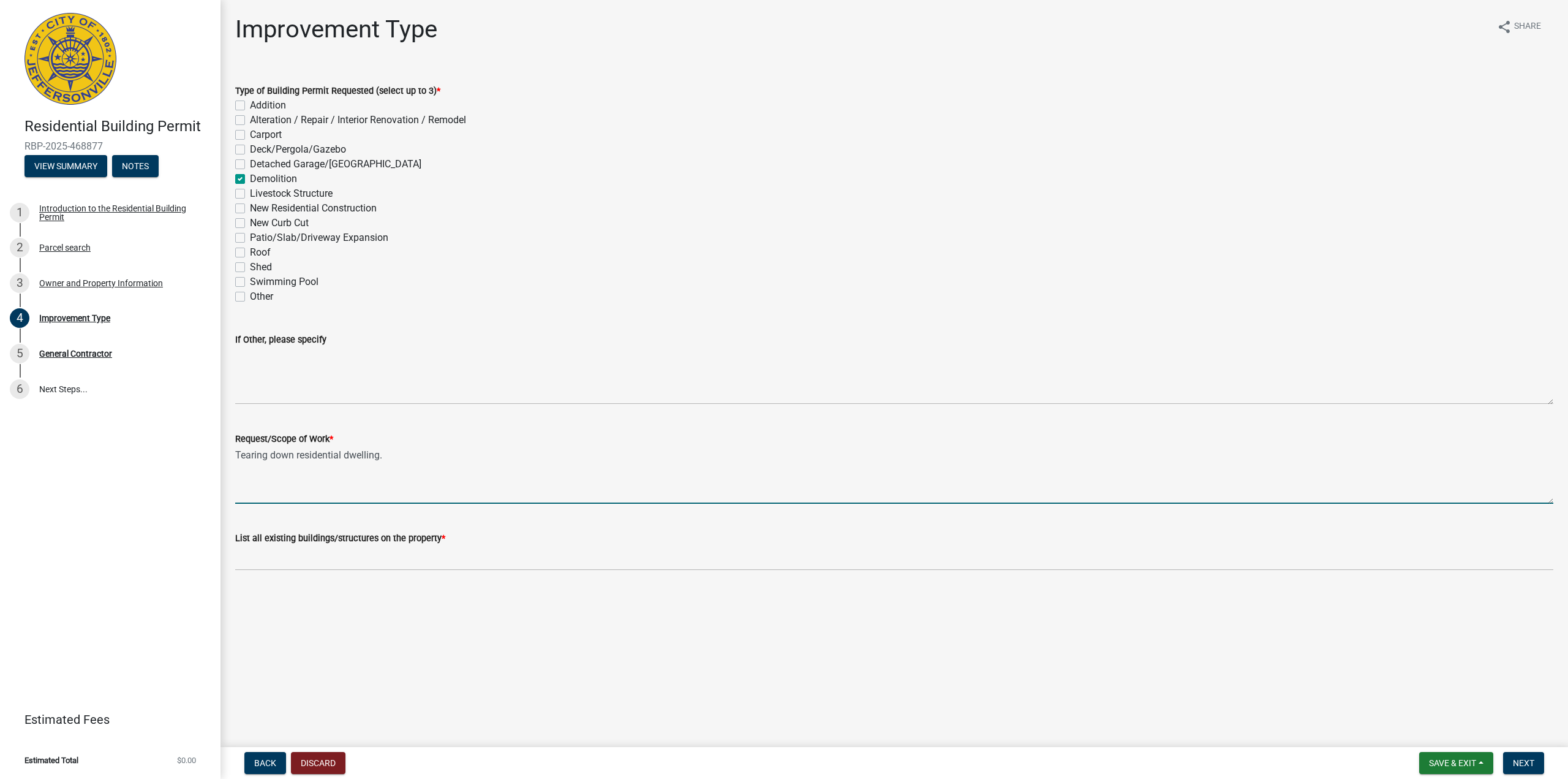
type textarea "Tearing down residential dwelling."
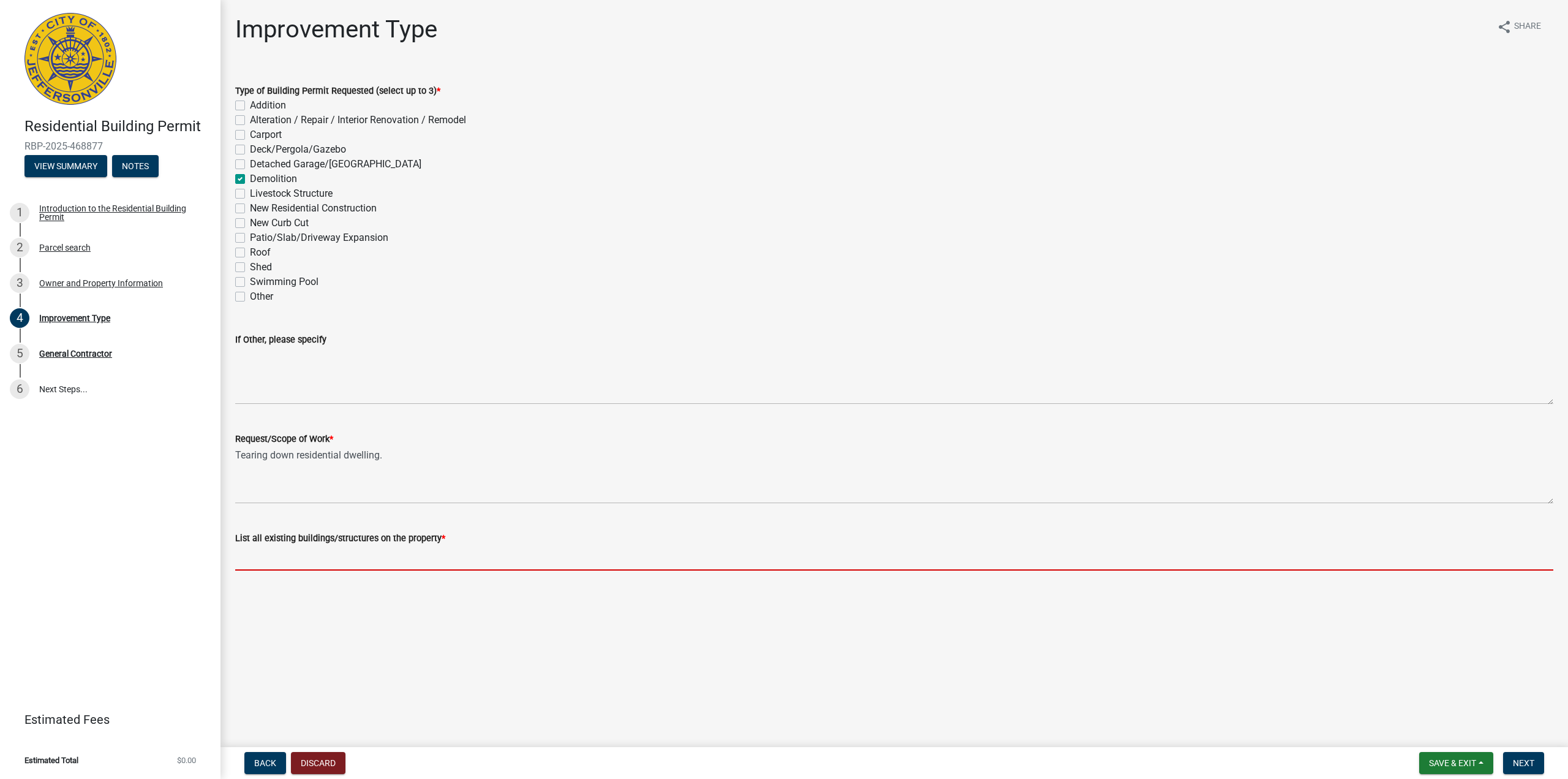
click at [267, 553] on input "List all existing buildings/structures on the property *" at bounding box center [894, 558] width 1318 height 25
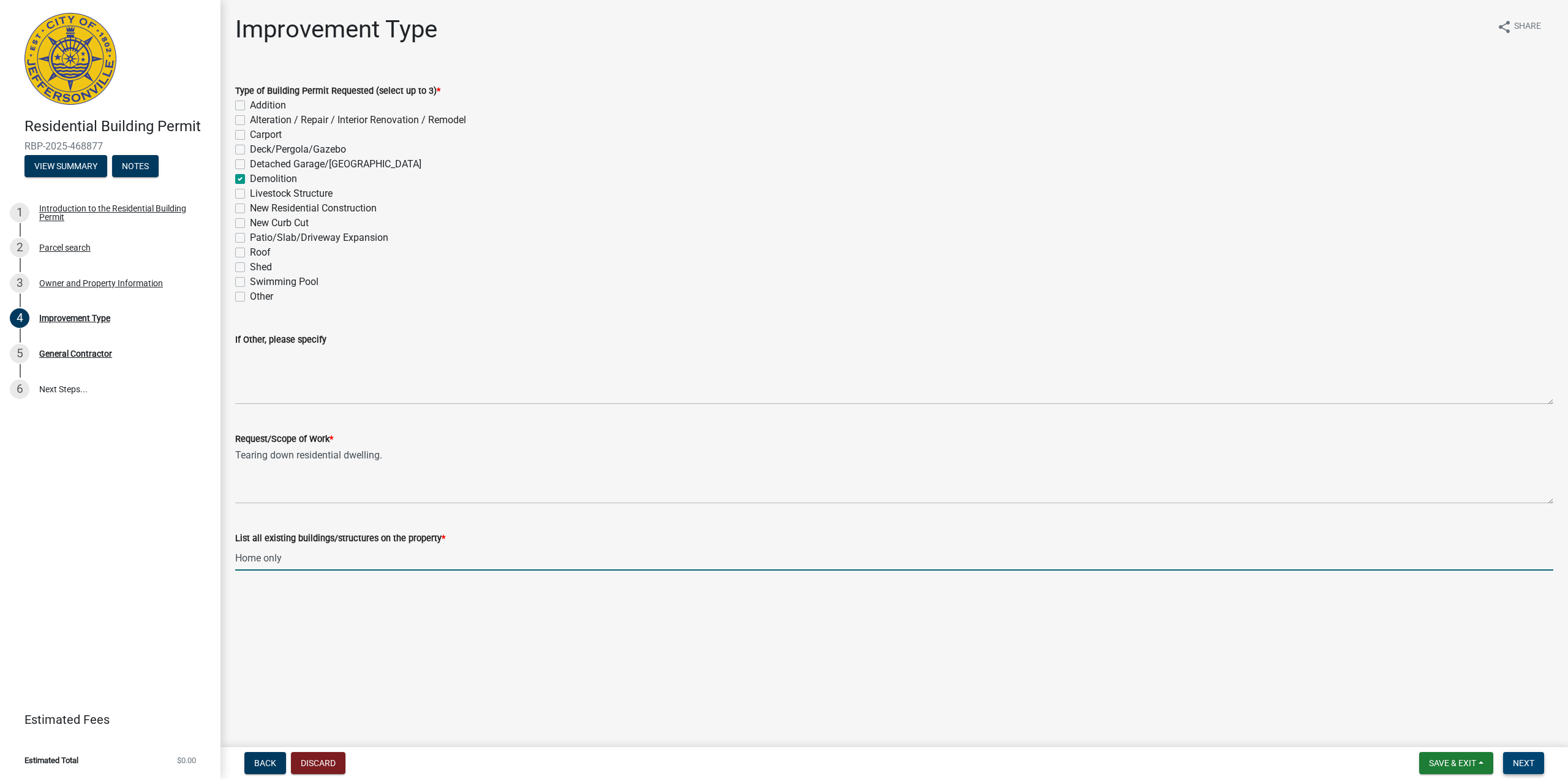
type input "Home only"
click at [1515, 763] on span "Next" at bounding box center [1523, 763] width 21 height 10
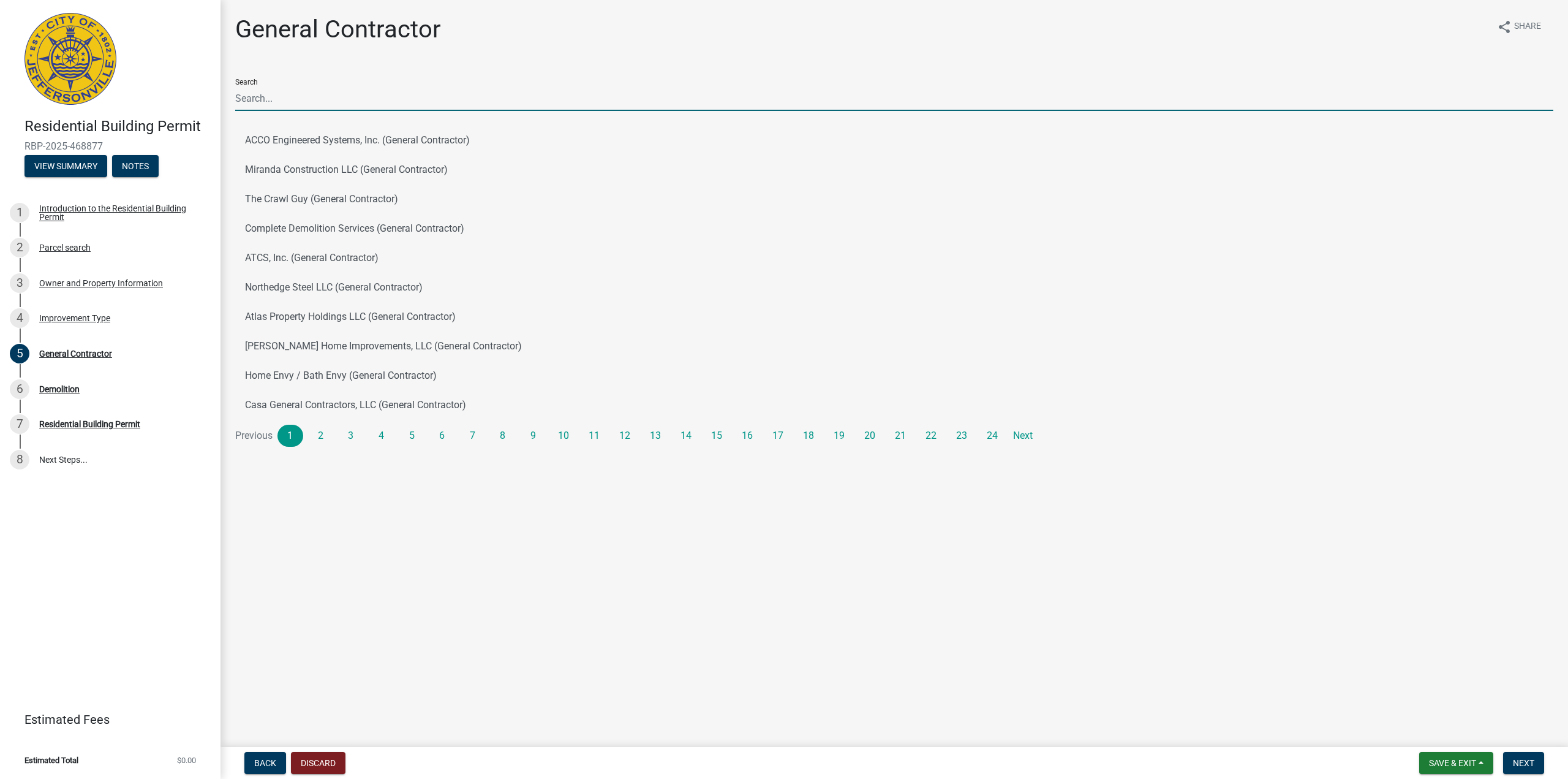
click at [278, 95] on input "Search" at bounding box center [894, 98] width 1318 height 25
type input "a"
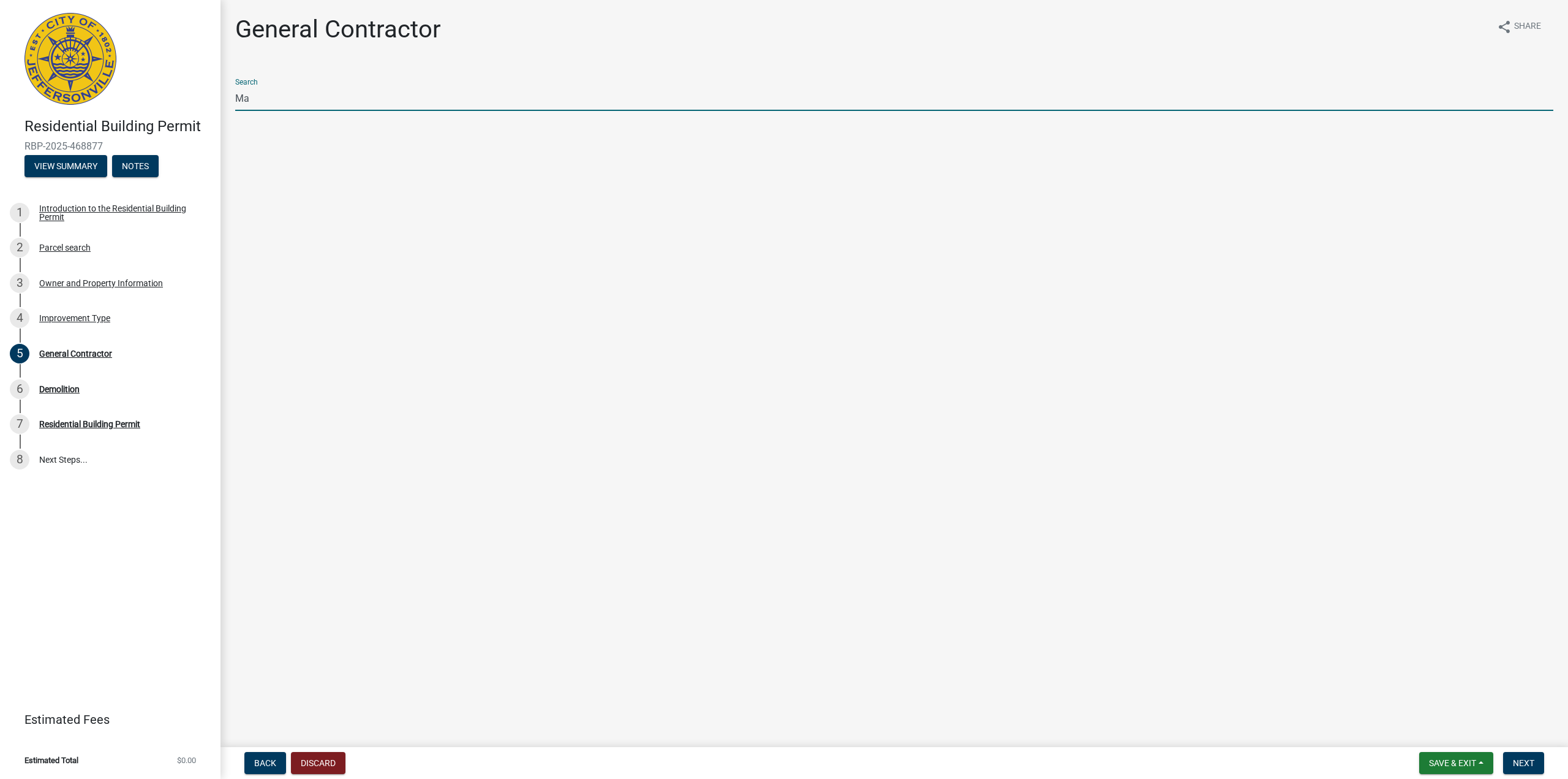
type input "M"
type input "Alpha Builders Inc"
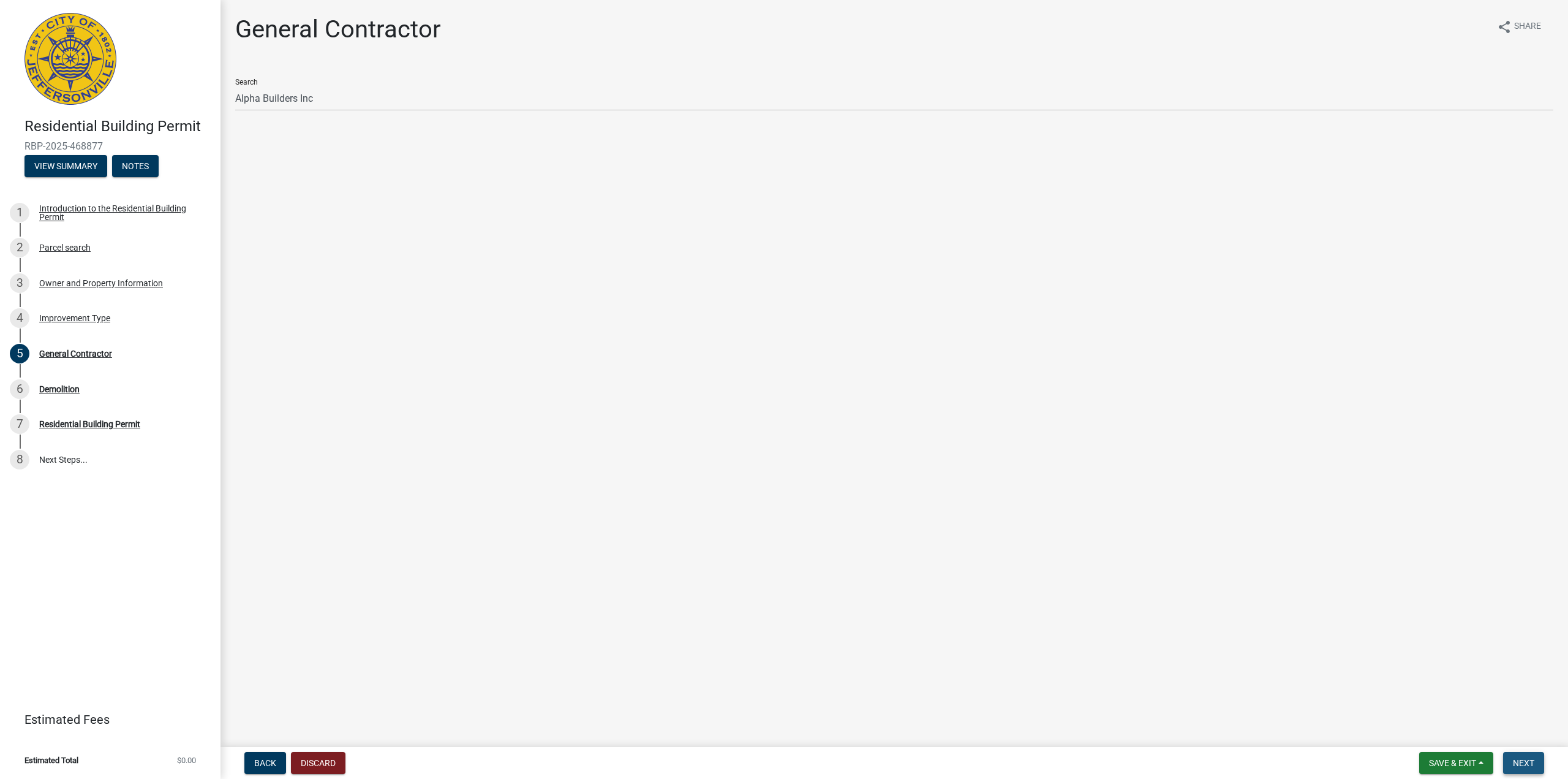
click at [1510, 758] on button "Next" at bounding box center [1523, 763] width 41 height 22
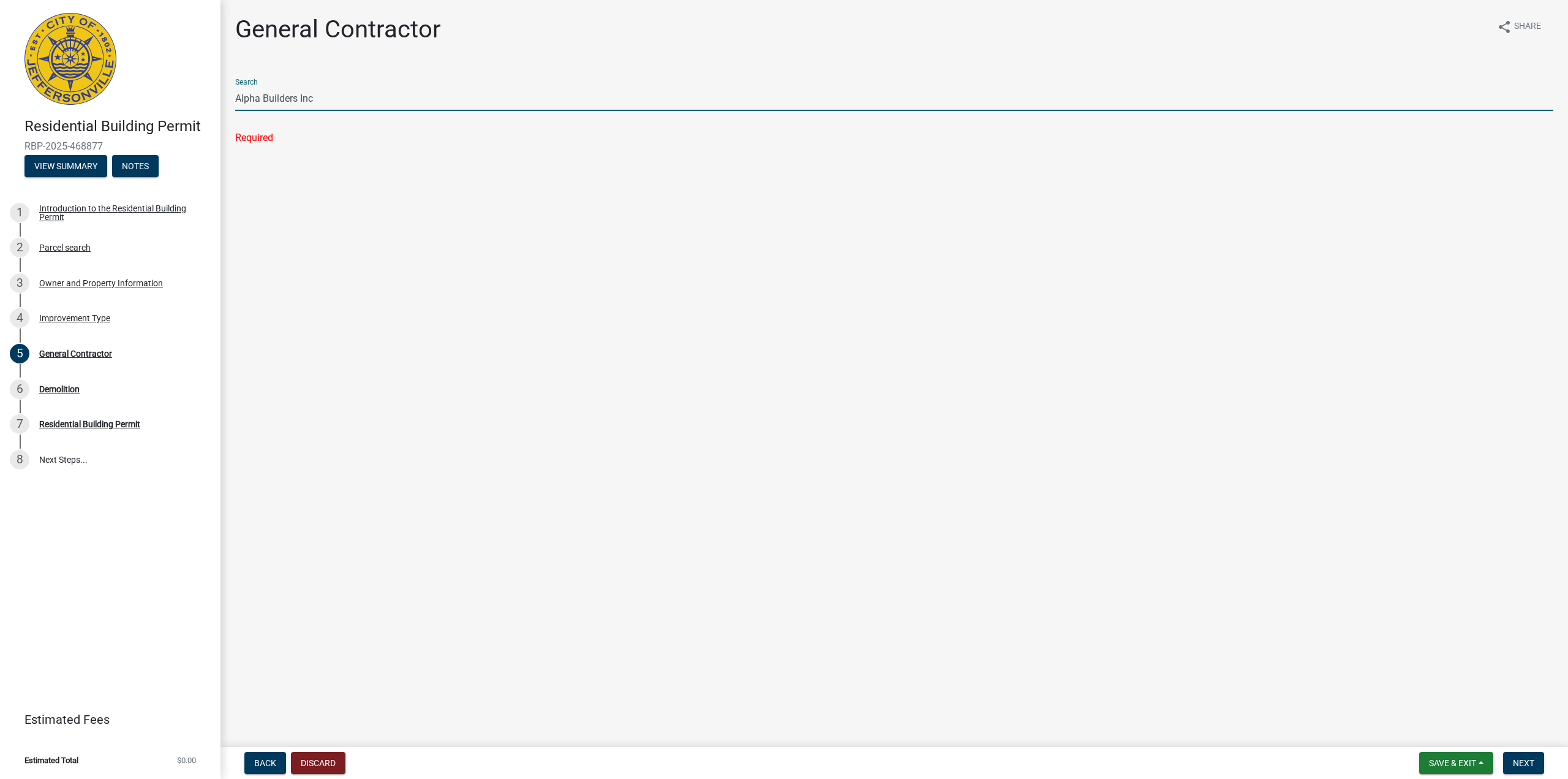
click at [374, 106] on input "Alpha Builders Inc" at bounding box center [894, 98] width 1318 height 25
drag, startPoint x: 328, startPoint y: 94, endPoint x: 199, endPoint y: 99, distance: 129.1
click at [199, 99] on div "Residential Building Permit RBP-2025-468877 View Summary Notes 1 Introduction t…" at bounding box center [784, 389] width 1568 height 779
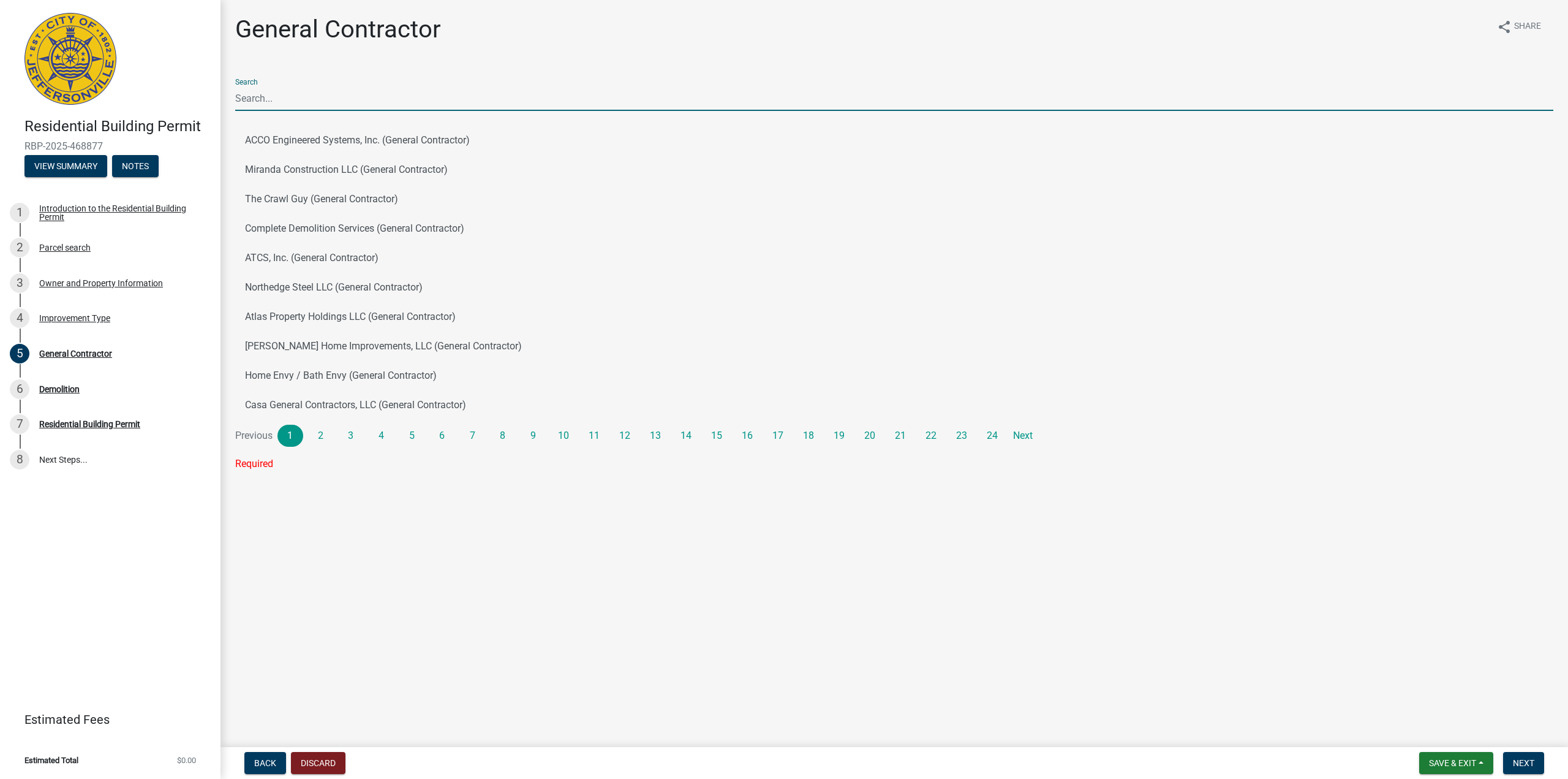
type input "a"
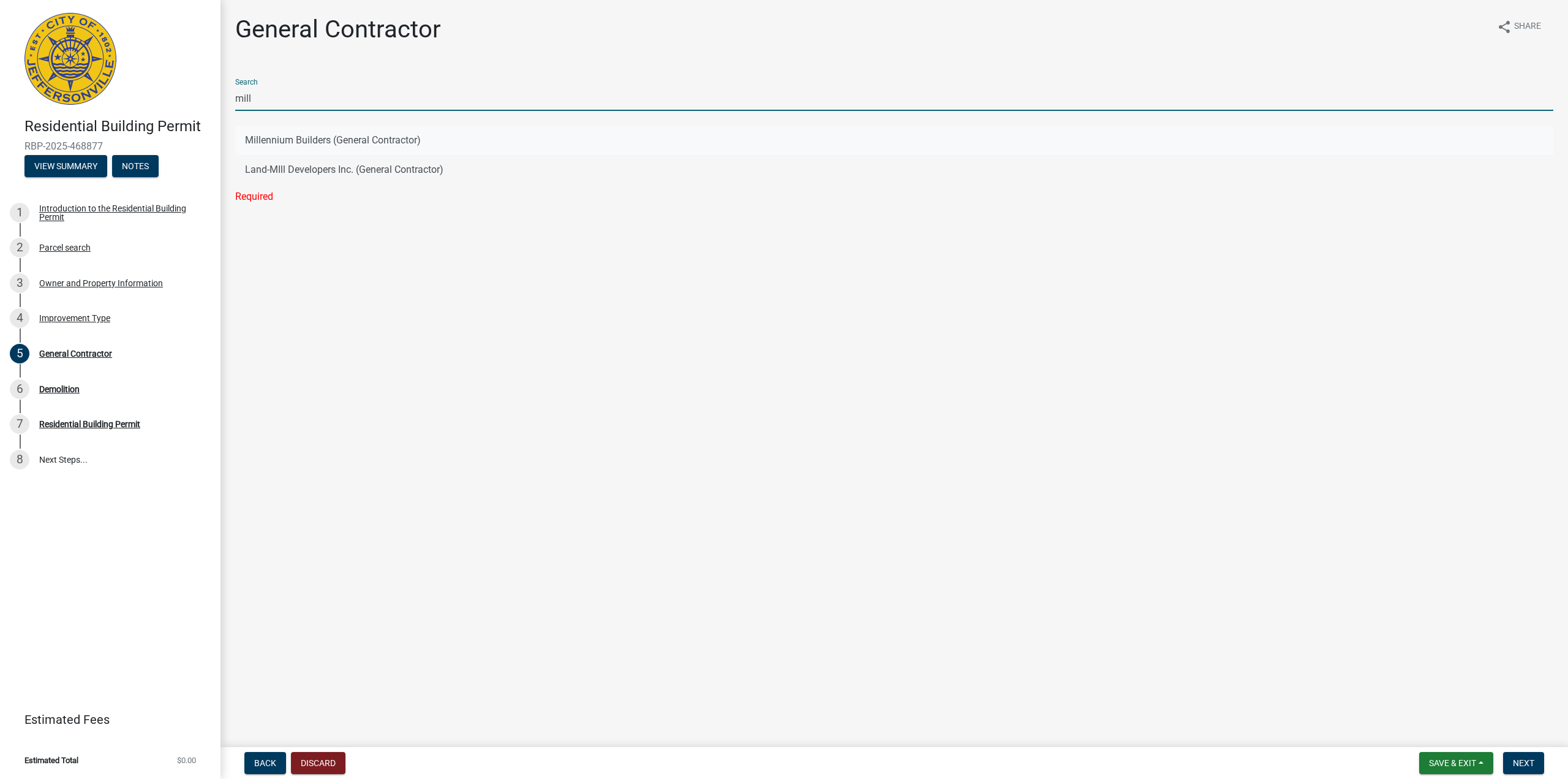
type input "mill"
click at [285, 135] on button "Millennium Builders (General Contractor)" at bounding box center [894, 140] width 1318 height 29
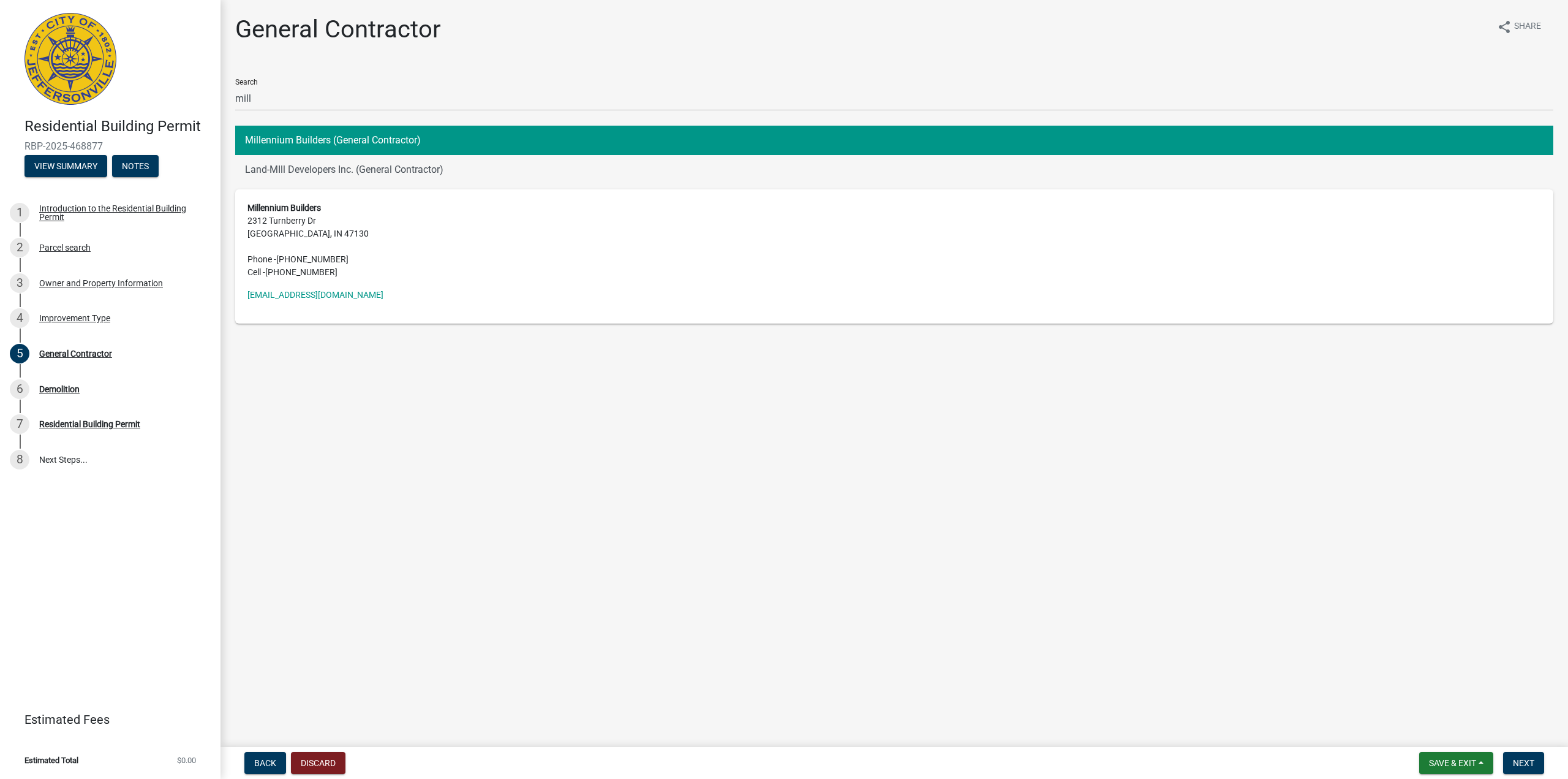
click at [498, 518] on main "General Contractor share Share Search mill Millennium Builders (General Contrac…" at bounding box center [894, 371] width 1347 height 742
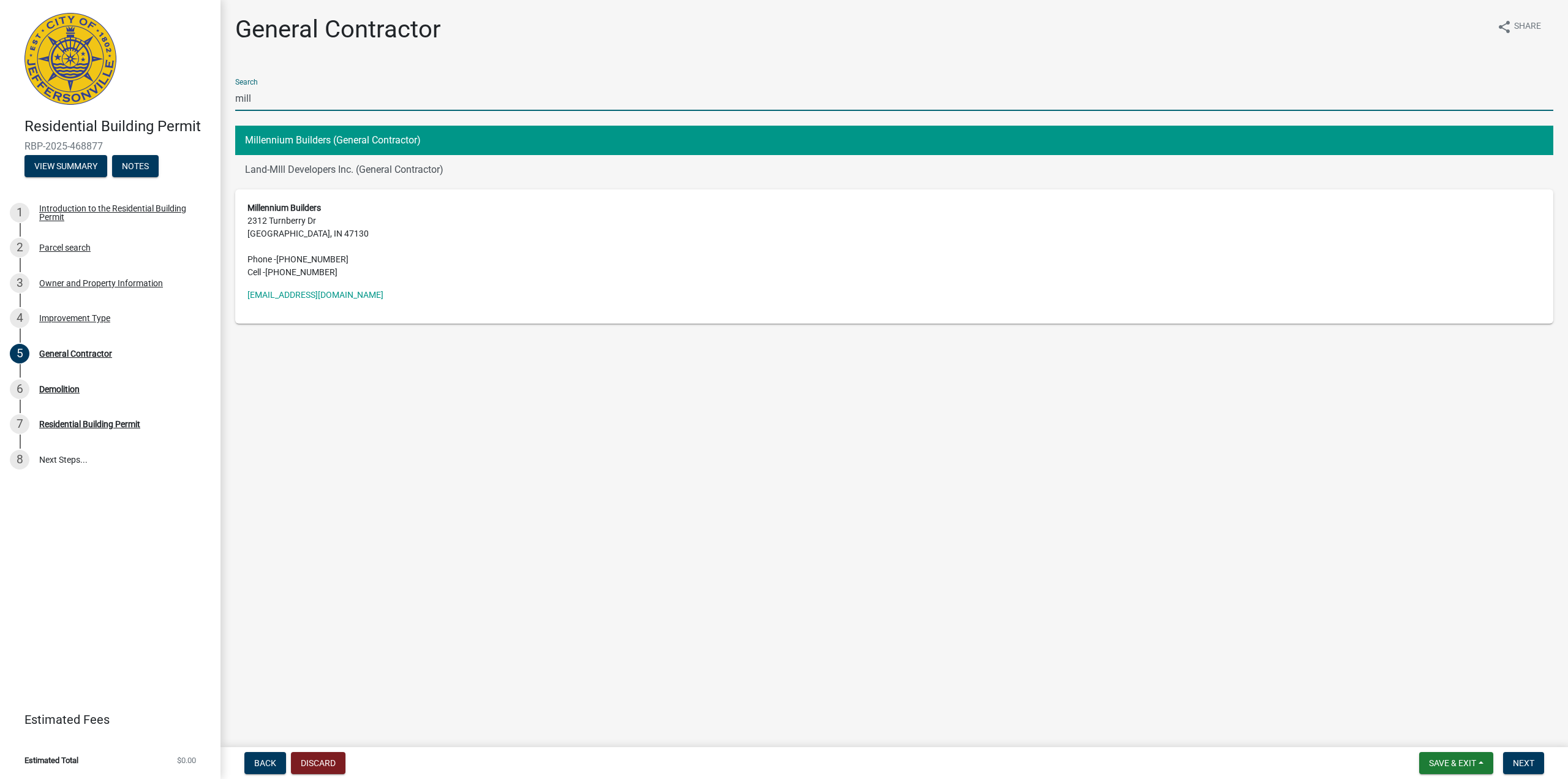
drag, startPoint x: 252, startPoint y: 96, endPoint x: 232, endPoint y: 96, distance: 20.0
click at [232, 96] on div "Search mill Millennium Builders (General Contractor) Land-MIll Developers Inc. …" at bounding box center [894, 196] width 1336 height 255
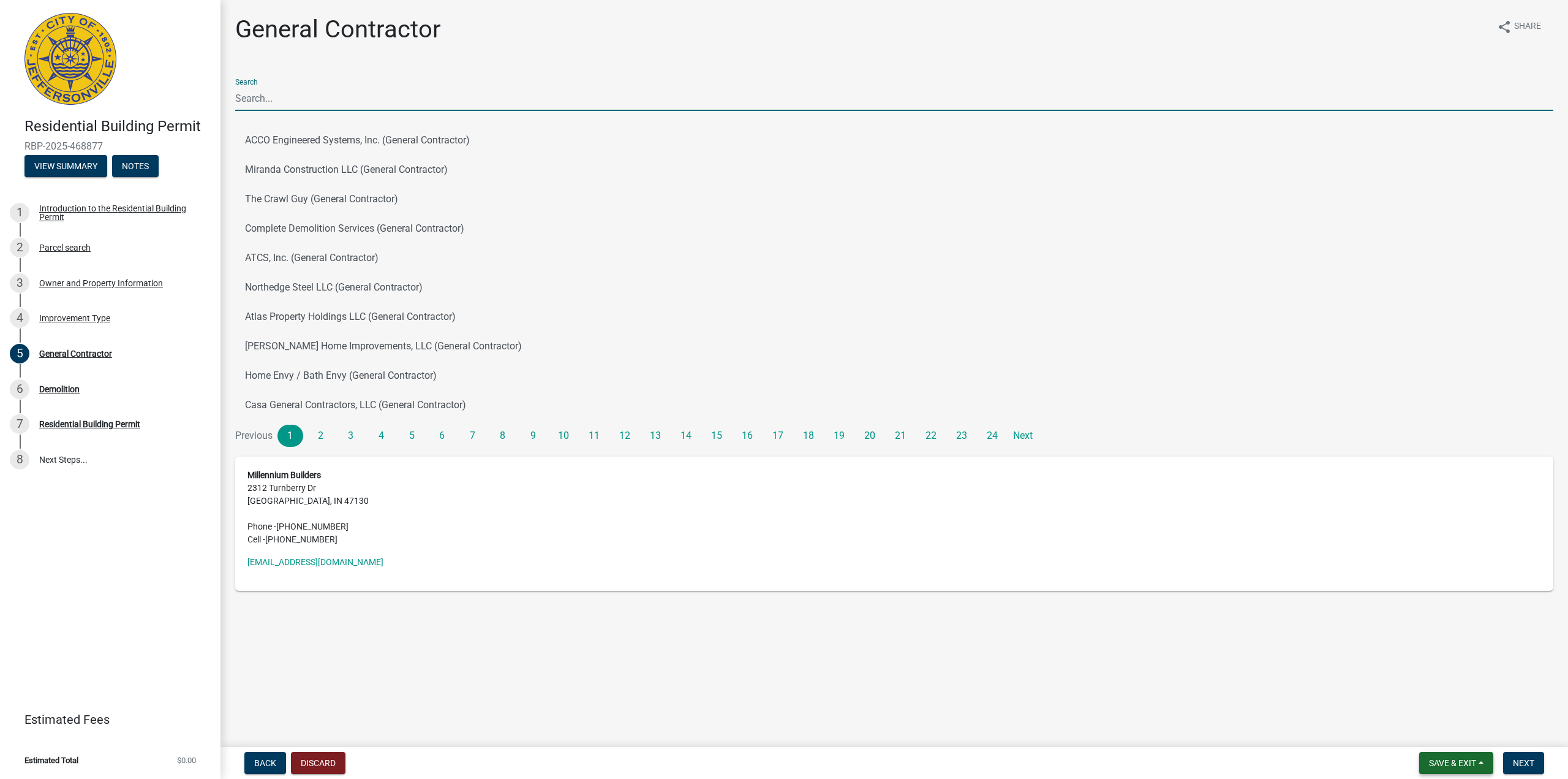
click at [1452, 754] on button "Save & Exit" at bounding box center [1456, 763] width 74 height 22
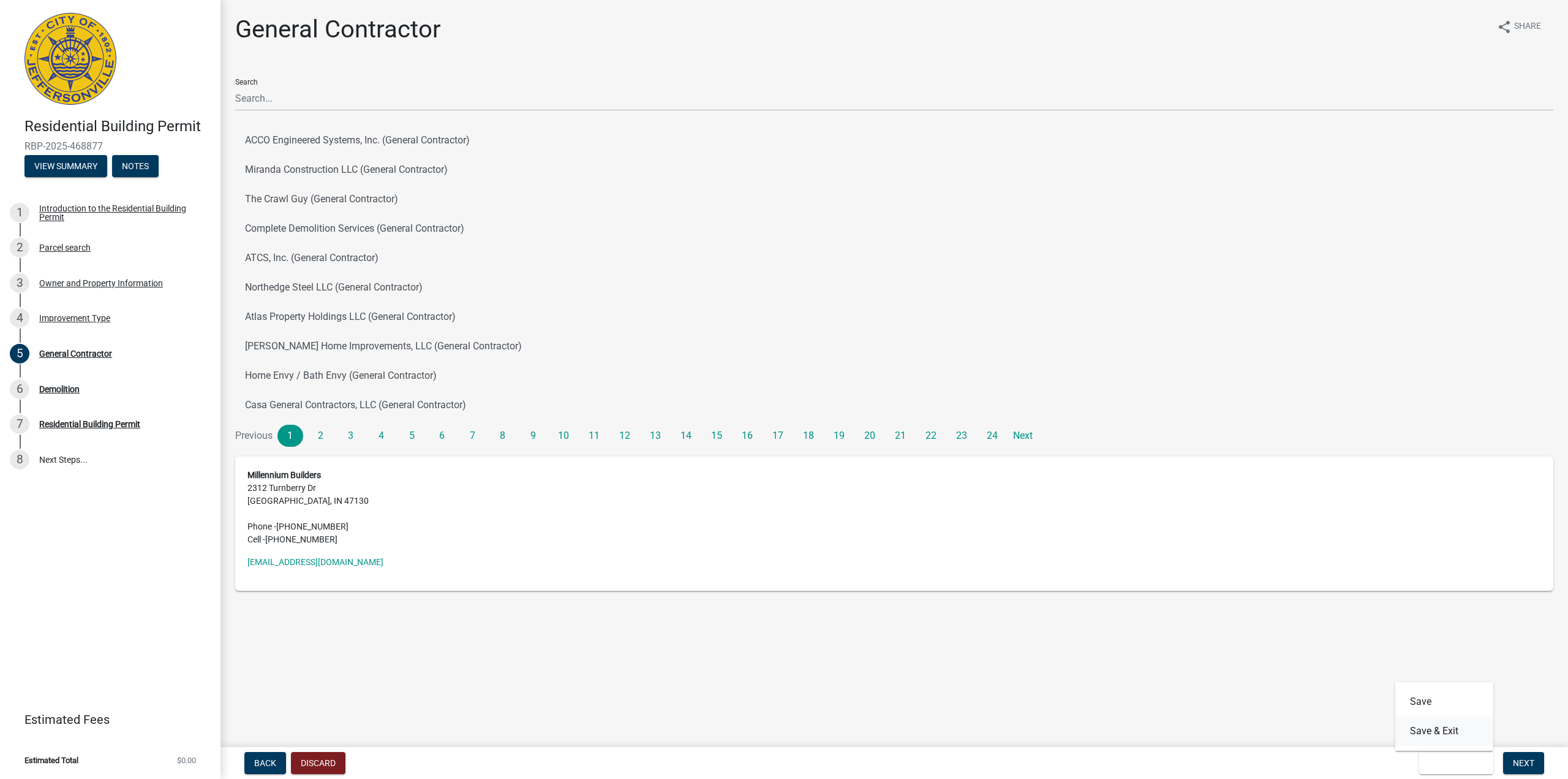
click at [1445, 732] on button "Save & Exit" at bounding box center [1444, 731] width 98 height 29
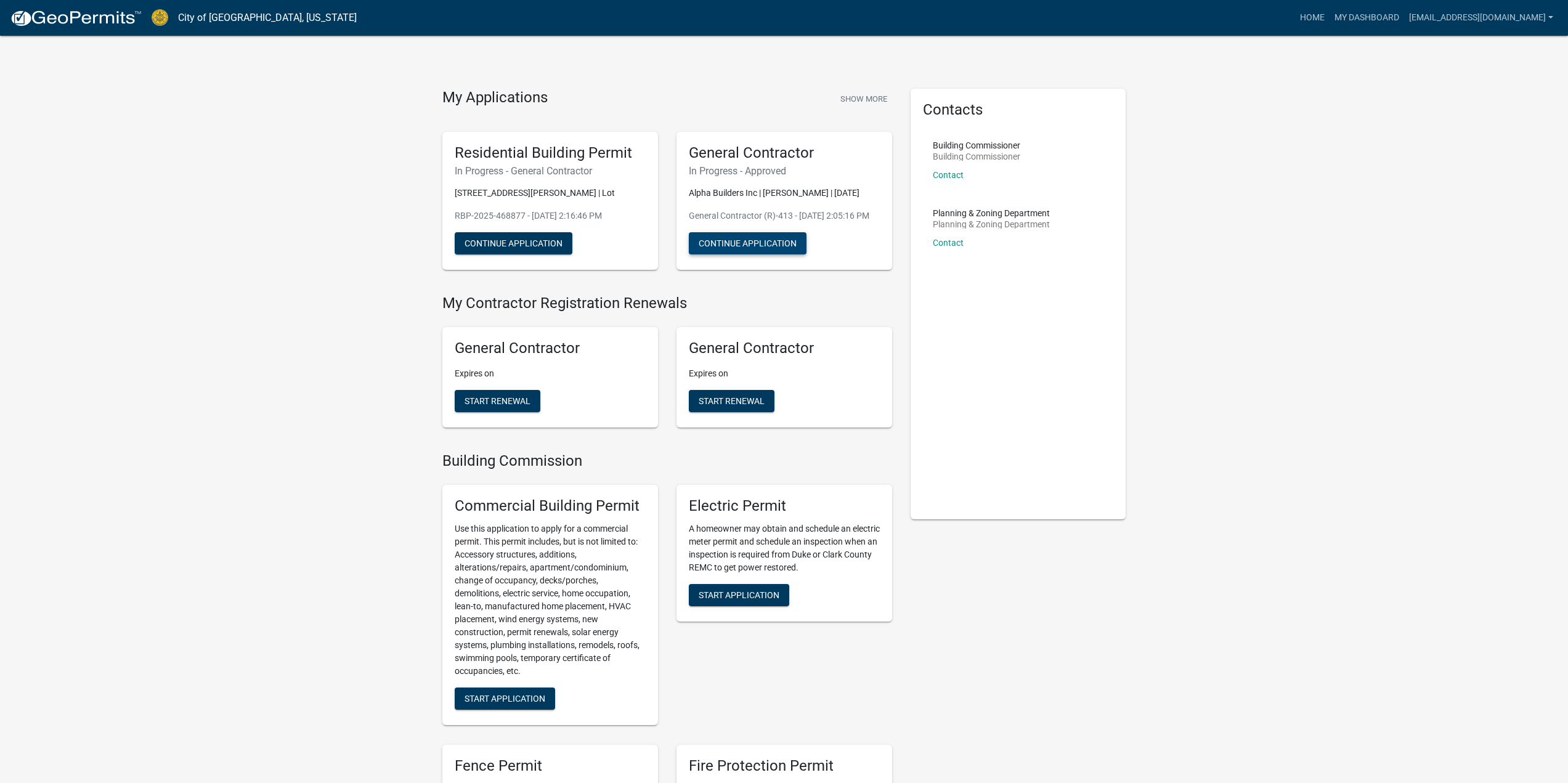
click at [759, 254] on button "Continue Application" at bounding box center [747, 243] width 118 height 22
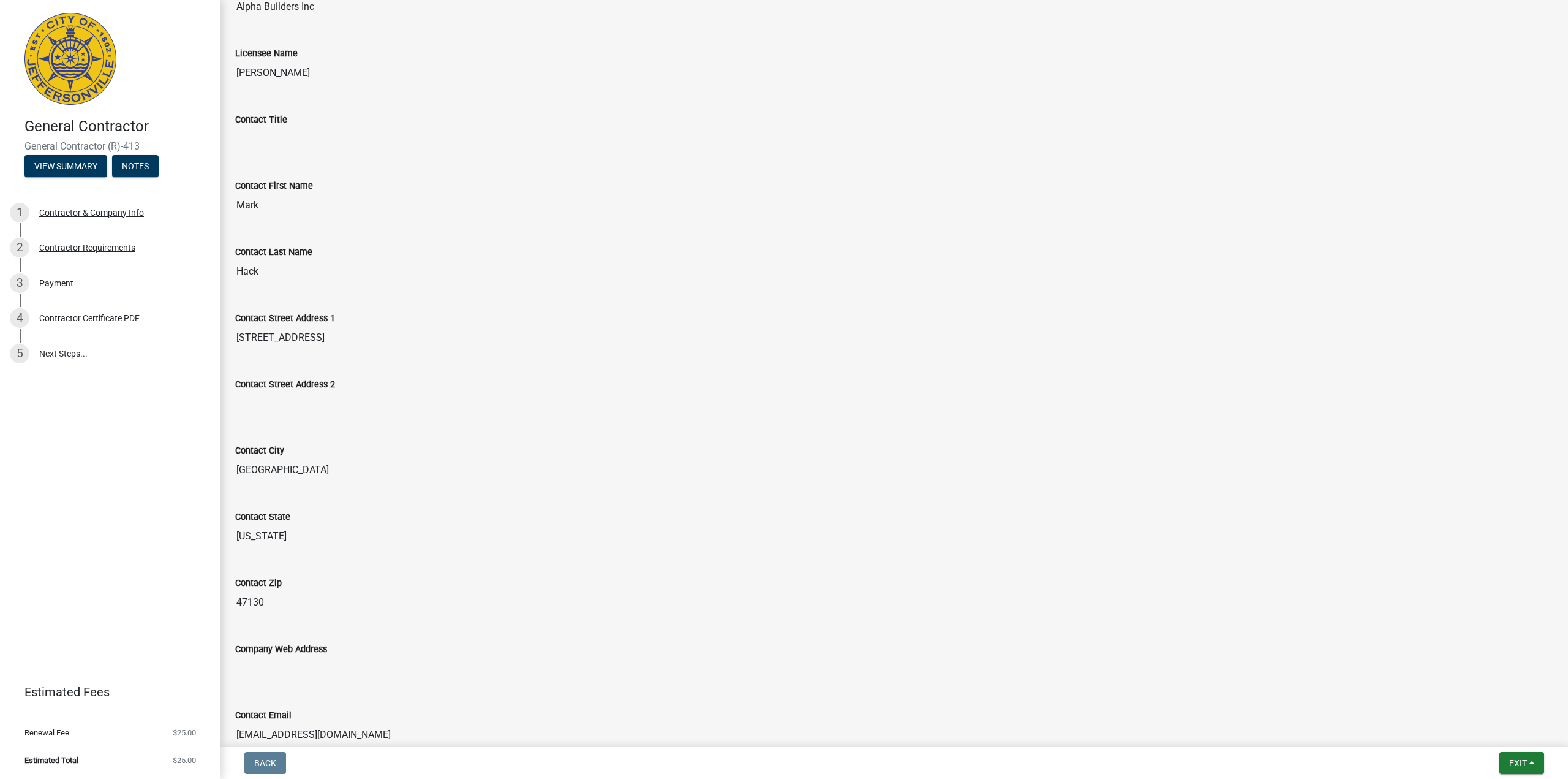
scroll to position [459, 0]
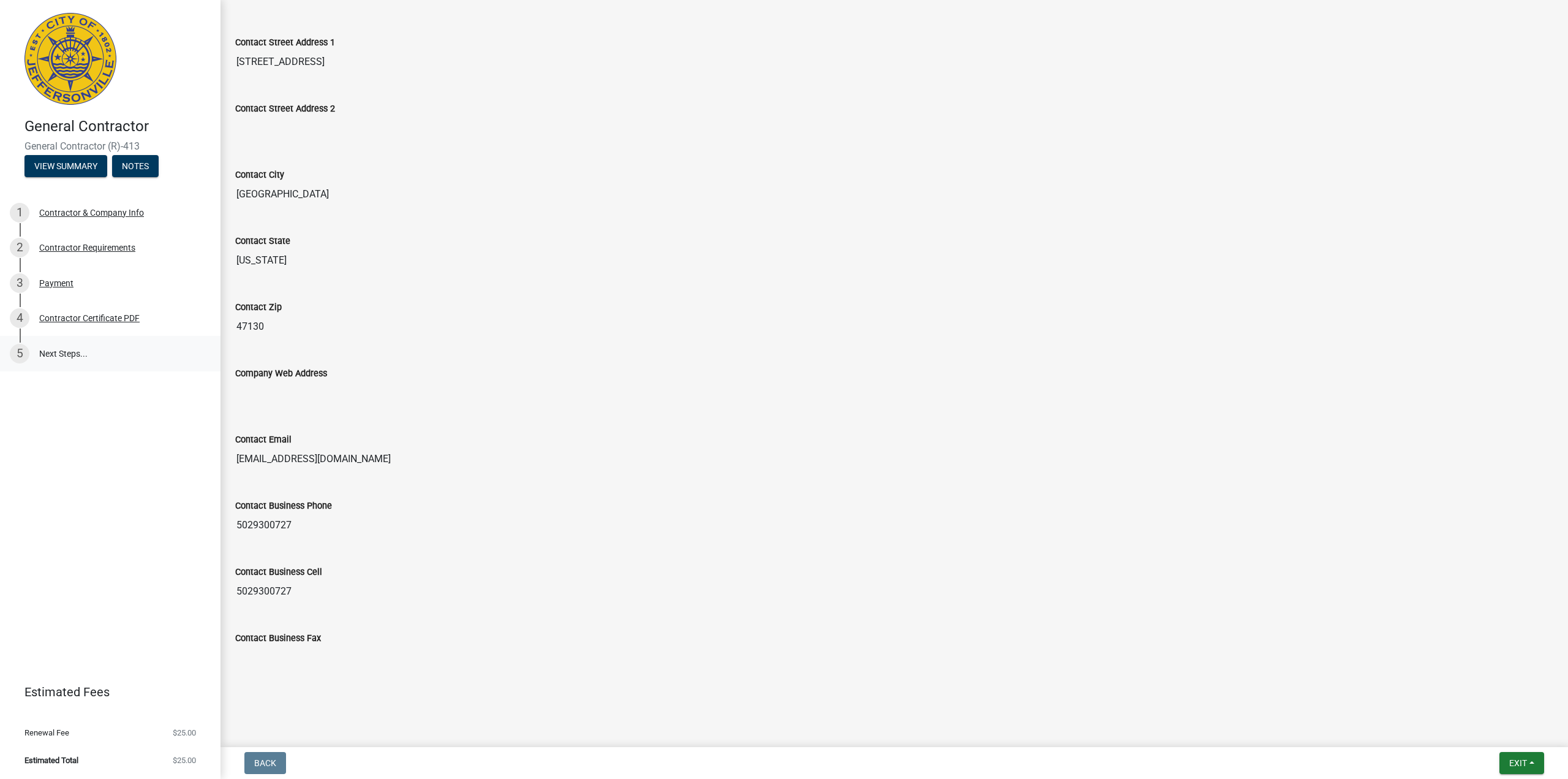
click at [57, 350] on link "5 Next Steps..." at bounding box center [110, 354] width 221 height 36
click at [65, 316] on div "Contractor Certificate PDF" at bounding box center [89, 318] width 101 height 9
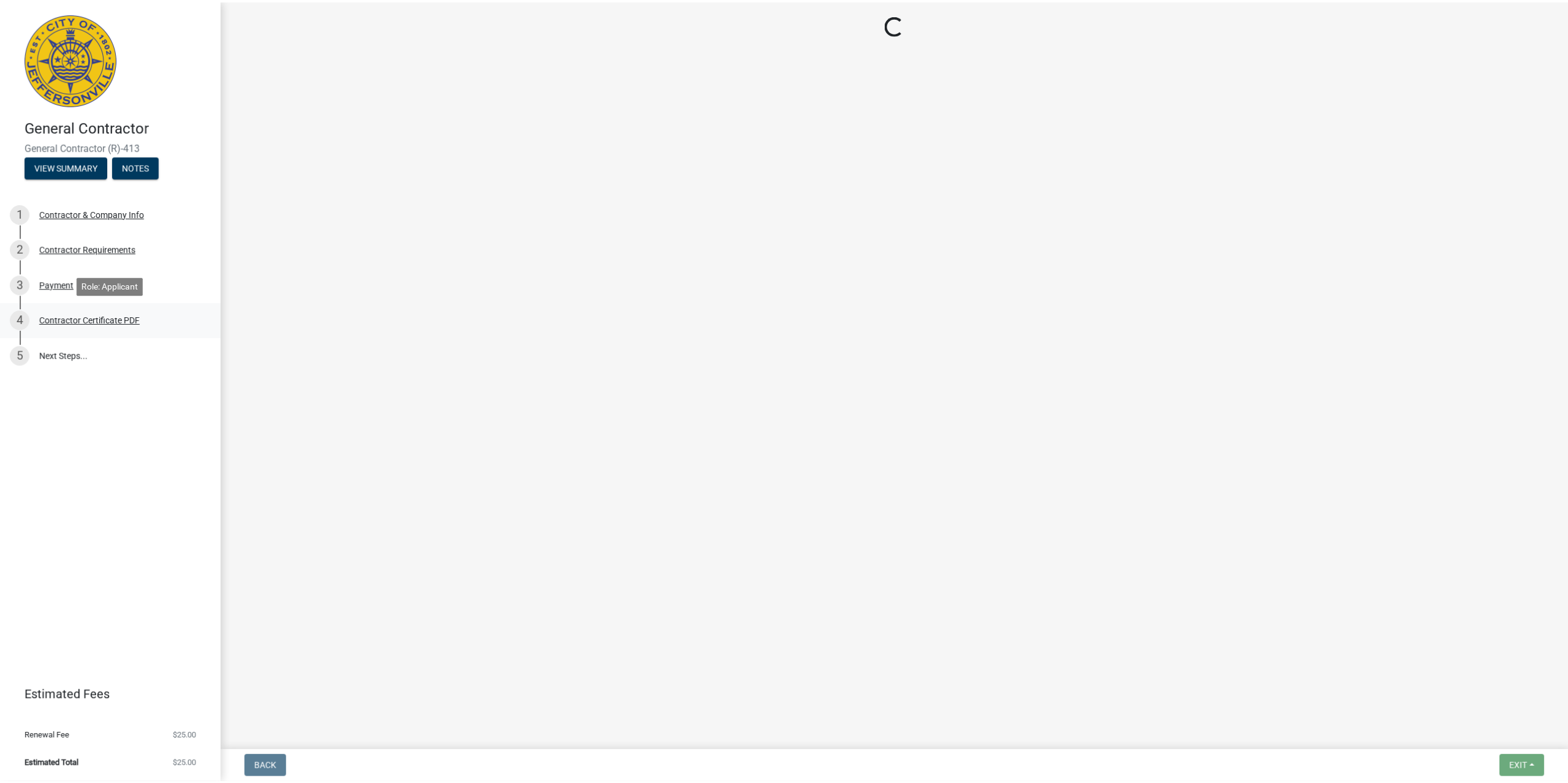
scroll to position [0, 0]
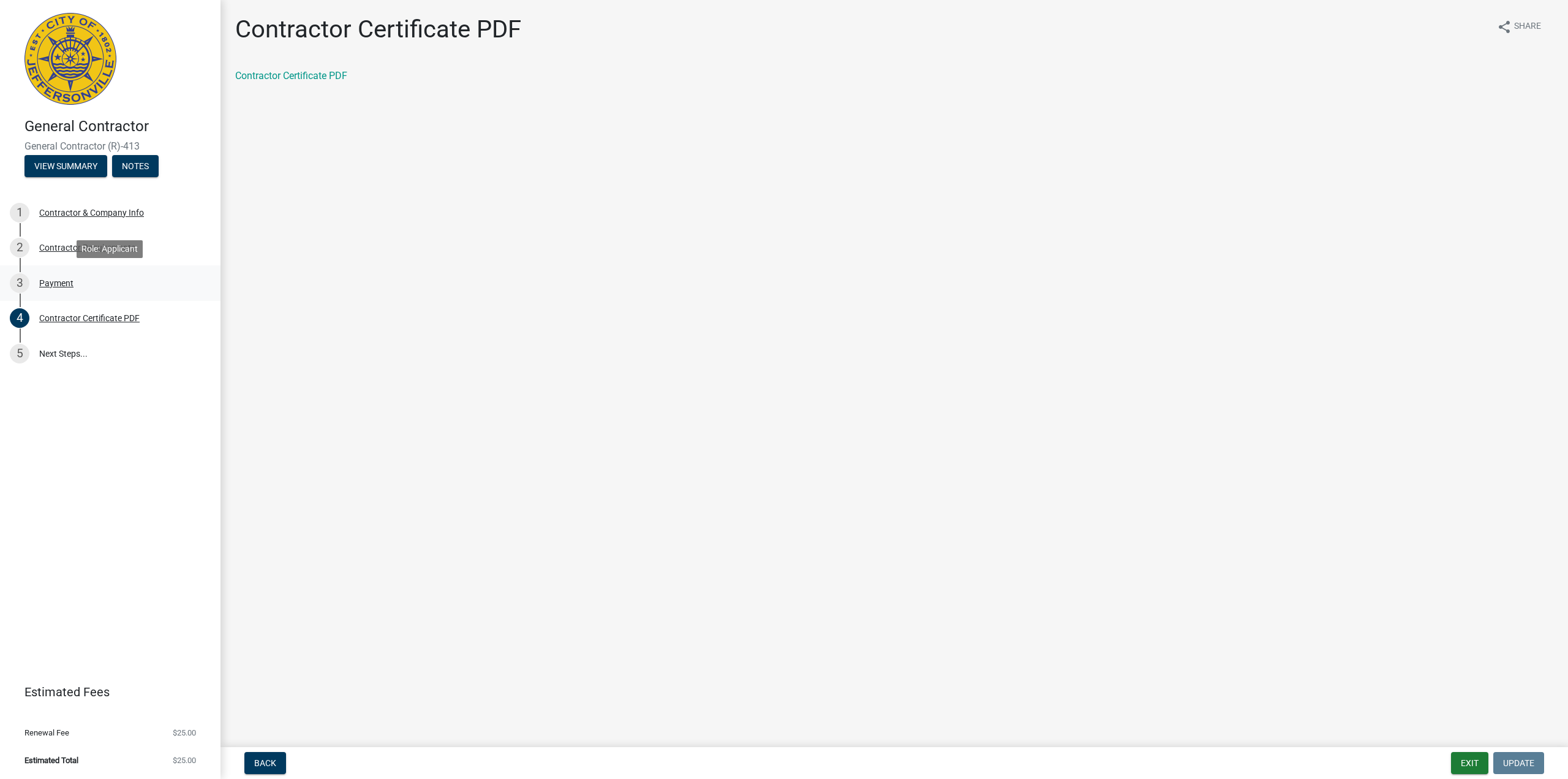
click at [45, 280] on div "Payment" at bounding box center [56, 283] width 34 height 9
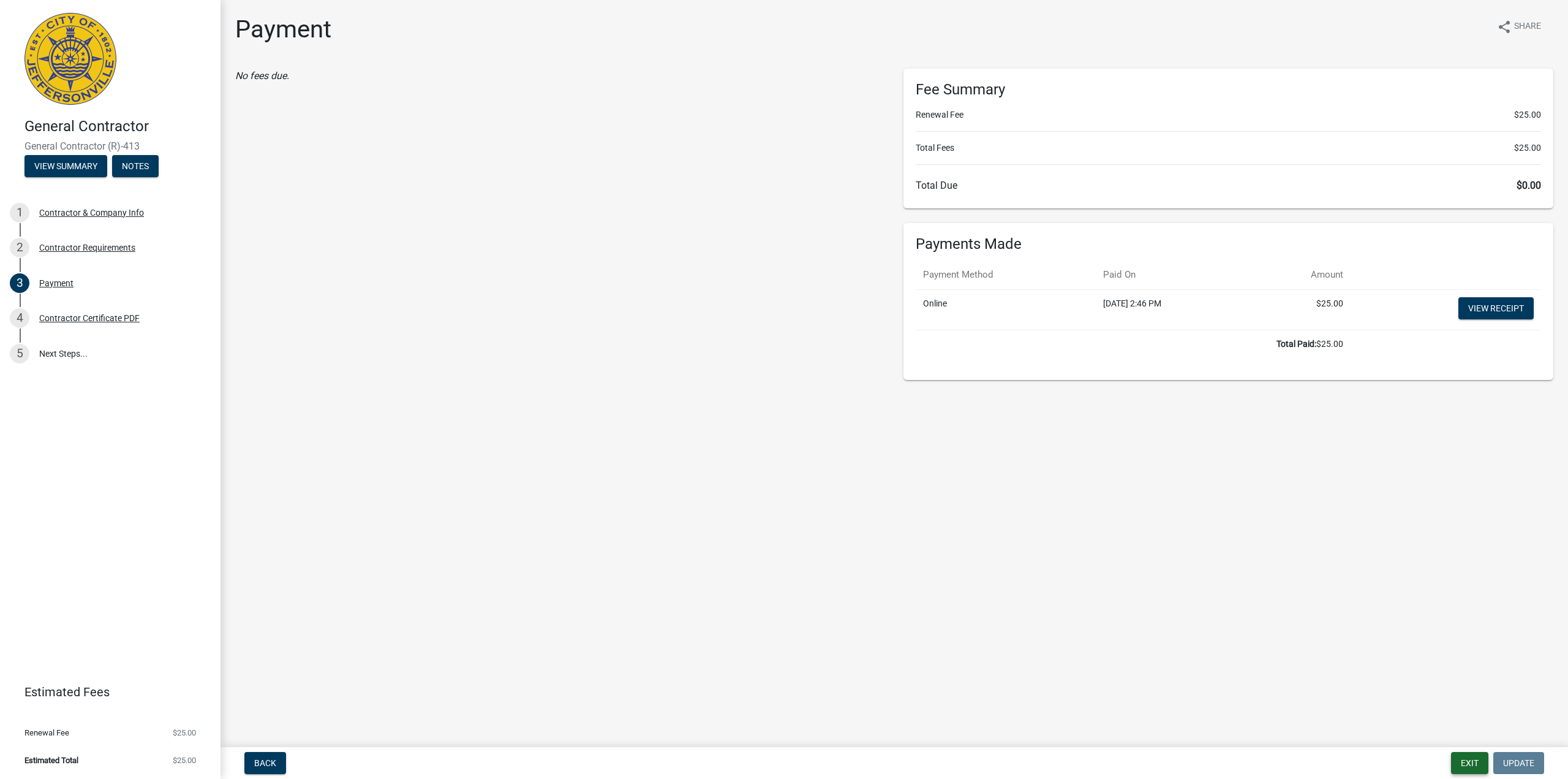
click at [1466, 764] on button "Exit" at bounding box center [1469, 763] width 38 height 22
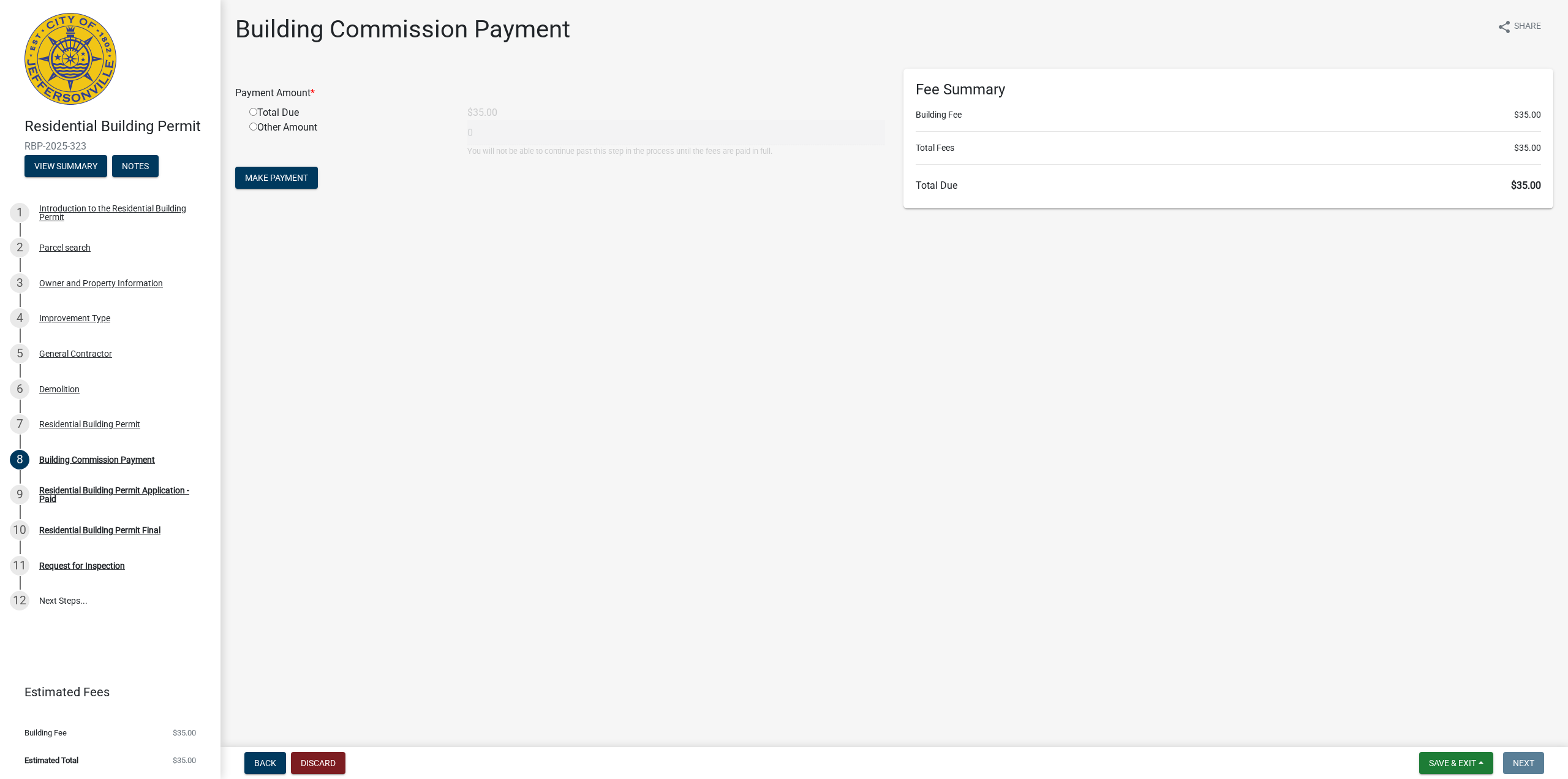
click at [254, 111] on input "radio" at bounding box center [254, 112] width 8 height 8
radio input "true"
type input "35"
click at [293, 178] on span "Make Payment" at bounding box center [276, 178] width 63 height 10
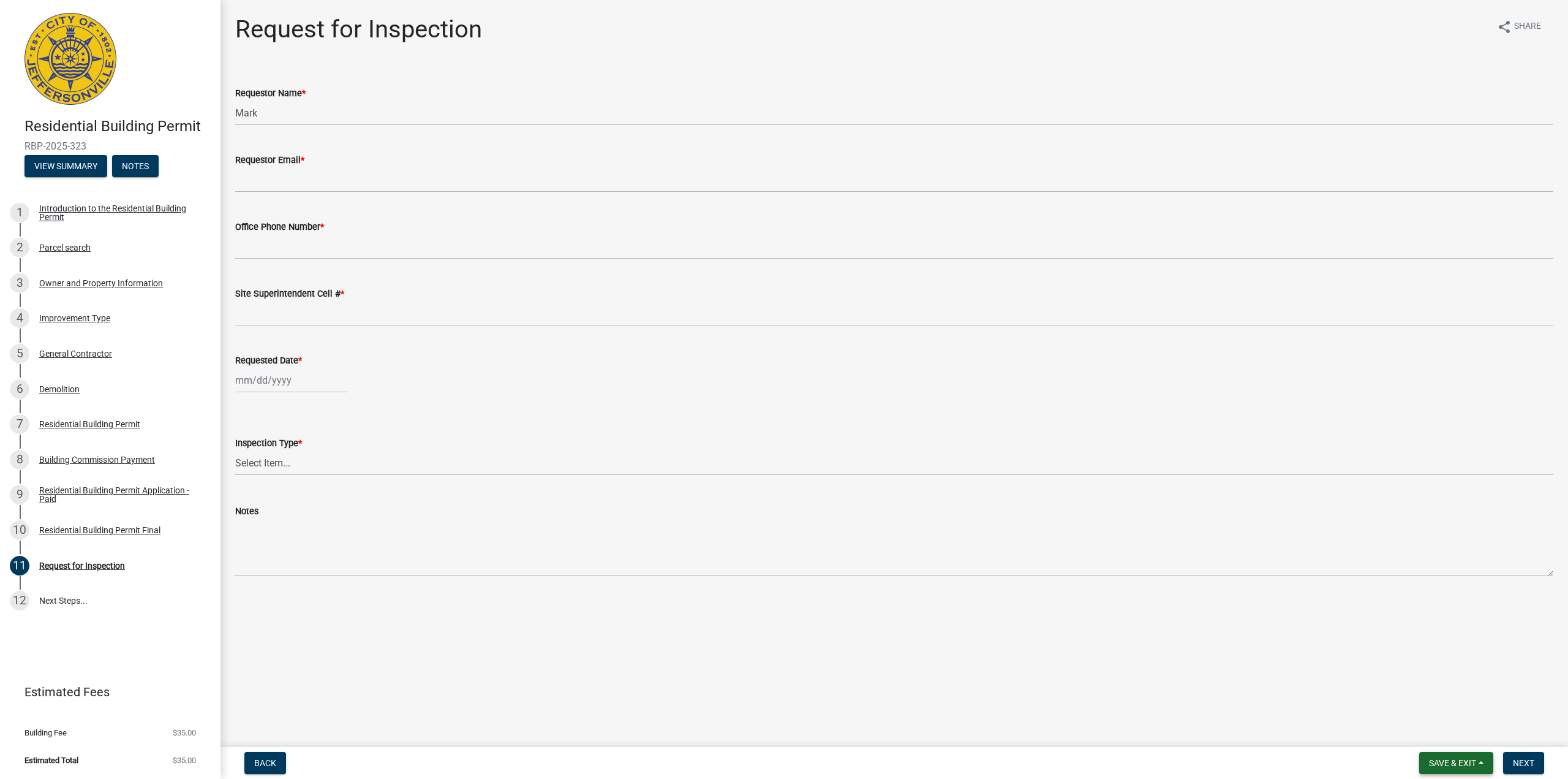
click at [1445, 766] on span "Save & Exit" at bounding box center [1452, 763] width 47 height 10
click at [1454, 732] on button "Save & Exit" at bounding box center [1444, 731] width 98 height 29
